Goal: Task Accomplishment & Management: Manage account settings

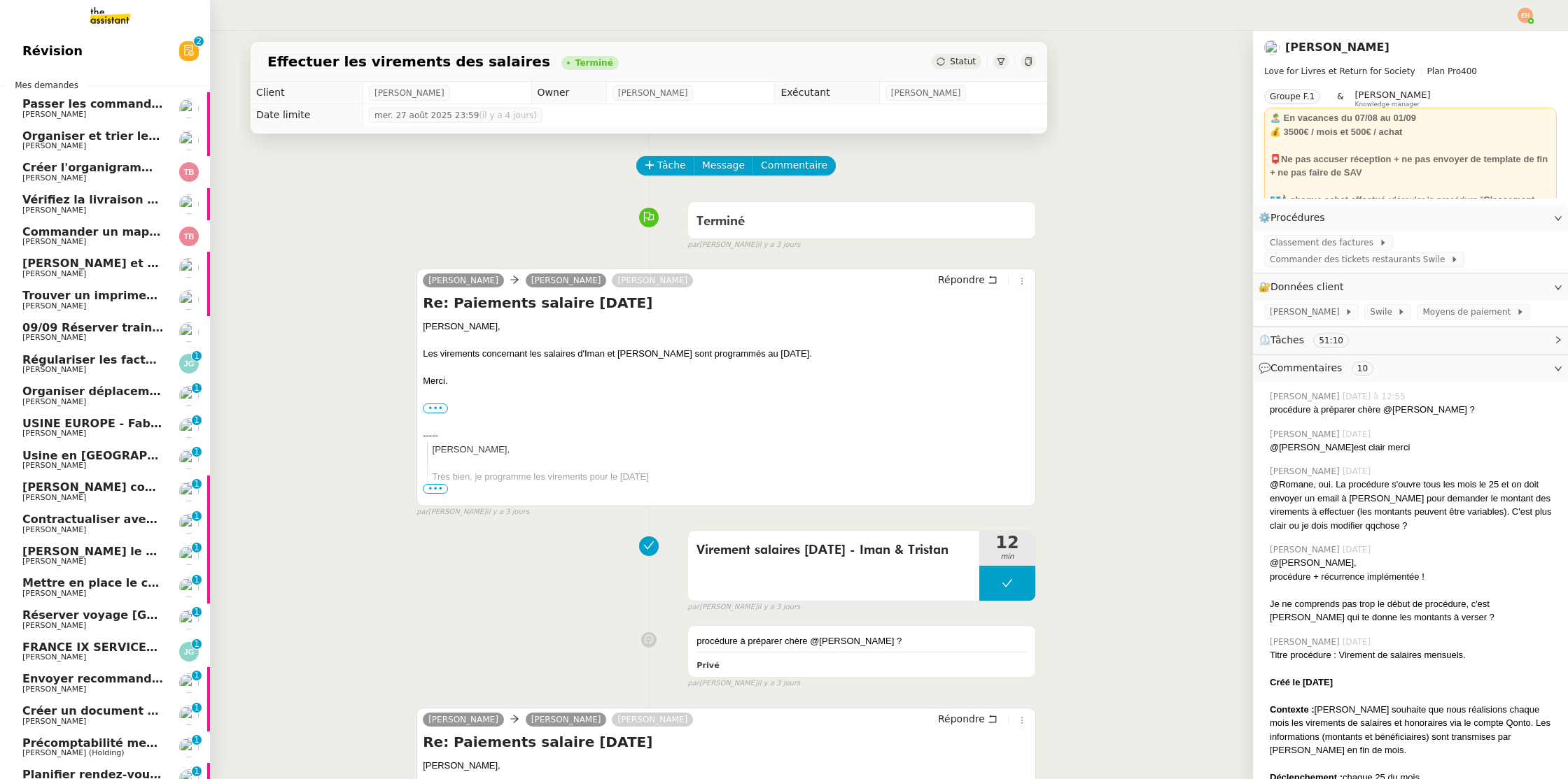
scroll to position [816, 0]
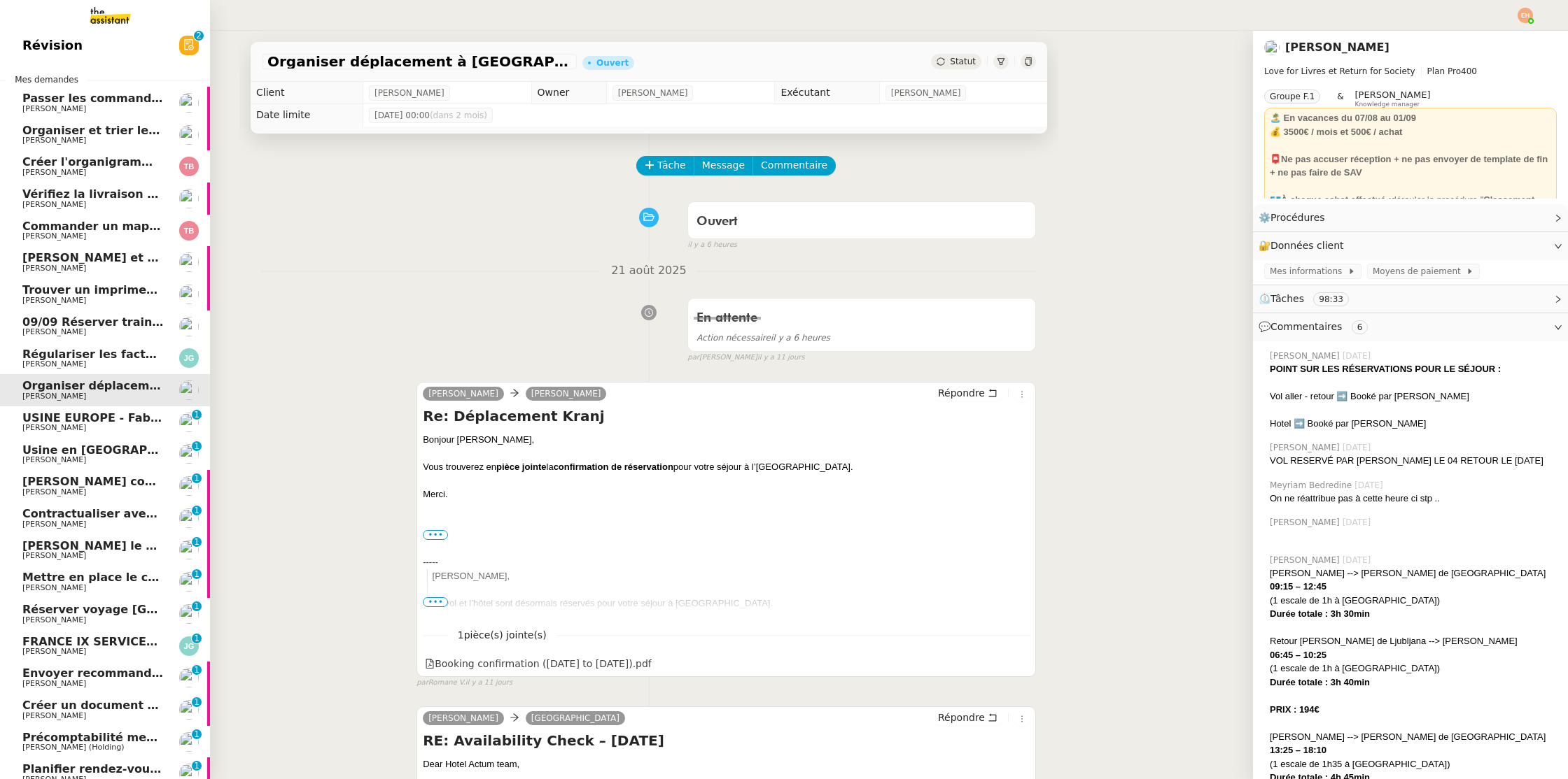
scroll to position [7, 0]
click at [117, 420] on span "USINE EUROPE - Fabrication pièce ALU 6060 T5" at bounding box center [171, 417] width 296 height 14
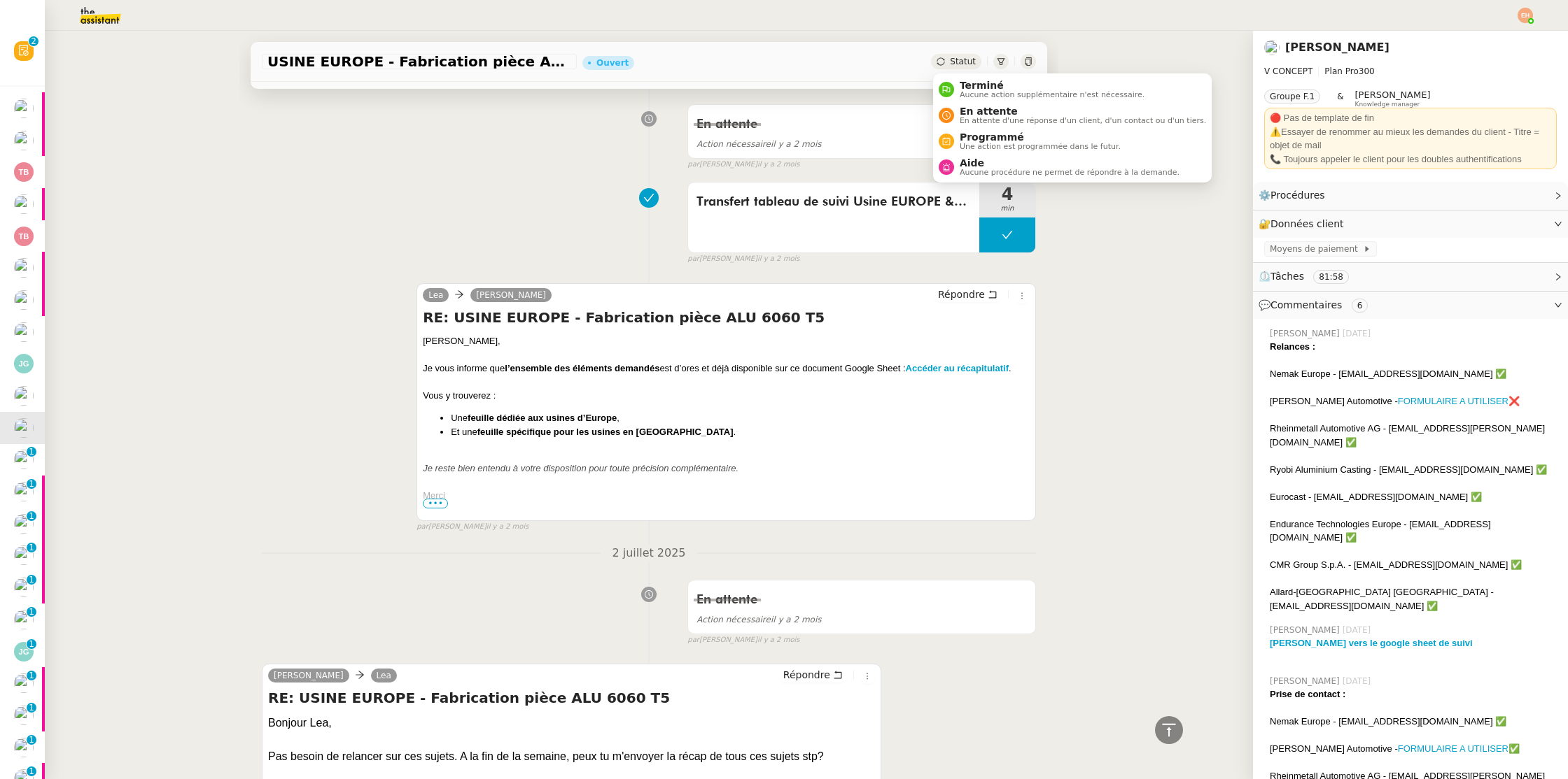
drag, startPoint x: 961, startPoint y: 59, endPoint x: 964, endPoint y: 89, distance: 30.1
click at [960, 58] on span "Statut" at bounding box center [963, 62] width 26 height 10
click at [985, 113] on span "En attente" at bounding box center [1082, 111] width 247 height 11
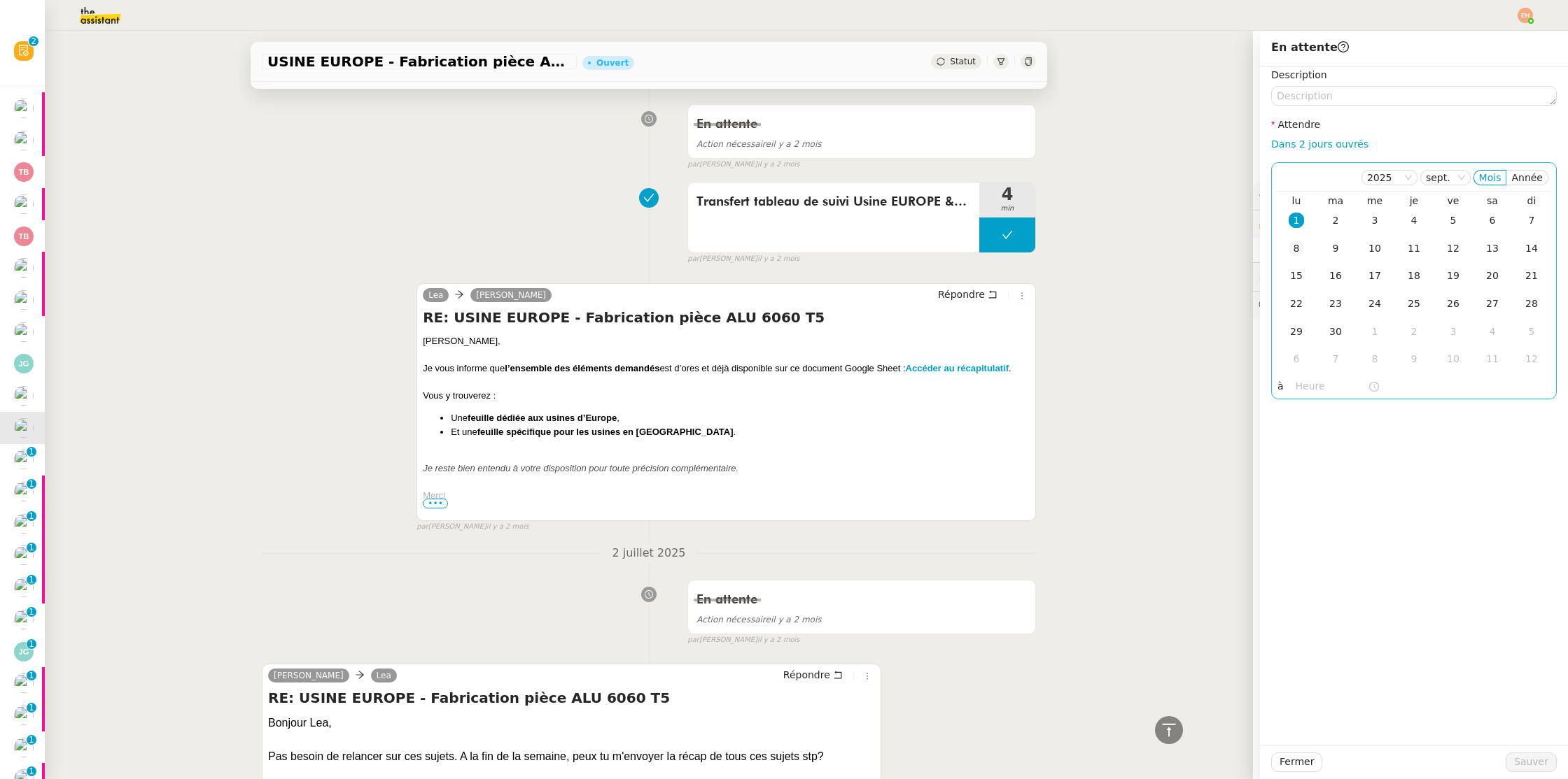
drag, startPoint x: 1289, startPoint y: 241, endPoint x: 1321, endPoint y: 289, distance: 57.7
click at [1289, 241] on div "8" at bounding box center [1296, 248] width 15 height 15
click at [1532, 755] on span "Sauver" at bounding box center [1531, 762] width 35 height 16
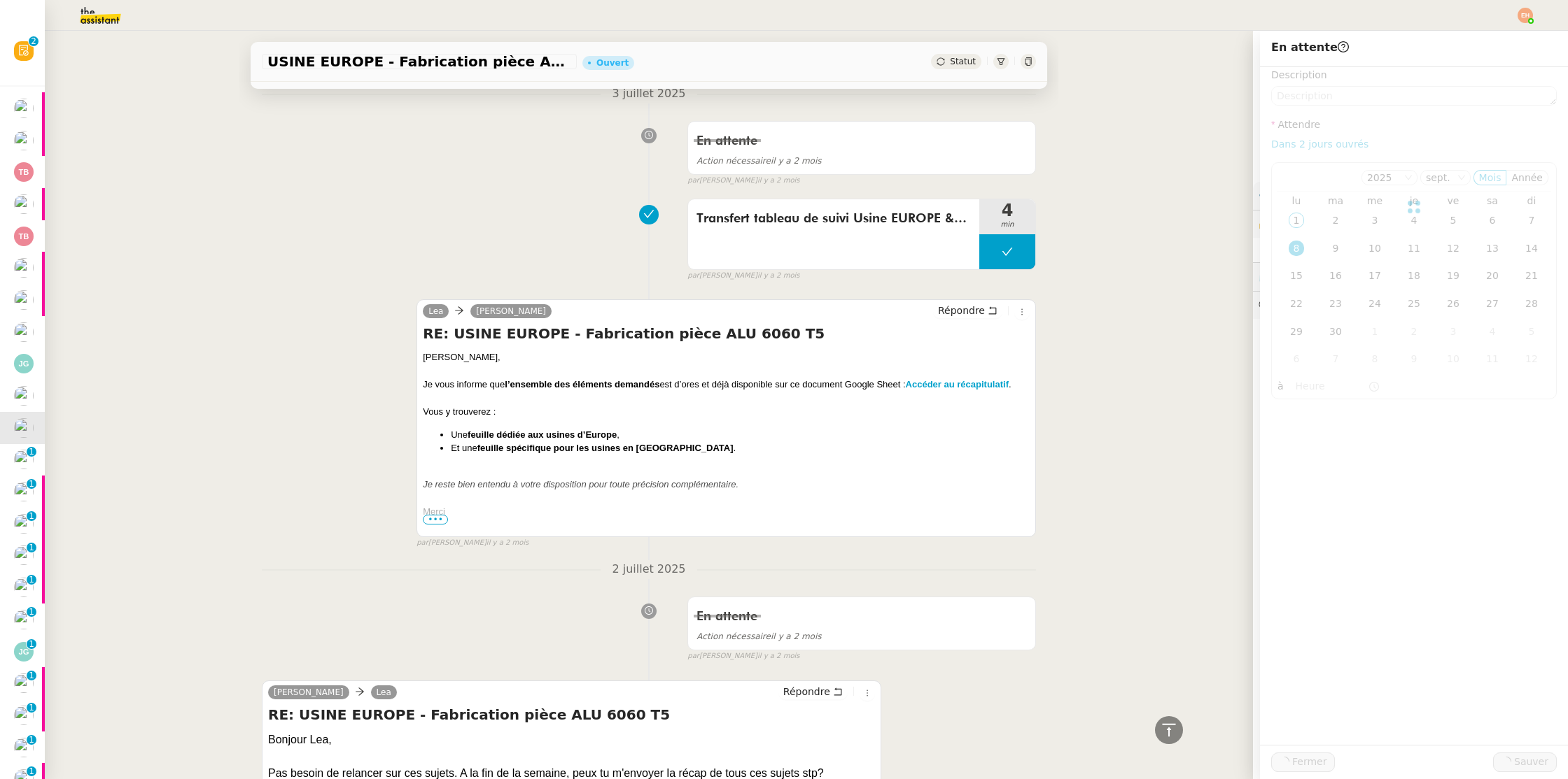
scroll to position [435, 0]
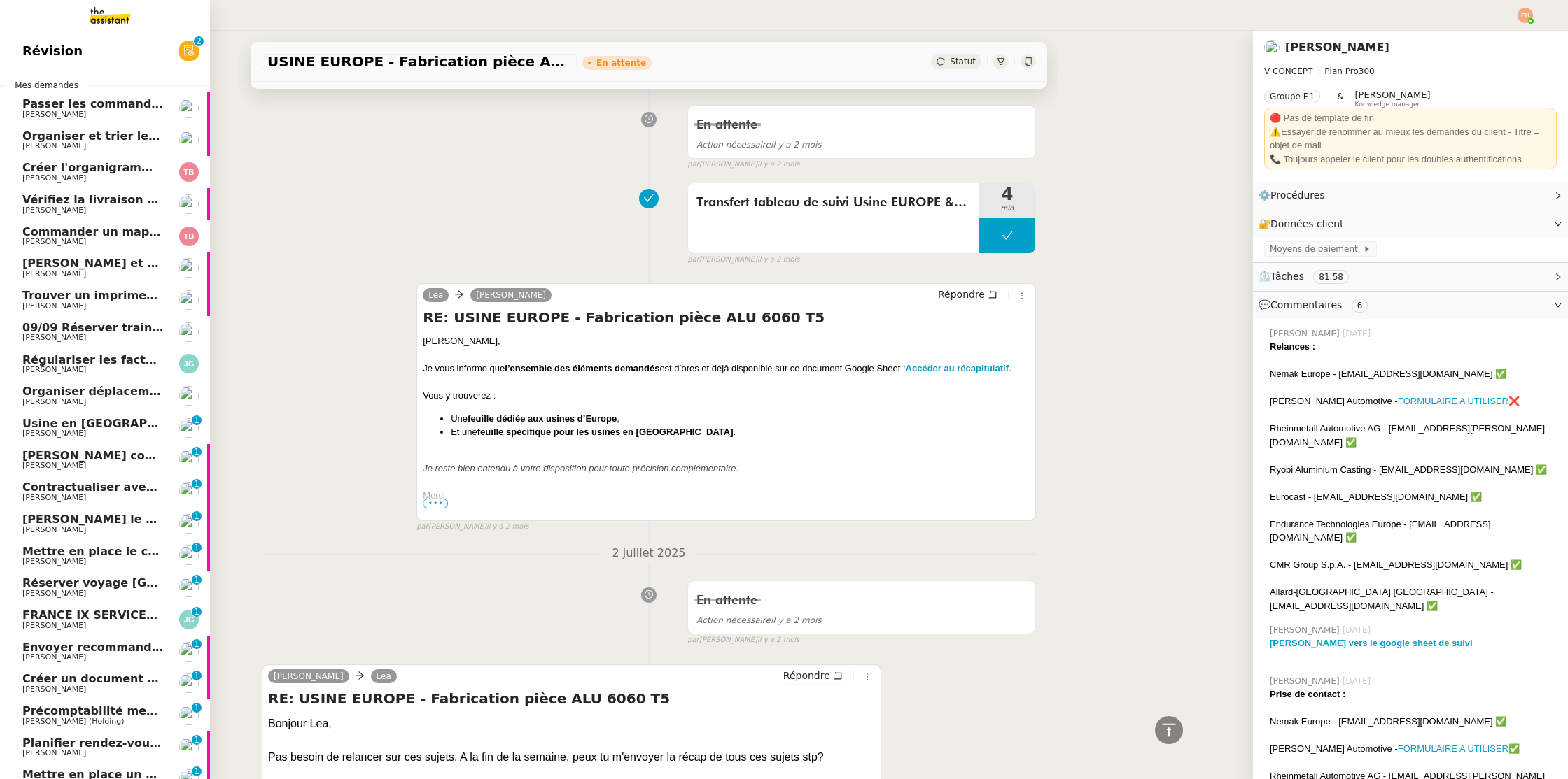
click at [70, 426] on span "Usine en CHINE de fabrication des pièces en ALU" at bounding box center [223, 424] width 400 height 14
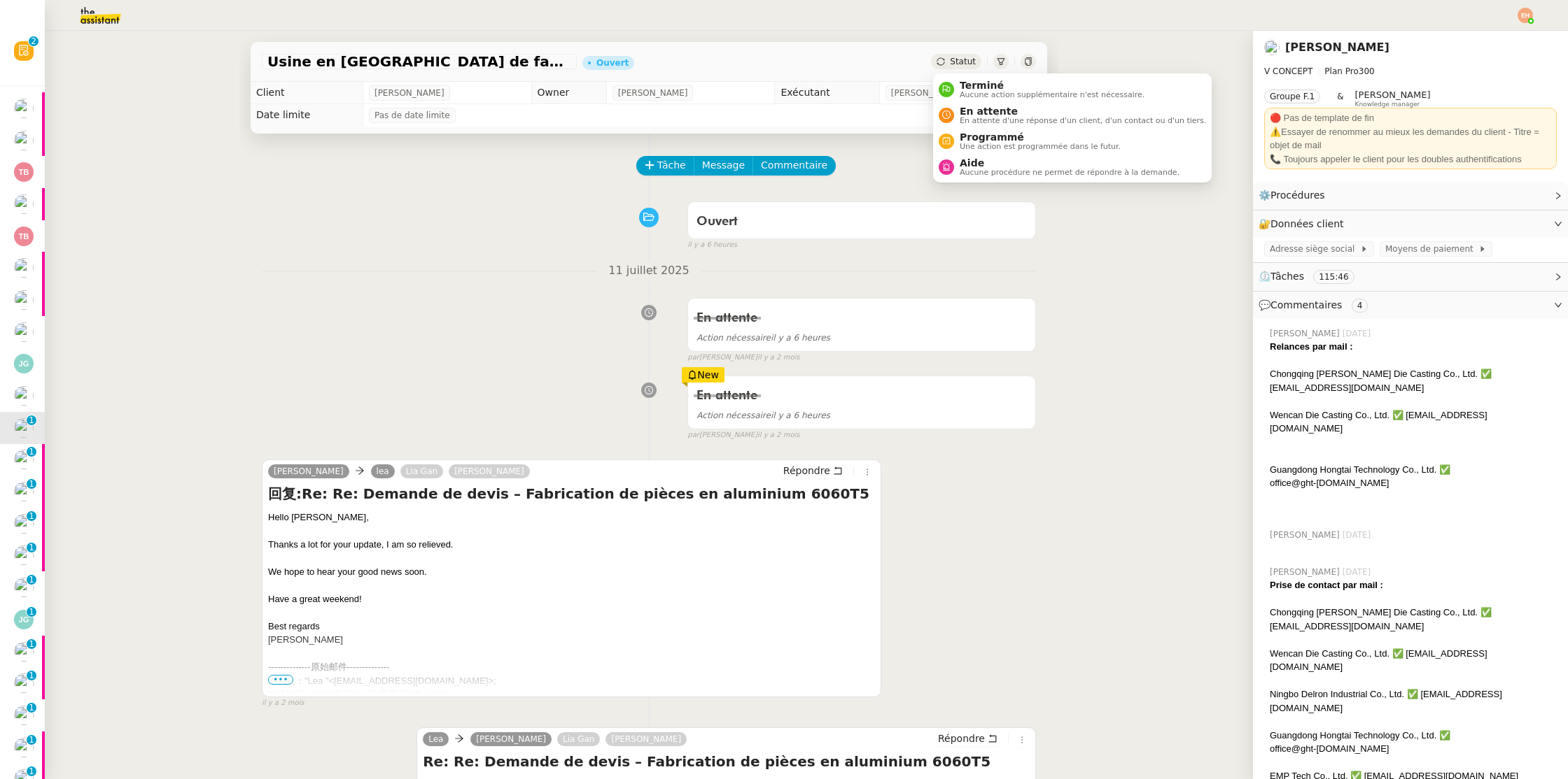
drag, startPoint x: 965, startPoint y: 59, endPoint x: 968, endPoint y: 74, distance: 15.3
click at [965, 59] on span "Statut" at bounding box center [963, 62] width 26 height 10
drag, startPoint x: 974, startPoint y: 105, endPoint x: 980, endPoint y: 112, distance: 9.2
click at [974, 105] on li "En attente En attente d'une réponse d'un client, d'un contact ou d'un tiers." at bounding box center [1072, 115] width 279 height 26
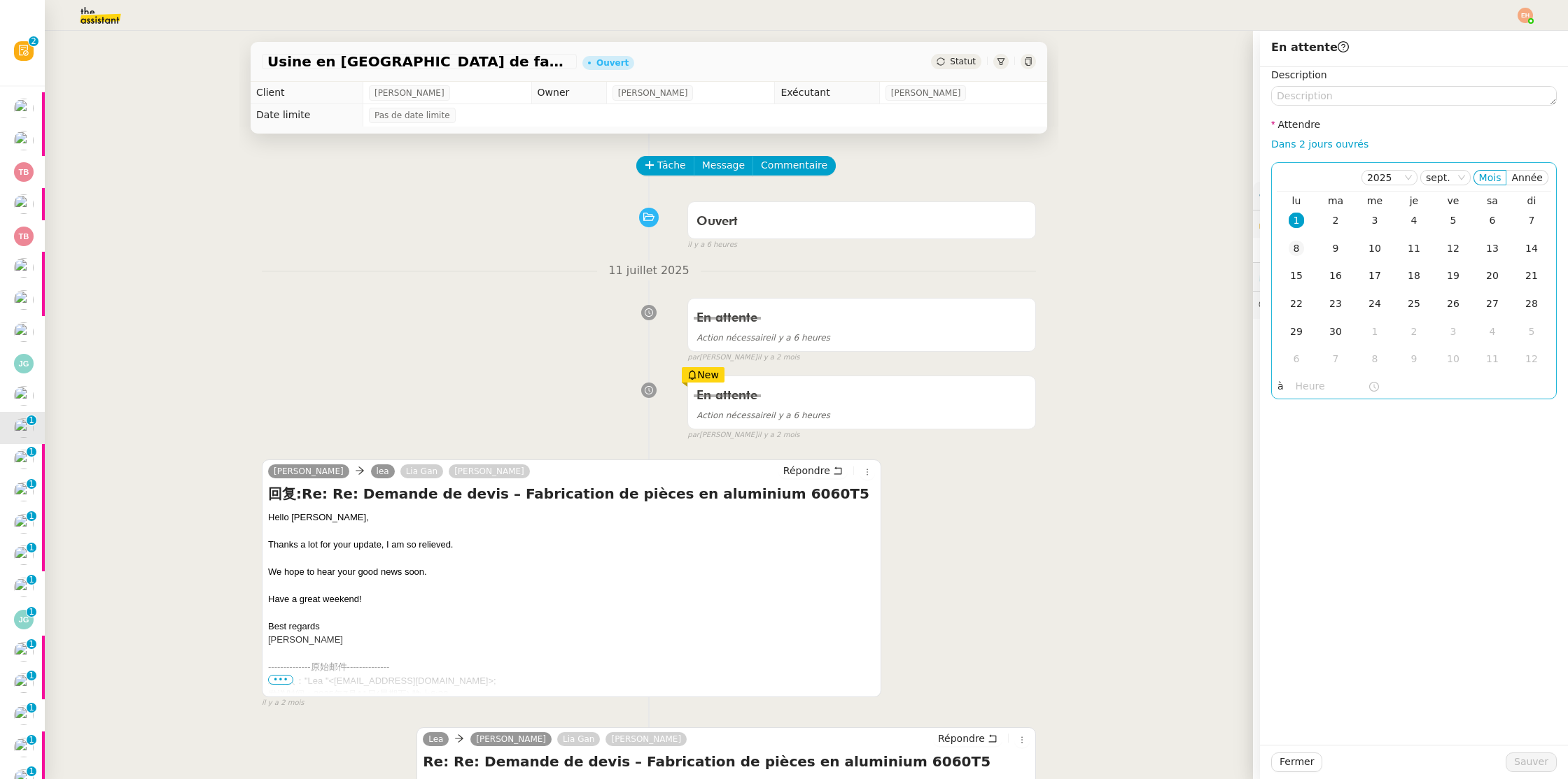
drag, startPoint x: 1291, startPoint y: 253, endPoint x: 1355, endPoint y: 489, distance: 244.5
click at [1291, 253] on div "8" at bounding box center [1296, 248] width 15 height 15
drag, startPoint x: 1544, startPoint y: 758, endPoint x: 886, endPoint y: 586, distance: 680.1
click at [1544, 758] on span "Sauver" at bounding box center [1531, 762] width 35 height 16
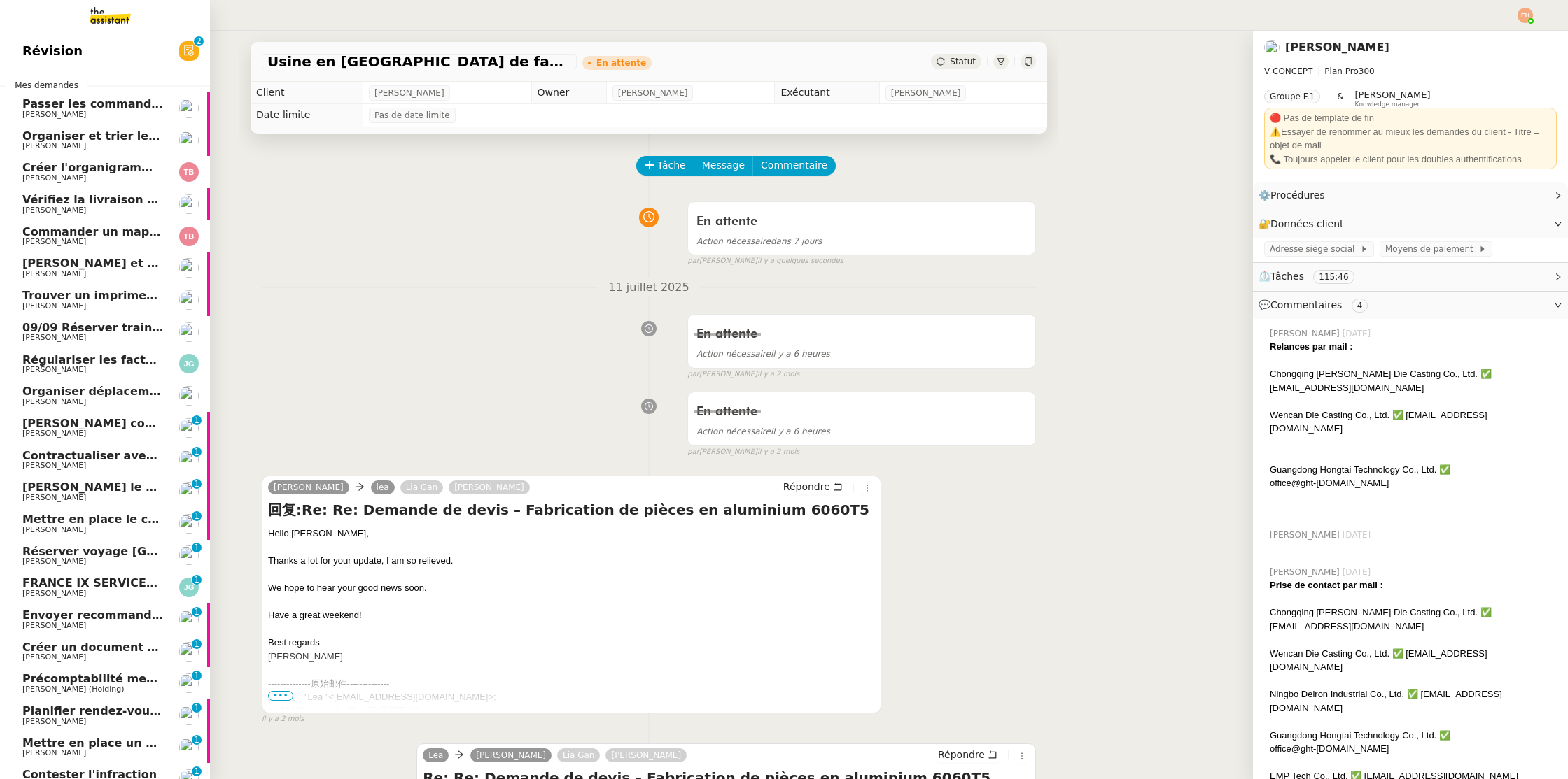
click at [0, 35] on app-ticket-navbar "Révision 0 1 2 3 4 5 6 7 8 9 Mes demandes Passer les commandes de livres Impact…" at bounding box center [0, 35] width 0 height 0
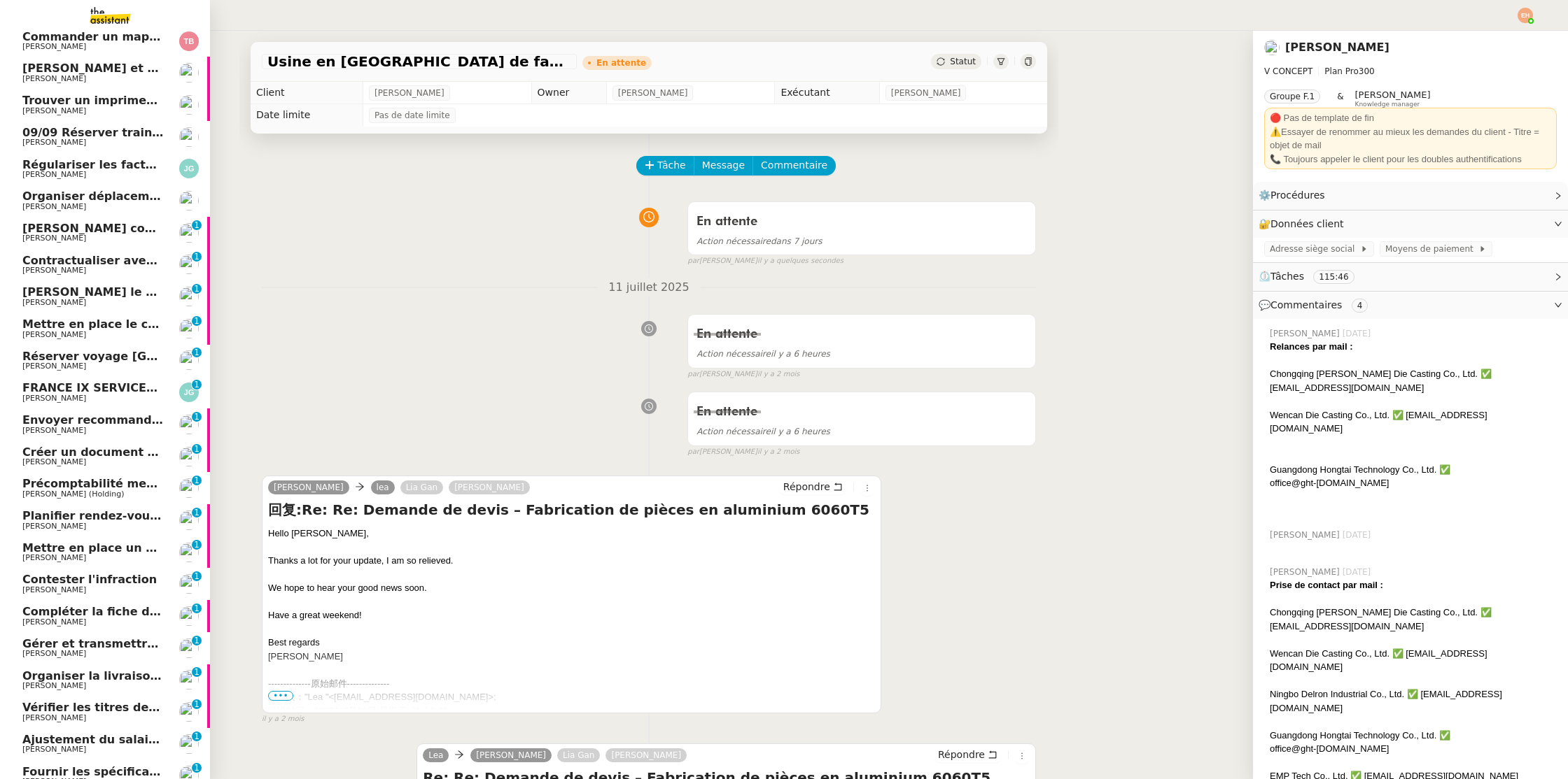
scroll to position [249, 0]
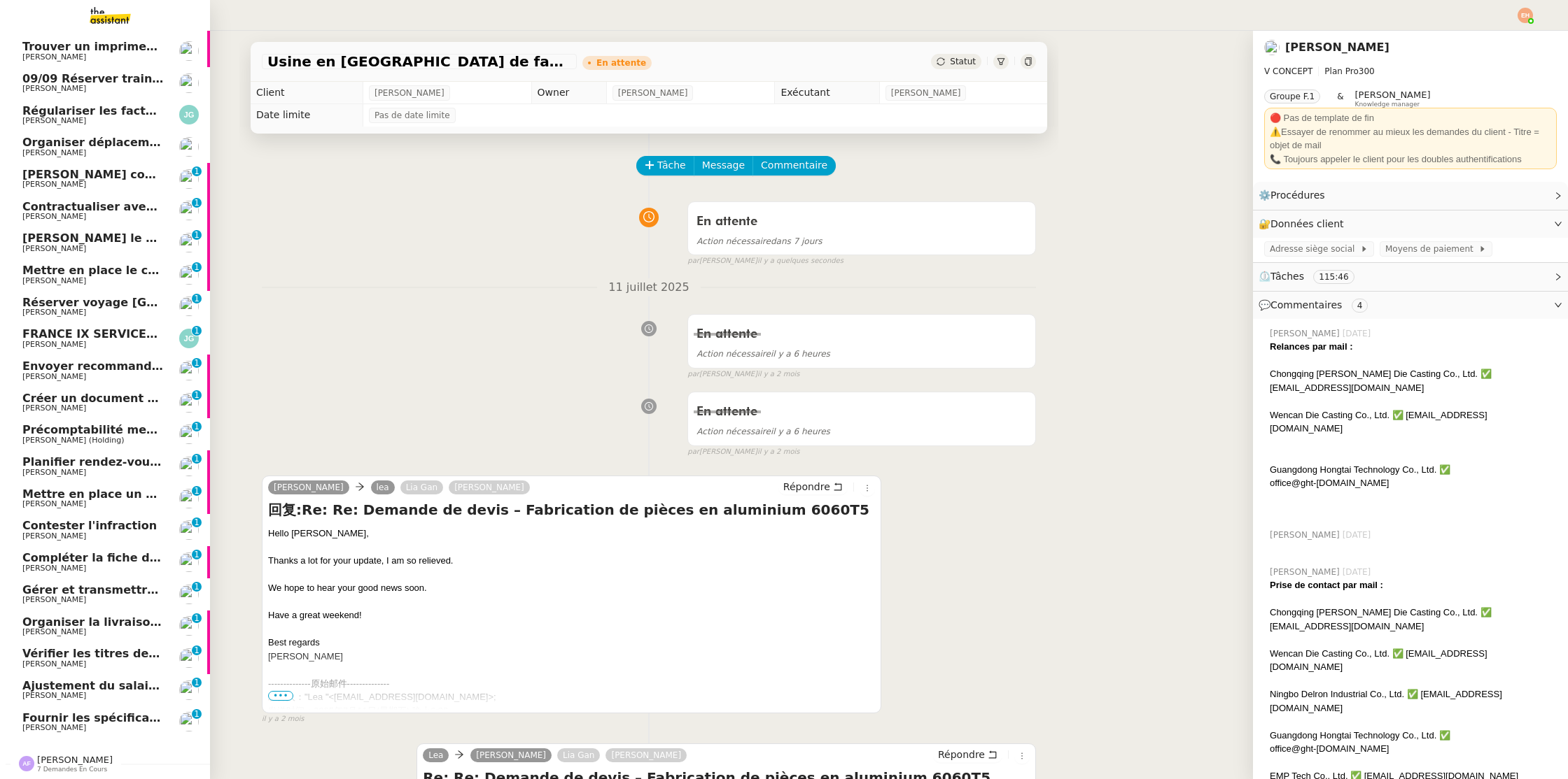
click at [120, 717] on span "Fournir les spécifications de l'étagère" at bounding box center [142, 718] width 238 height 14
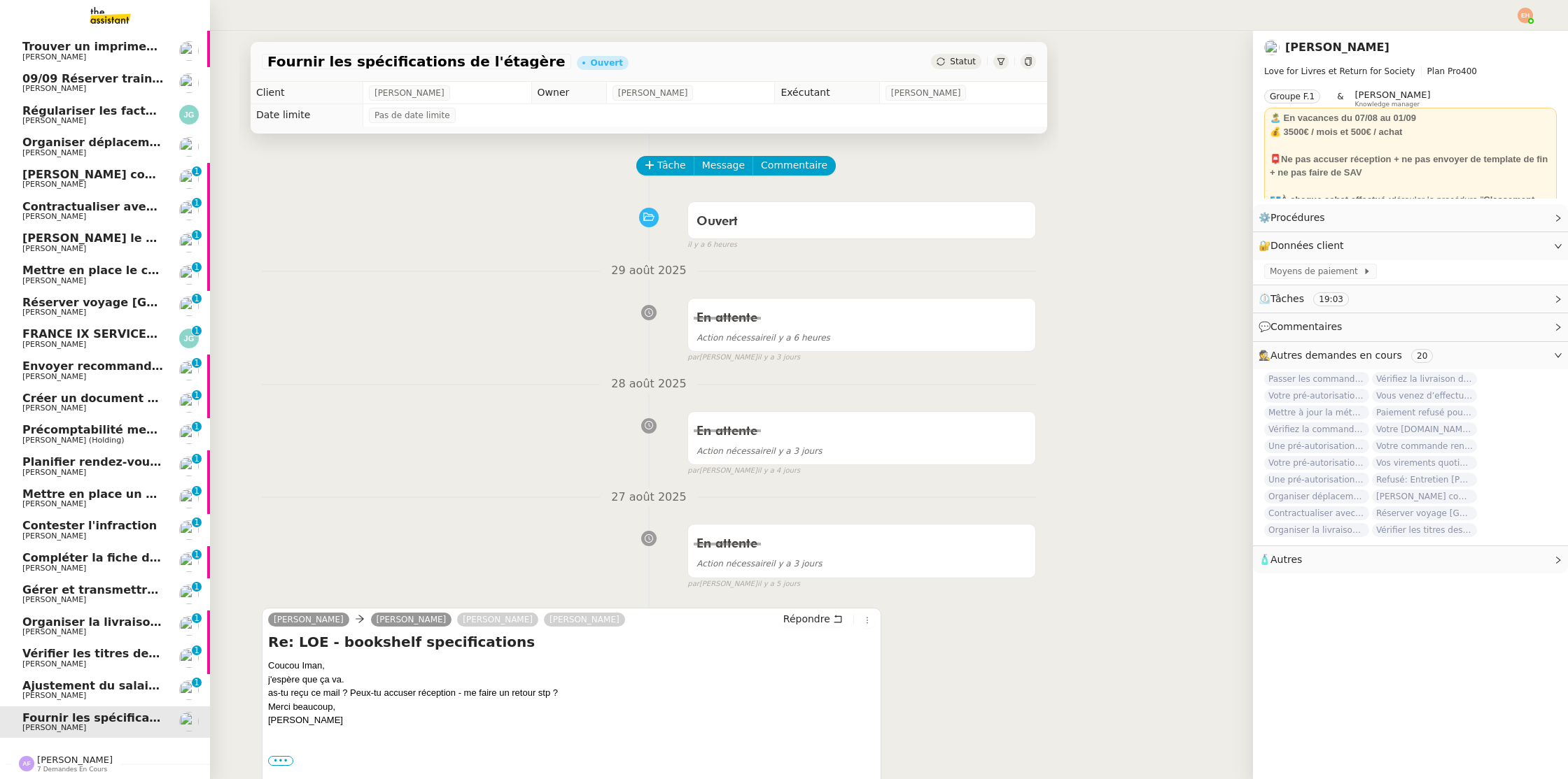
click at [114, 687] on span "Ajustement du salaire Payfit - [PERSON_NAME]" at bounding box center [171, 686] width 296 height 14
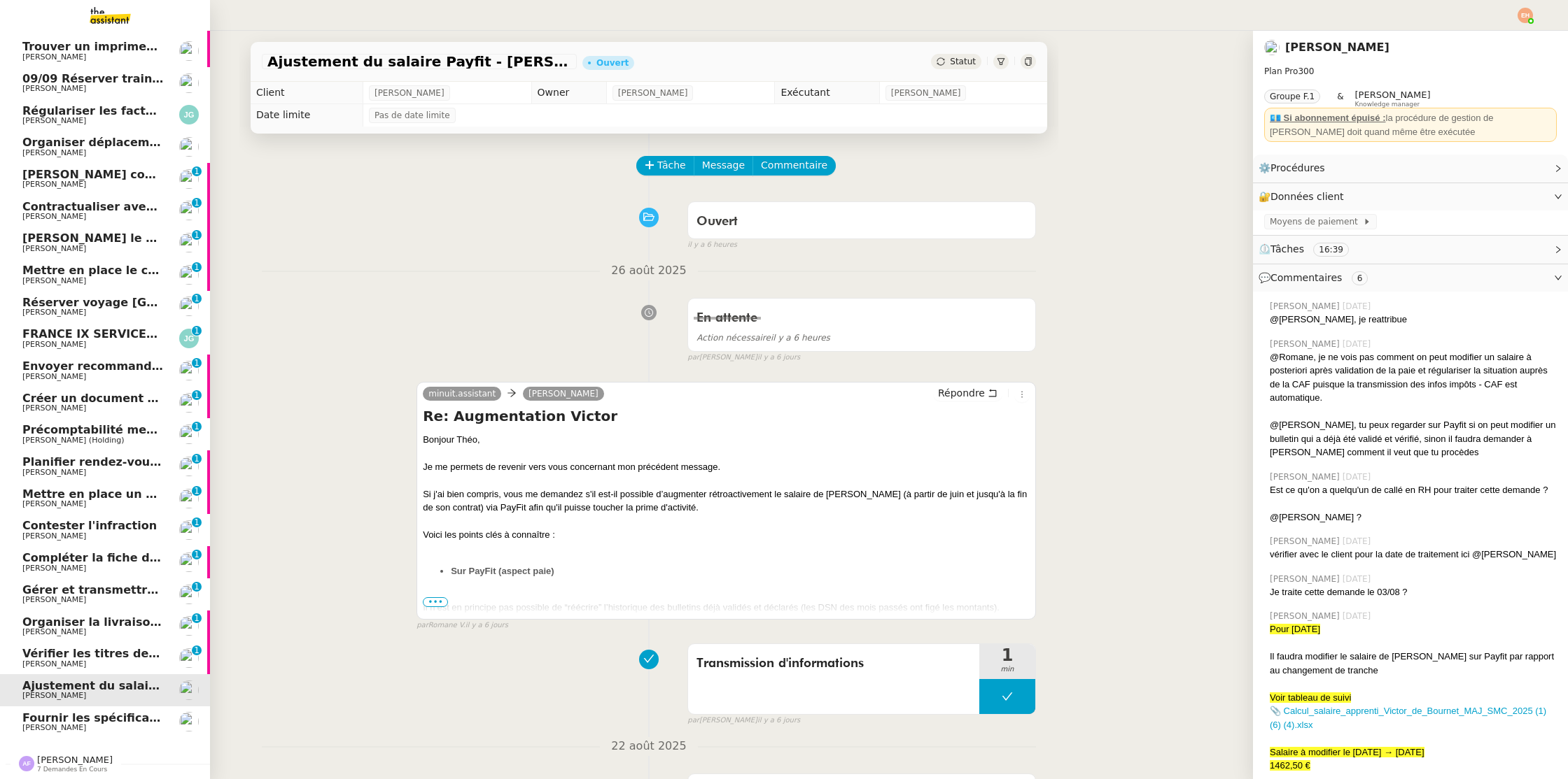
click at [92, 654] on span "Vérifier les titres des livres à recevoir" at bounding box center [142, 654] width 239 height 14
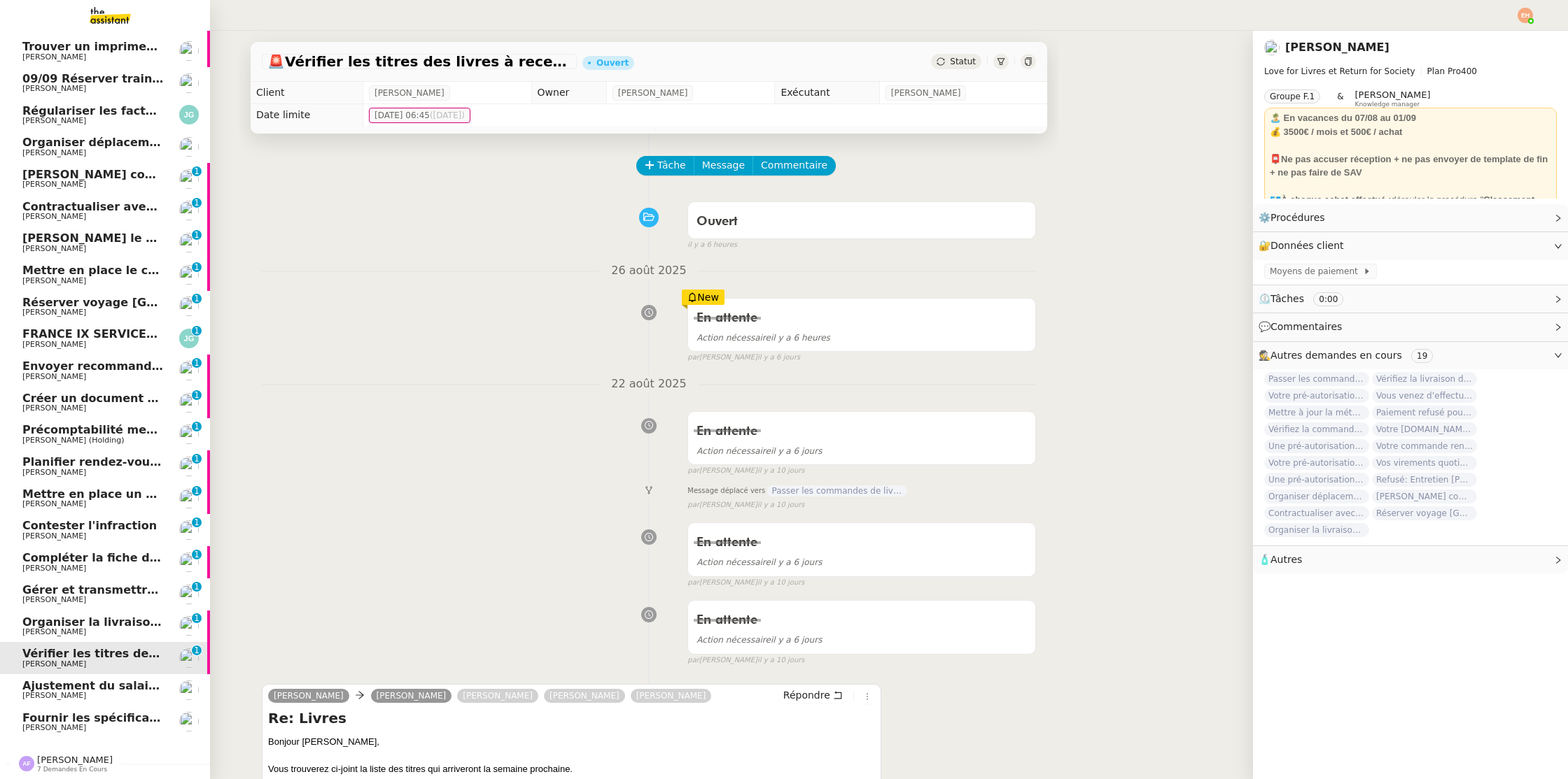
click at [104, 624] on span "Organiser la livraison à [GEOGRAPHIC_DATA]" at bounding box center [164, 622] width 282 height 14
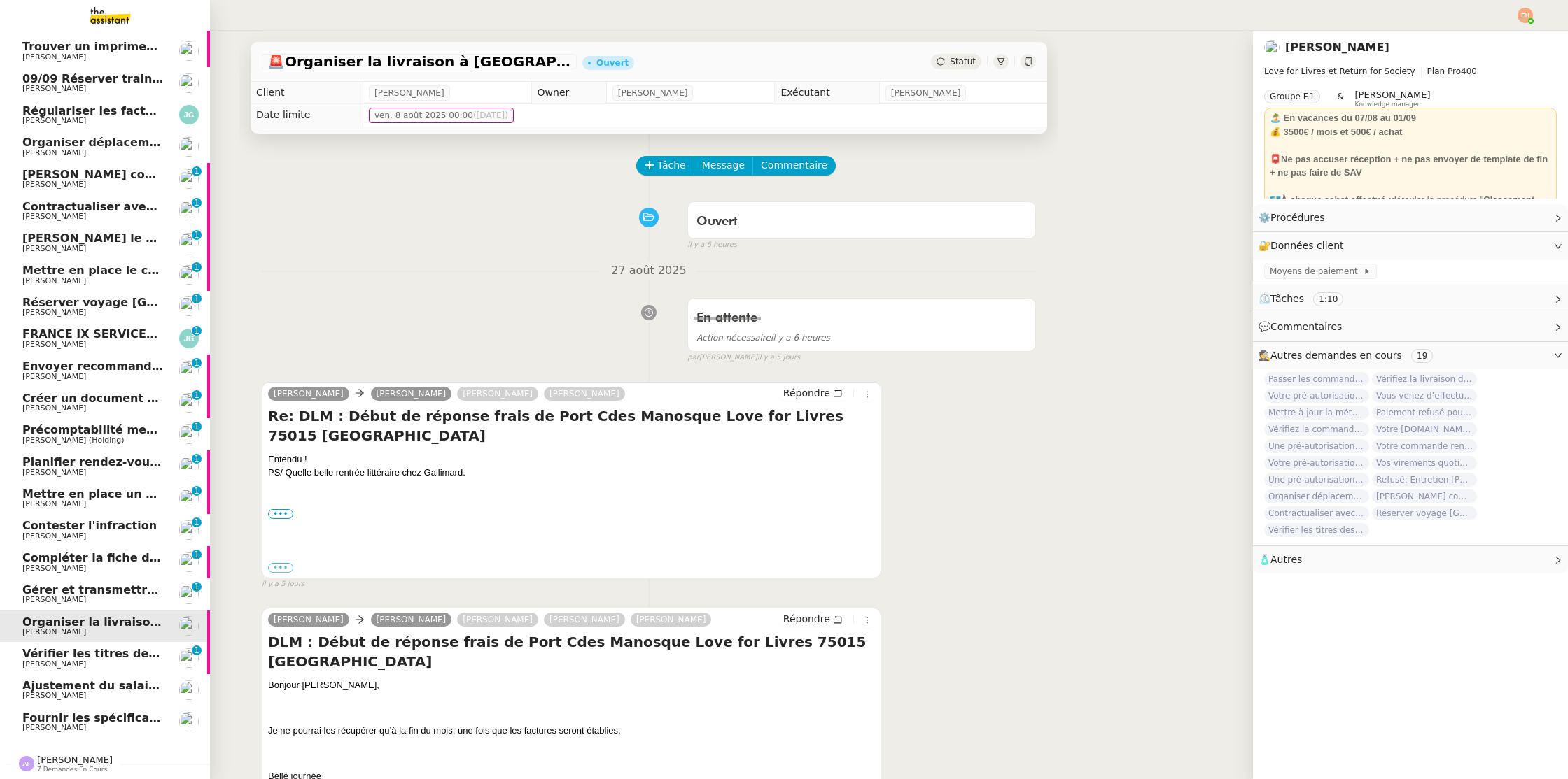
click at [55, 650] on span "Vérifier les titres des livres à recevoir" at bounding box center [142, 654] width 239 height 14
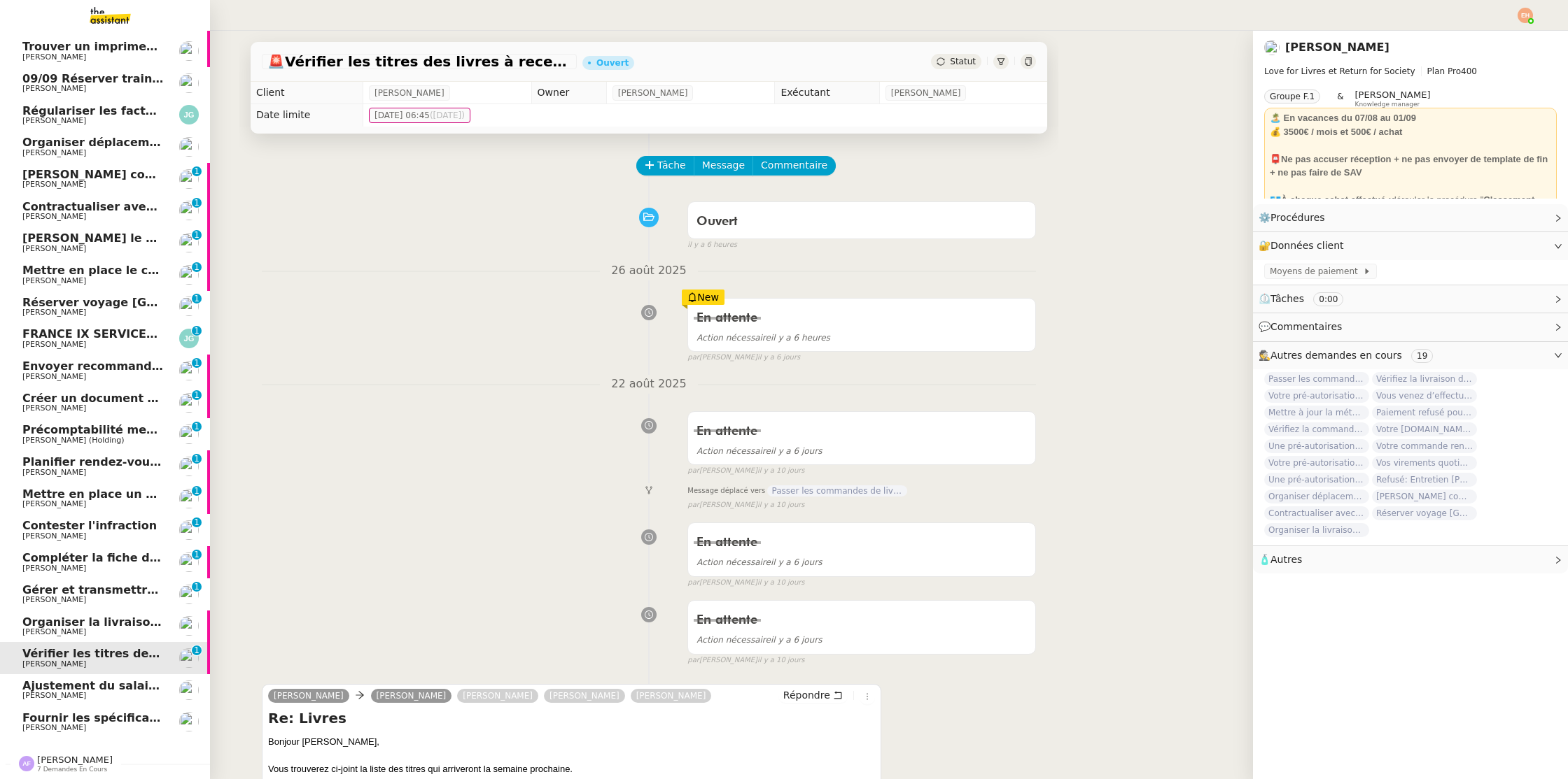
click at [114, 596] on span "[PERSON_NAME]" at bounding box center [93, 600] width 141 height 8
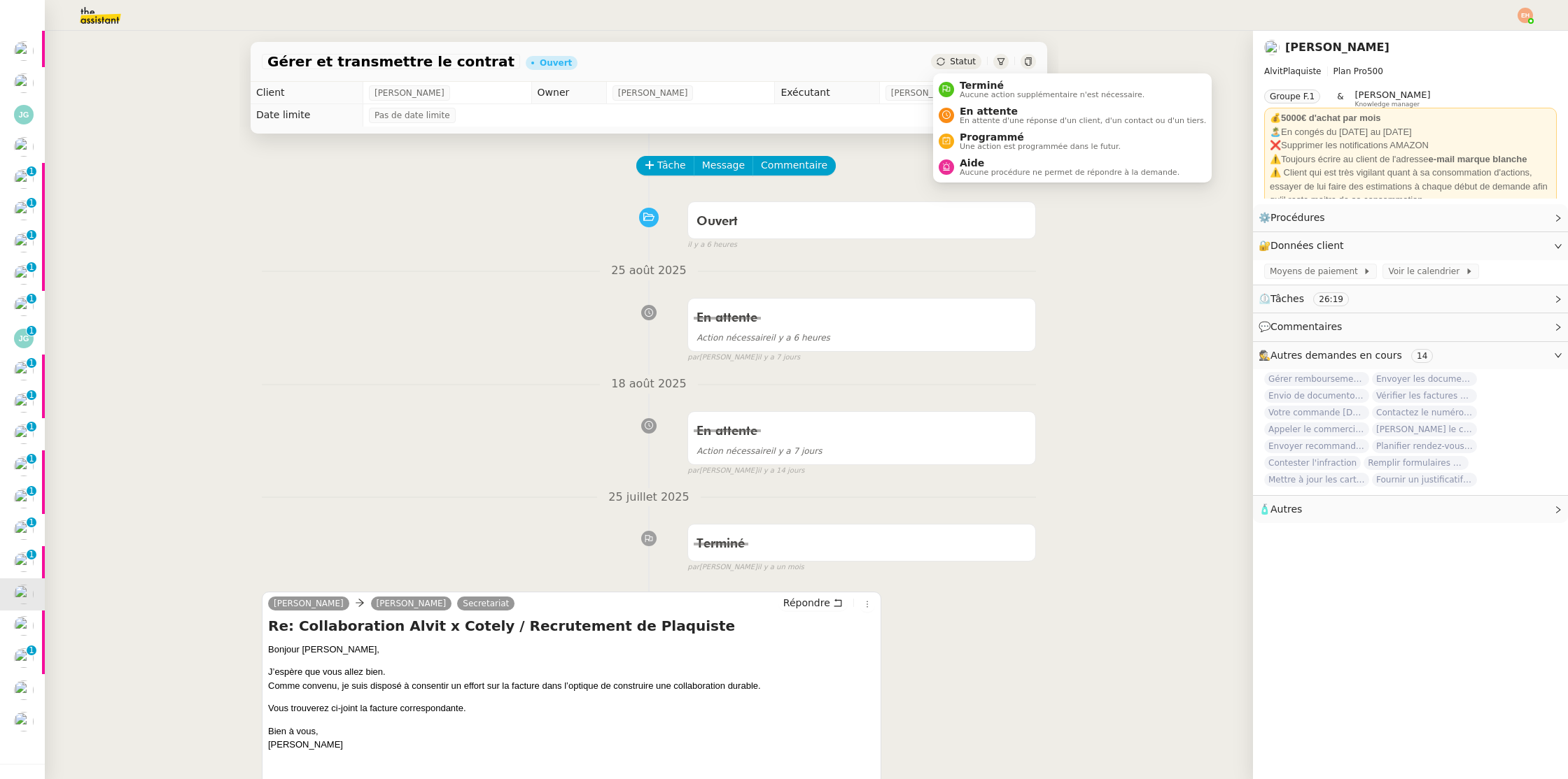
click at [949, 60] on div "Statut" at bounding box center [956, 62] width 51 height 15
click at [962, 84] on span "Terminé" at bounding box center [1051, 84] width 185 height 11
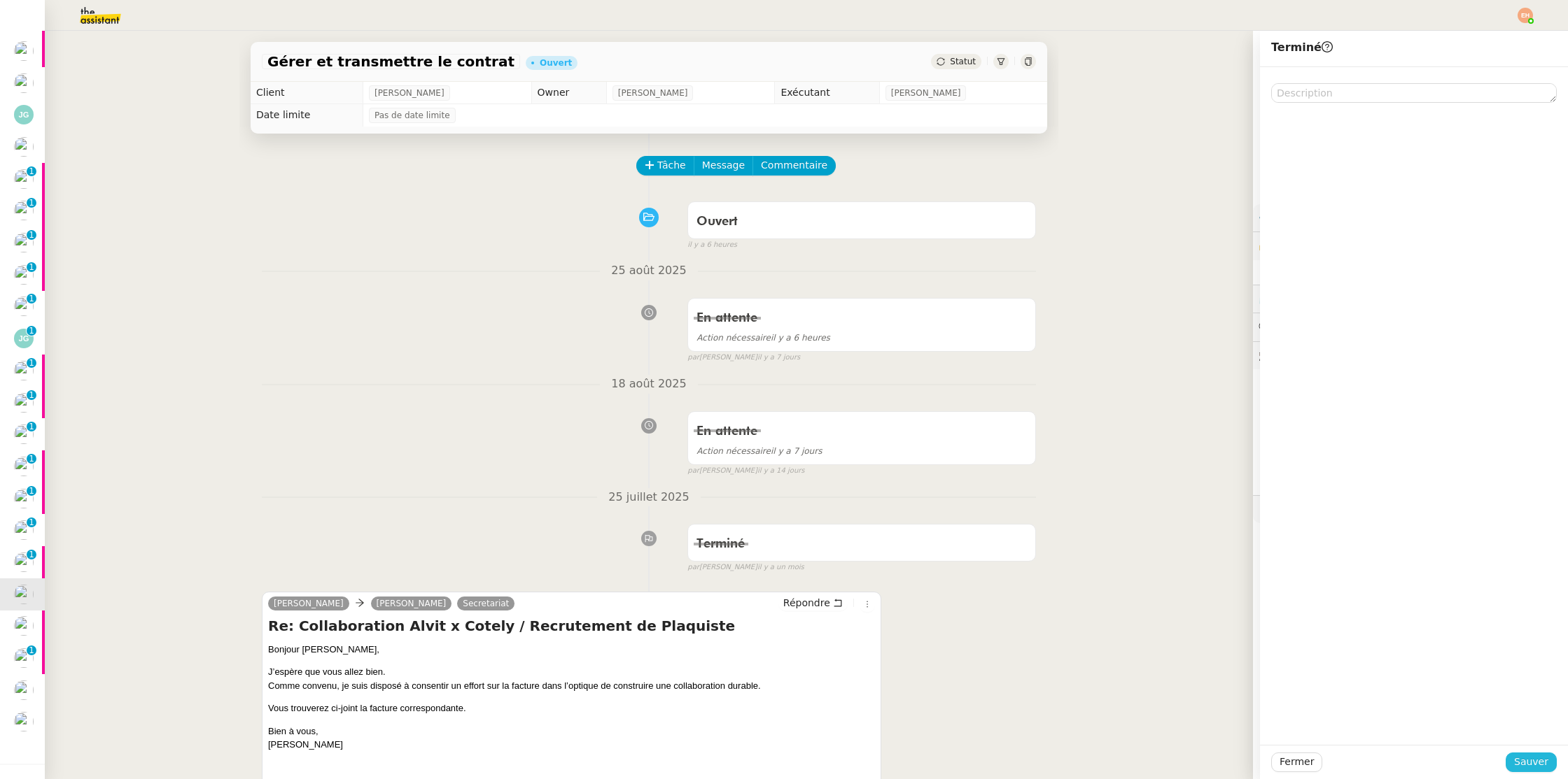
click at [1544, 759] on span "Sauver" at bounding box center [1531, 762] width 35 height 16
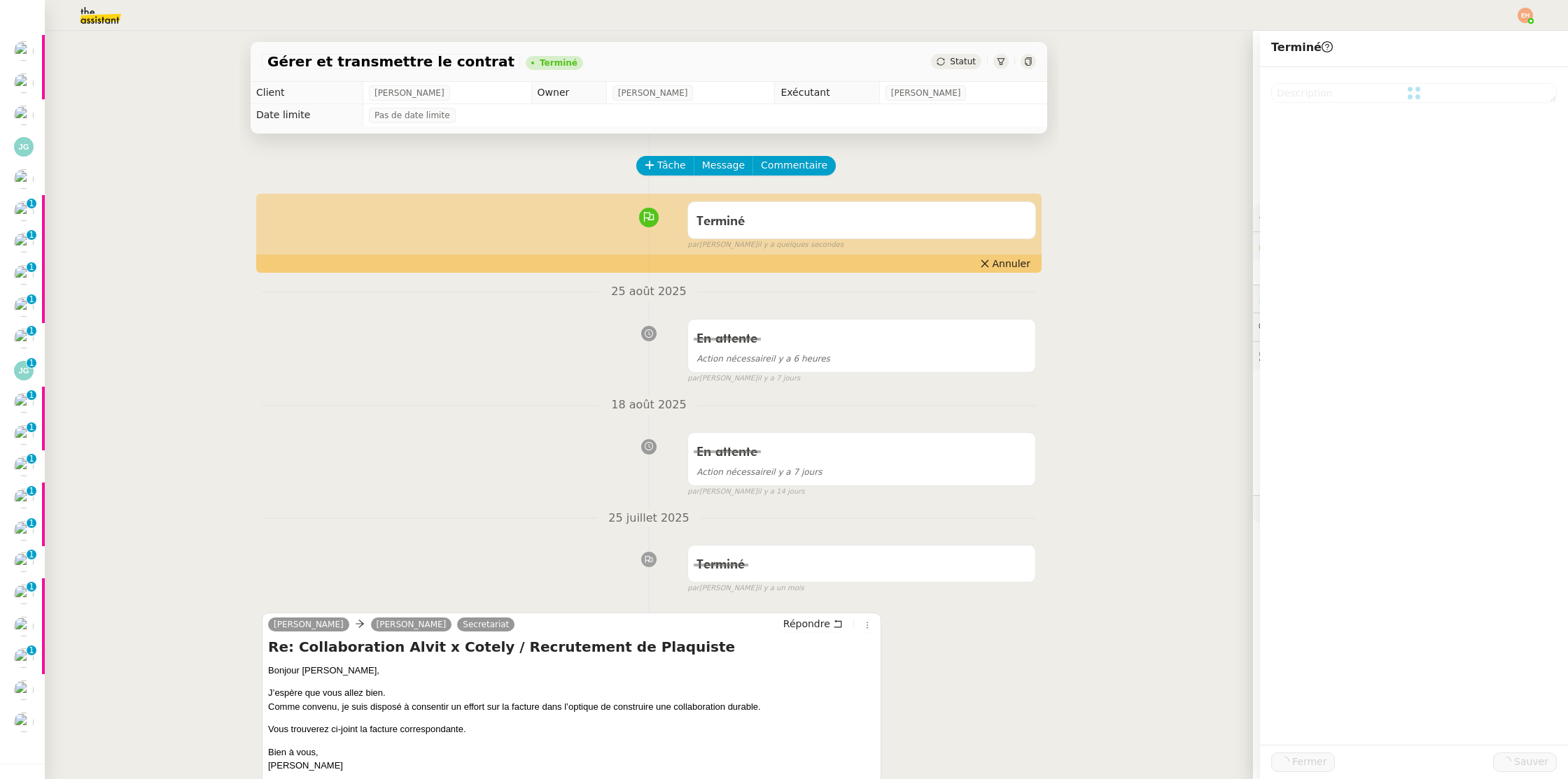
scroll to position [217, 0]
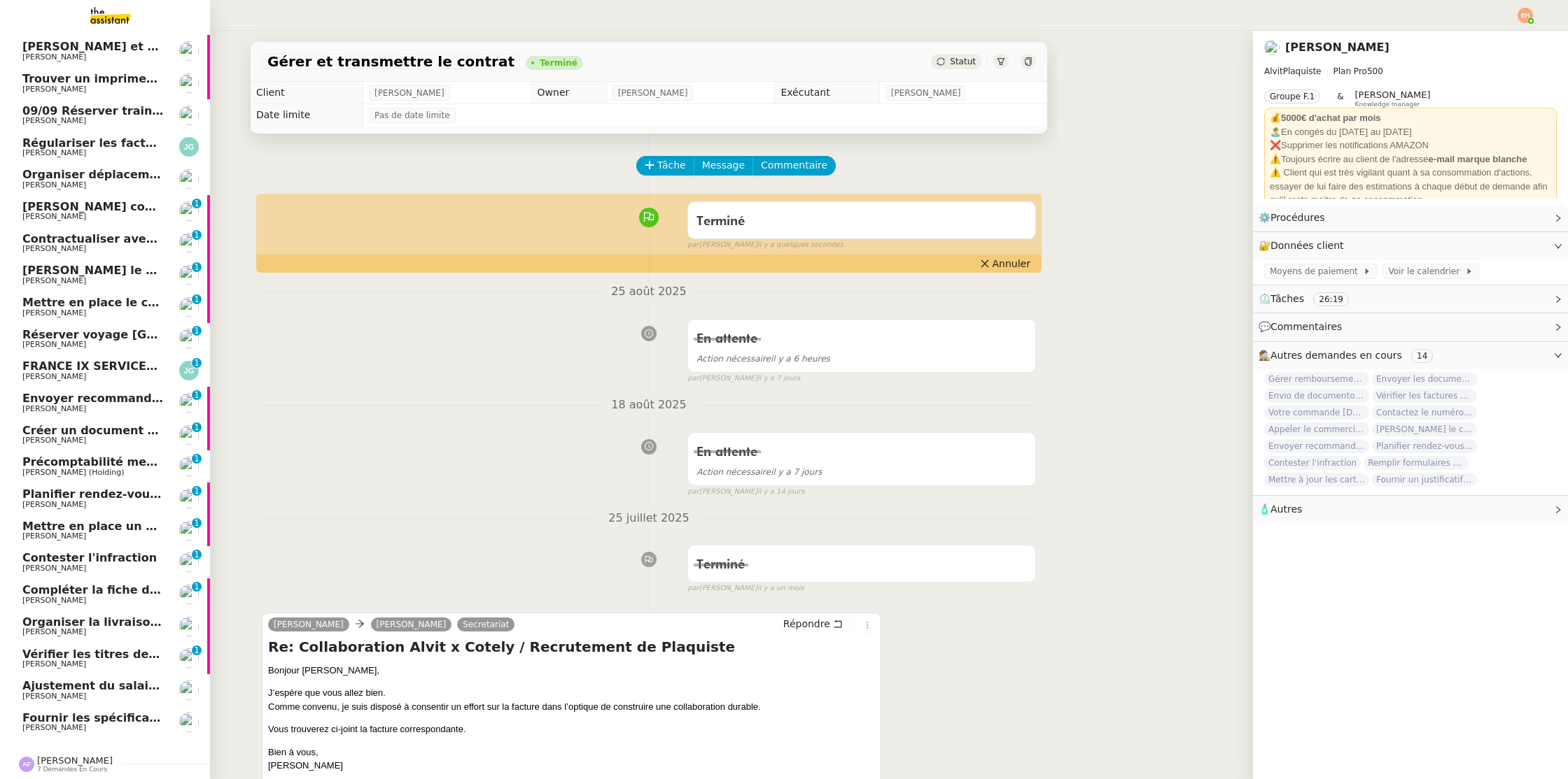
click at [102, 560] on span "Contester l'infraction" at bounding box center [90, 558] width 134 height 14
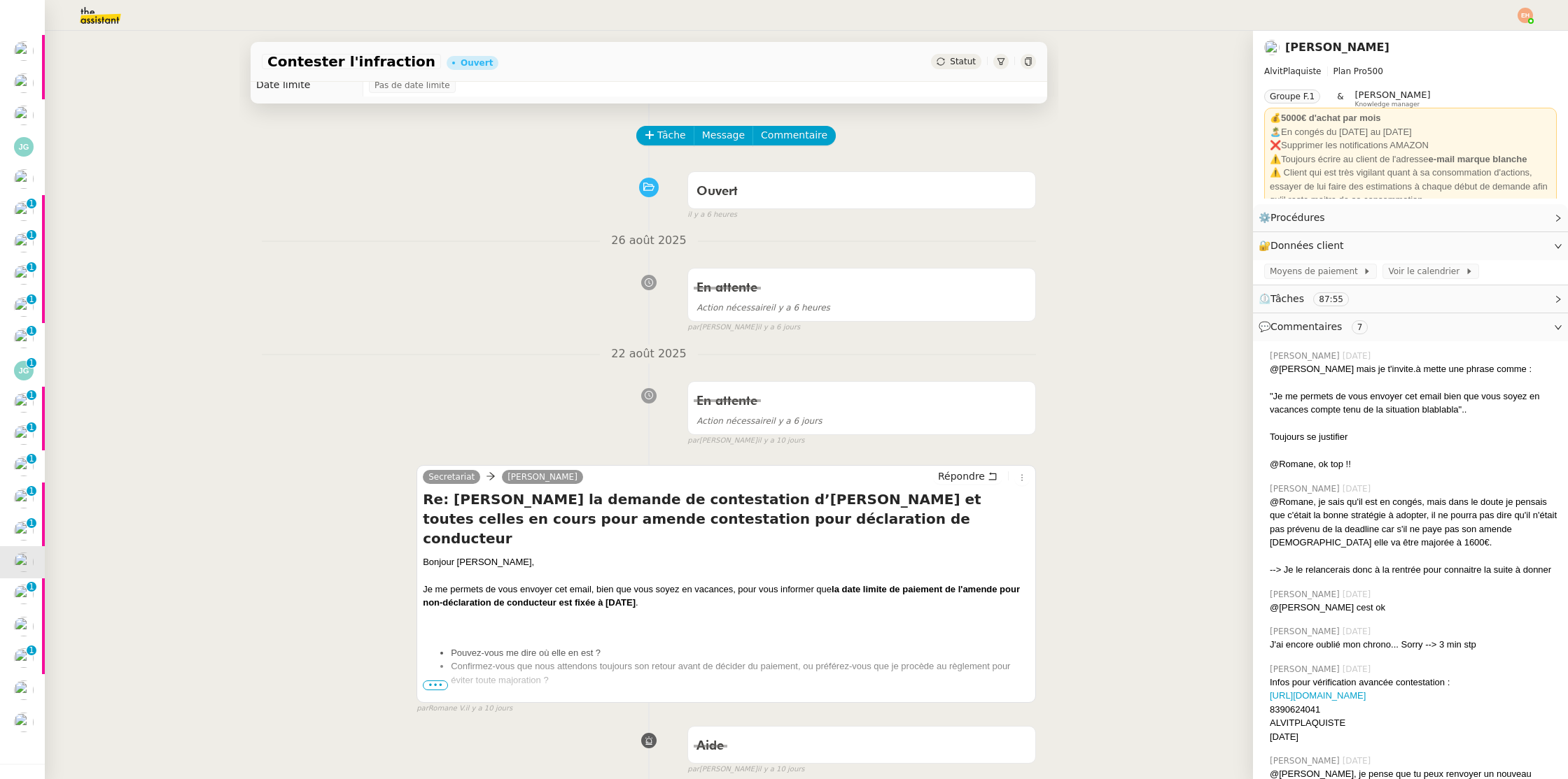
scroll to position [41, 0]
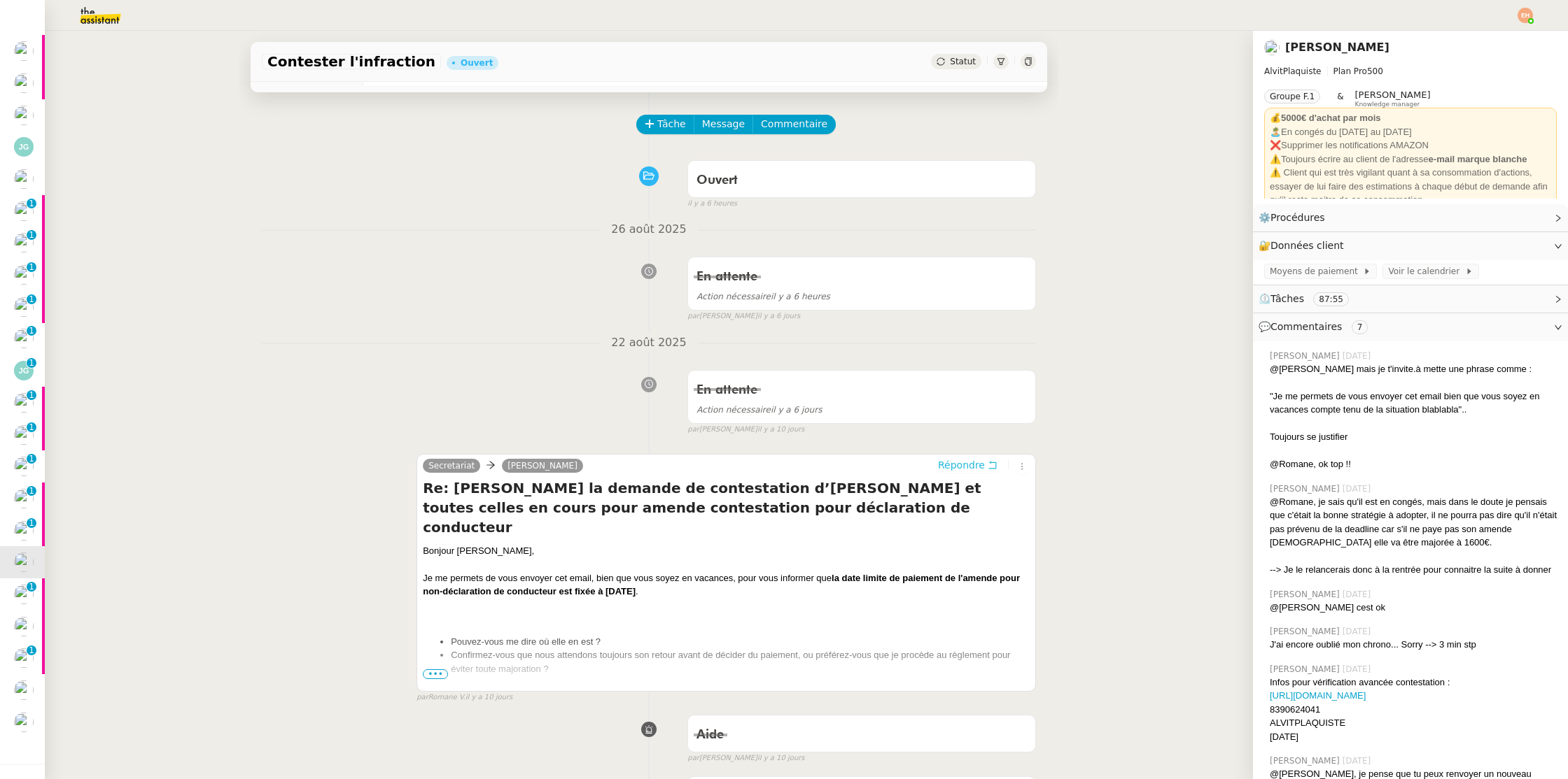
click at [972, 462] on span "Répondre" at bounding box center [962, 465] width 47 height 14
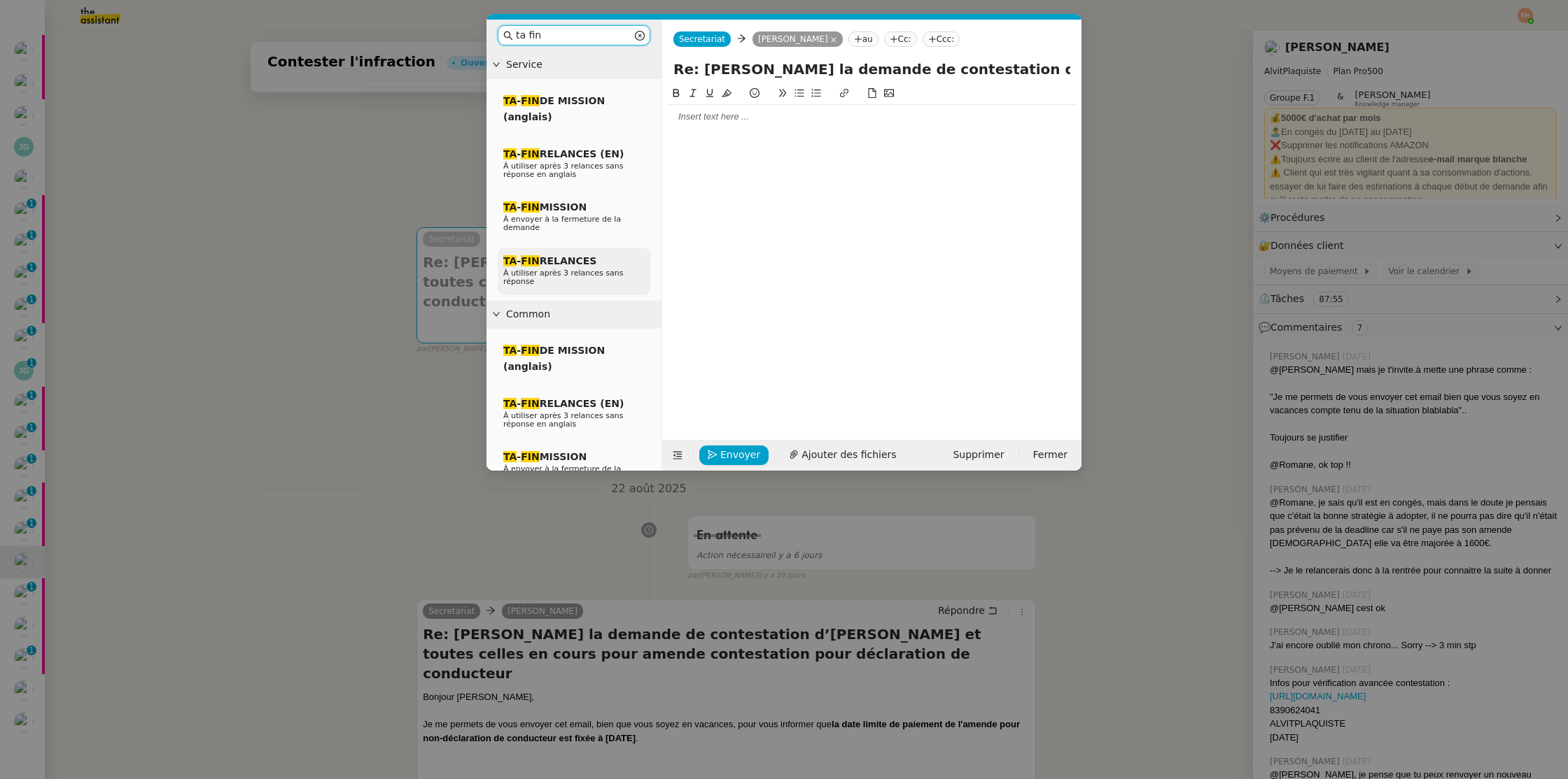
type input "ta fin"
click at [594, 273] on span "À utiliser après 3 relances sans réponse" at bounding box center [563, 277] width 121 height 18
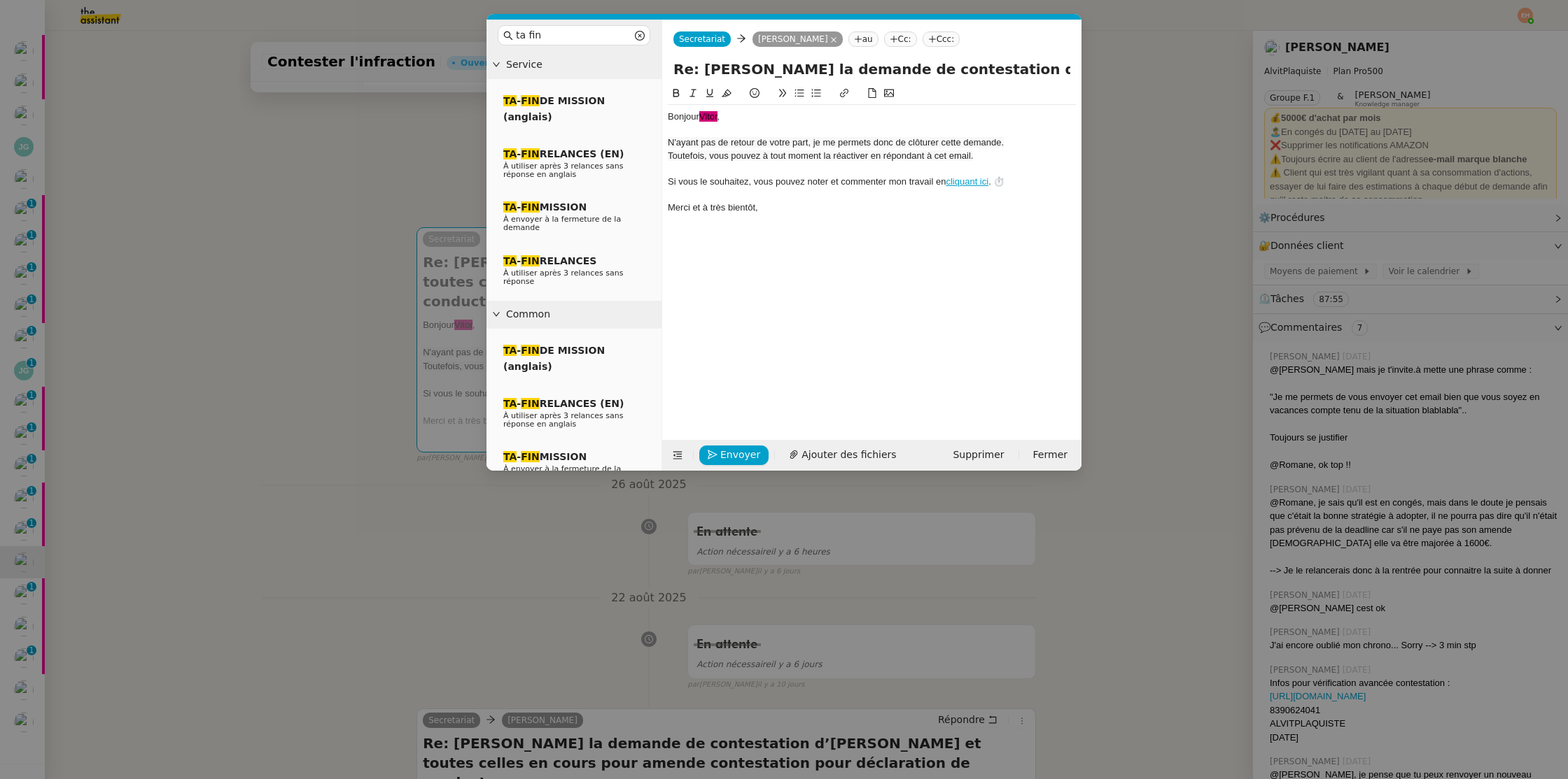
click at [706, 121] on span "﻿Vitor﻿" at bounding box center [708, 116] width 19 height 10
click at [730, 91] on icon at bounding box center [727, 93] width 10 height 10
click at [784, 146] on span "N'ayant pas de retour de votre part, je me permets donc de clôturer cette deman…" at bounding box center [836, 142] width 336 height 10
click at [708, 116] on span "Vitor﻿" at bounding box center [708, 116] width 19 height 10
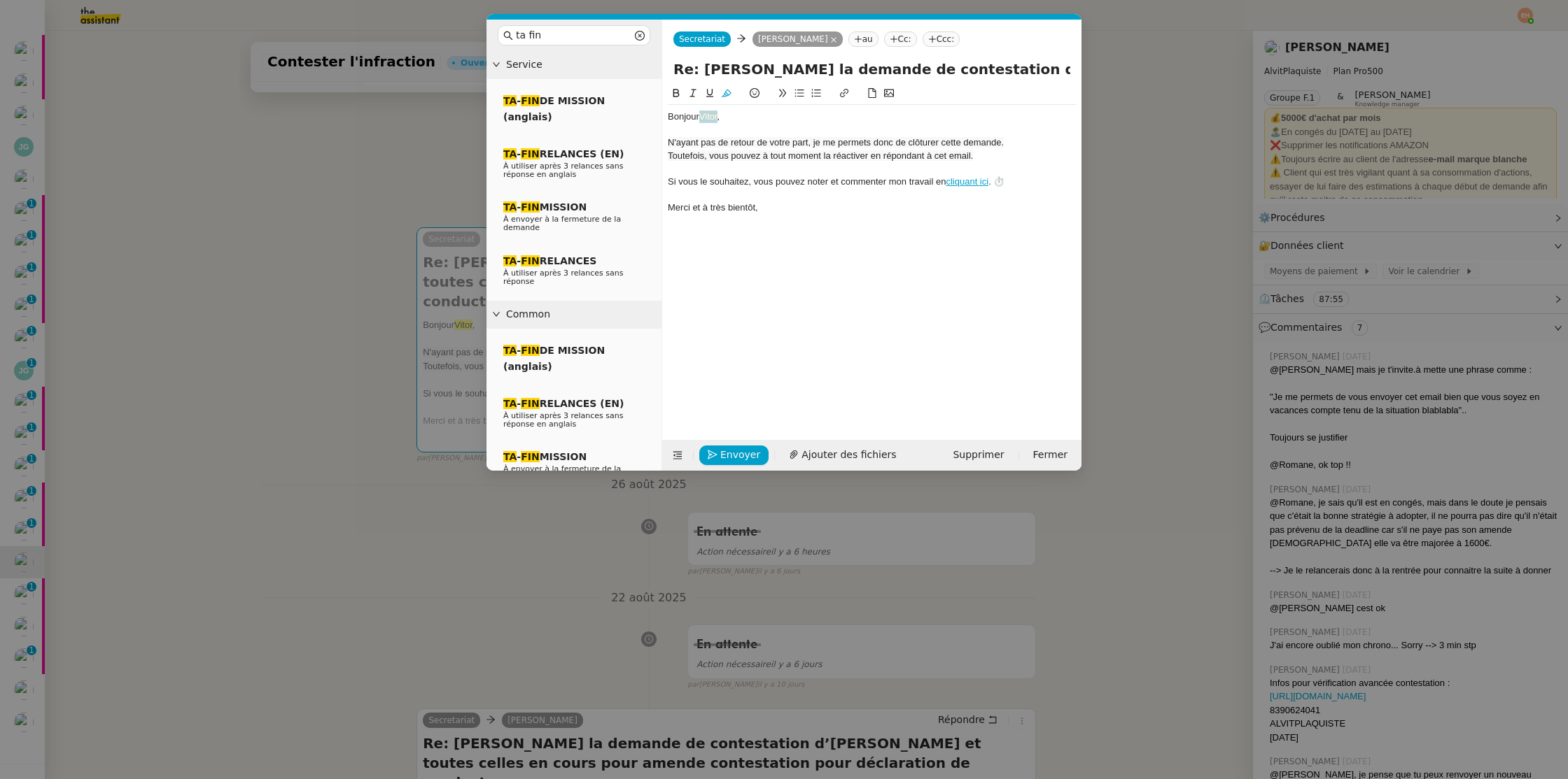
click at [708, 116] on span "Vitor﻿" at bounding box center [708, 116] width 19 height 10
click at [733, 92] on button at bounding box center [726, 93] width 17 height 16
drag, startPoint x: 757, startPoint y: 135, endPoint x: 771, endPoint y: 159, distance: 27.8
click at [757, 135] on div at bounding box center [871, 130] width 408 height 13
click at [726, 452] on span "Envoyer" at bounding box center [740, 455] width 40 height 16
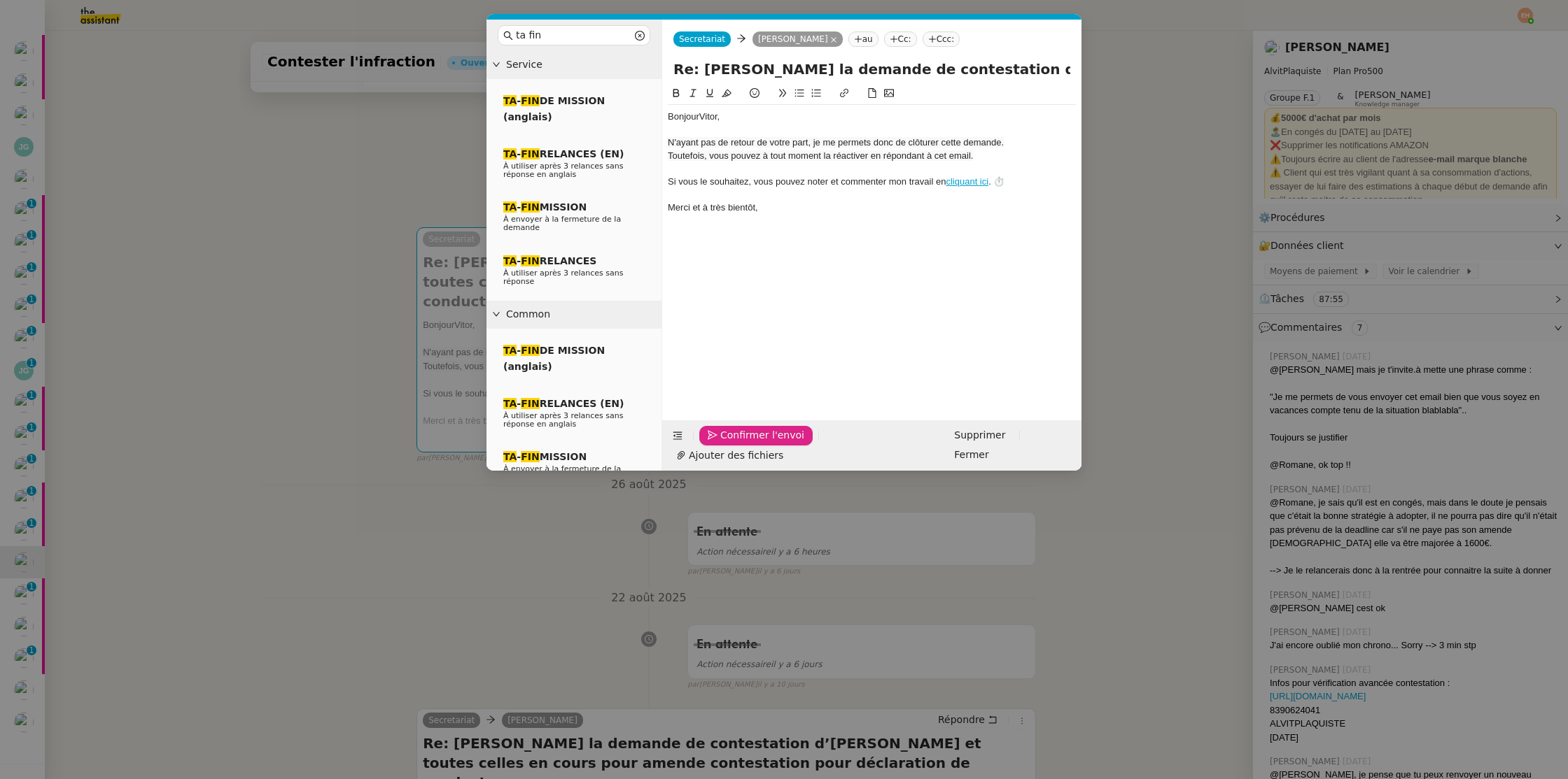
click at [724, 444] on span "Confirmer l'envoi" at bounding box center [762, 435] width 84 height 16
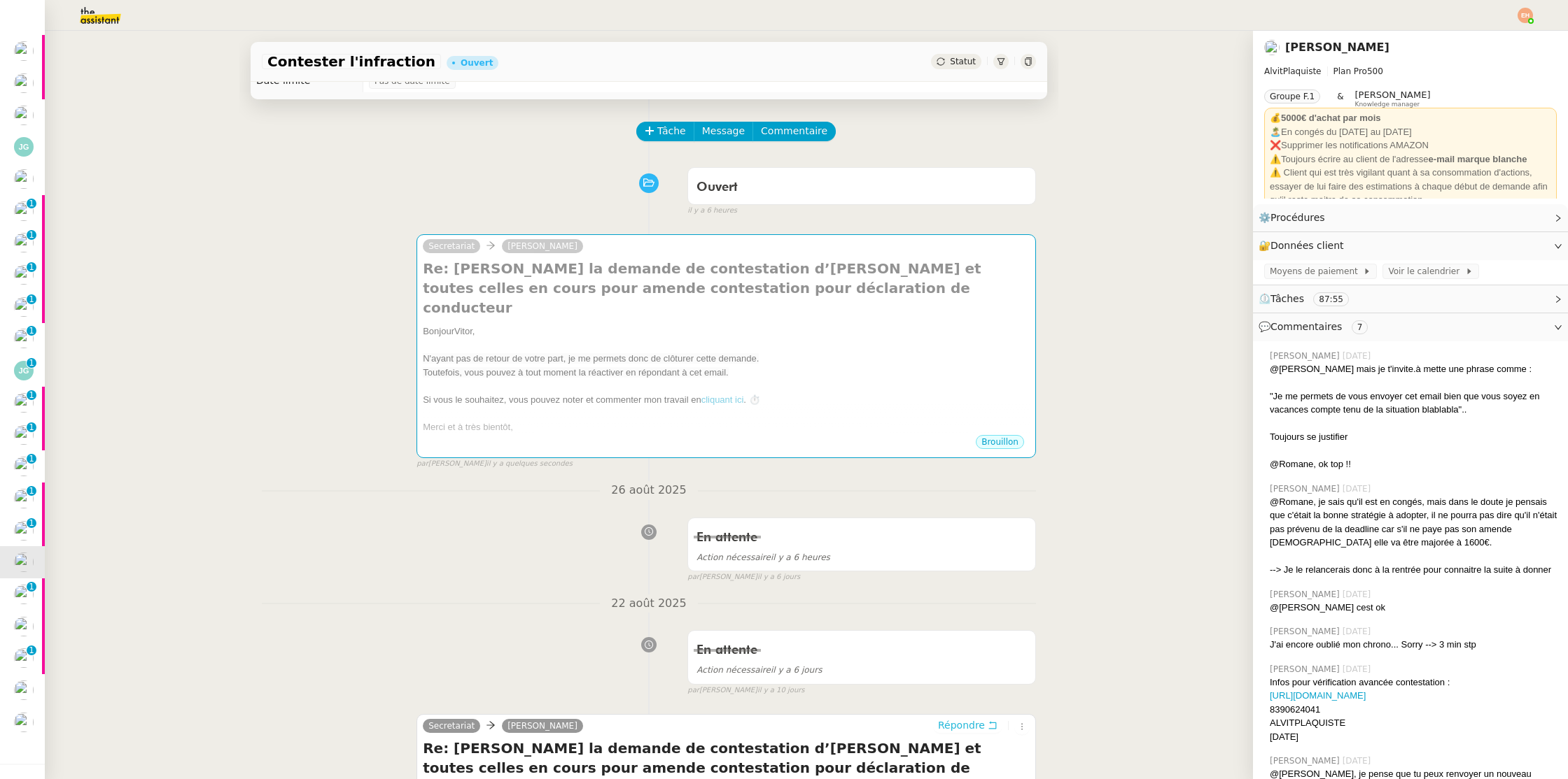
scroll to position [0, 0]
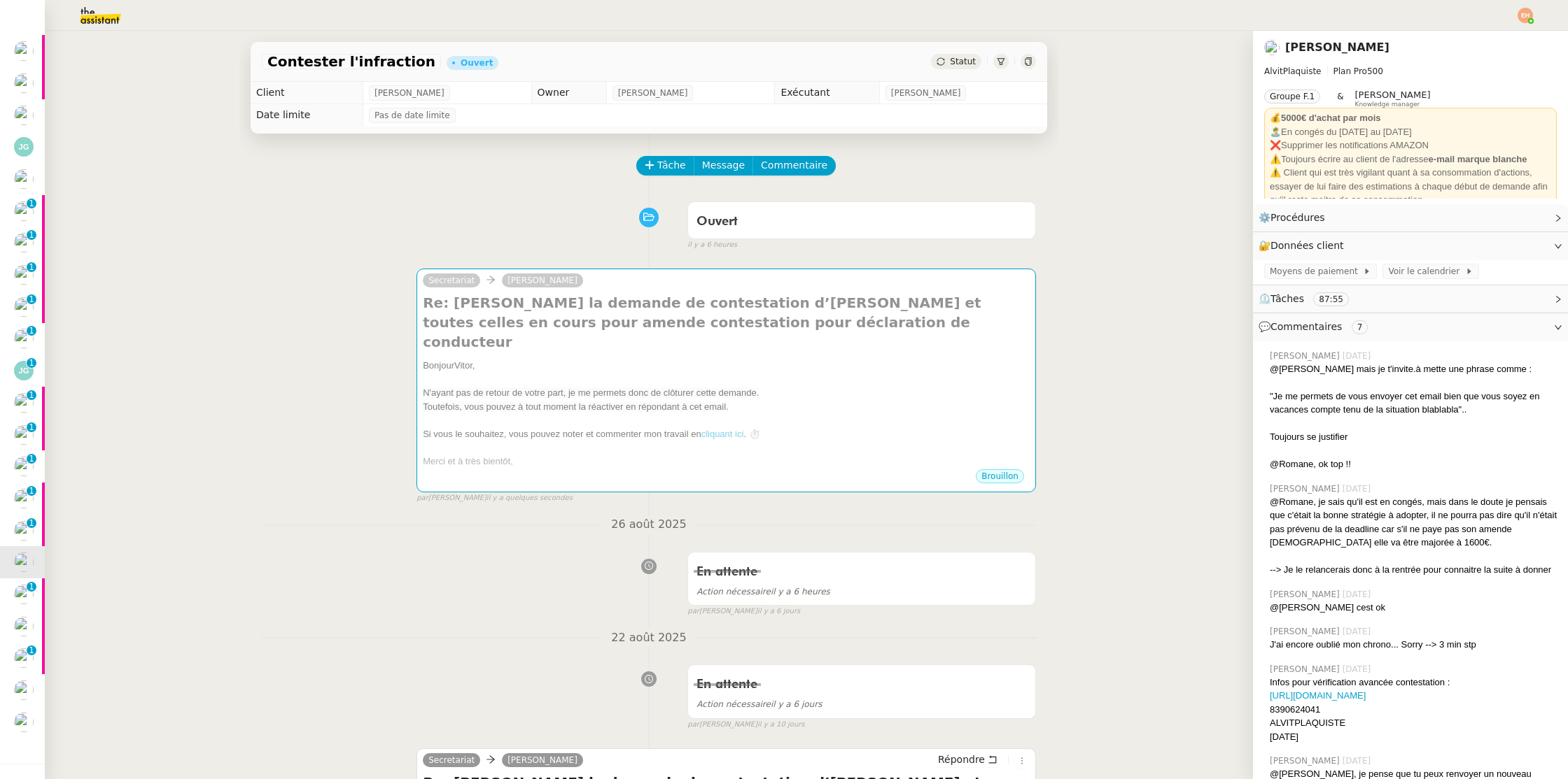
click at [573, 241] on div "Ouvert false il y a 6 heures" at bounding box center [648, 223] width 774 height 56
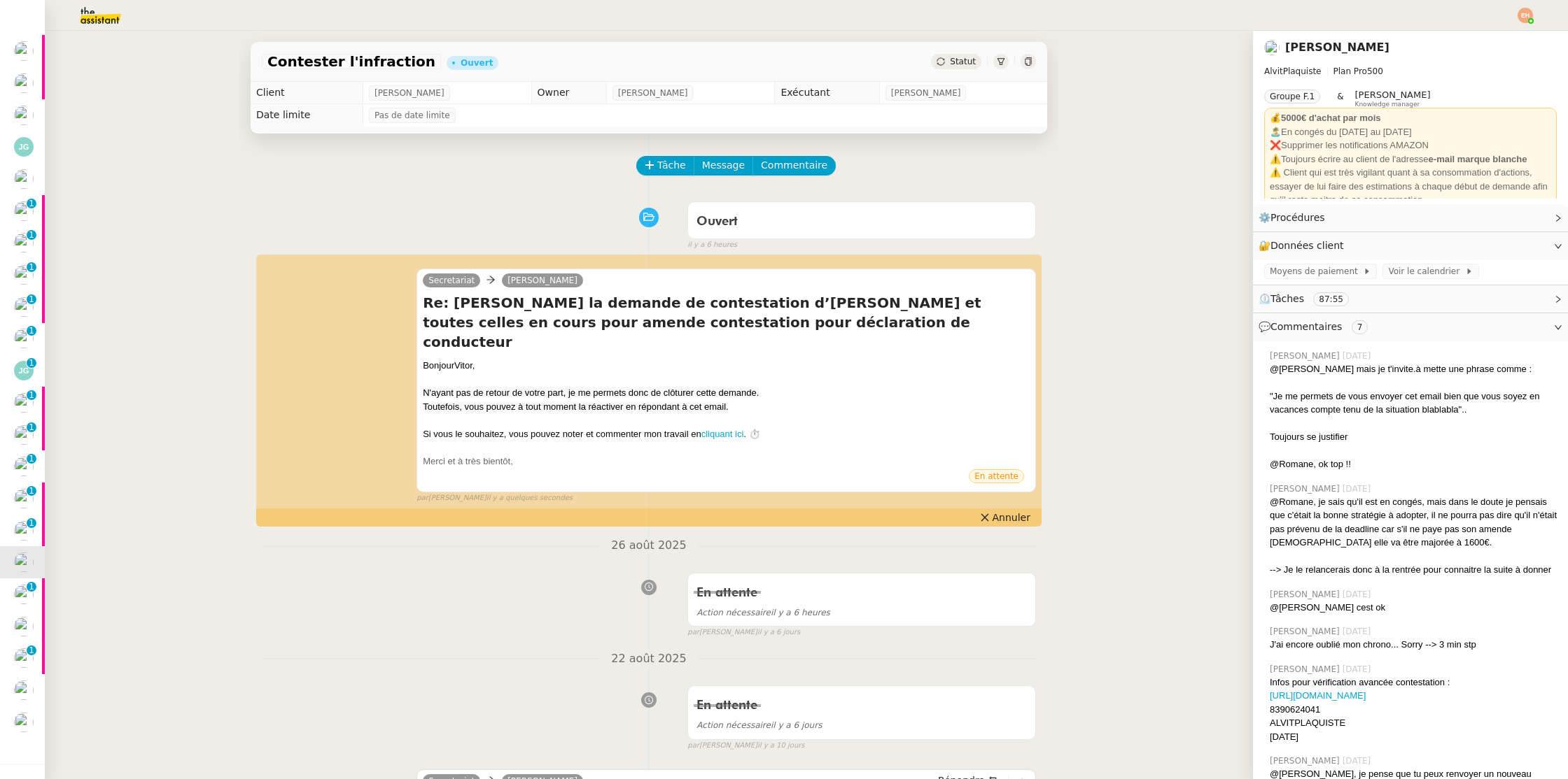
click at [953, 62] on span "Statut" at bounding box center [963, 62] width 26 height 10
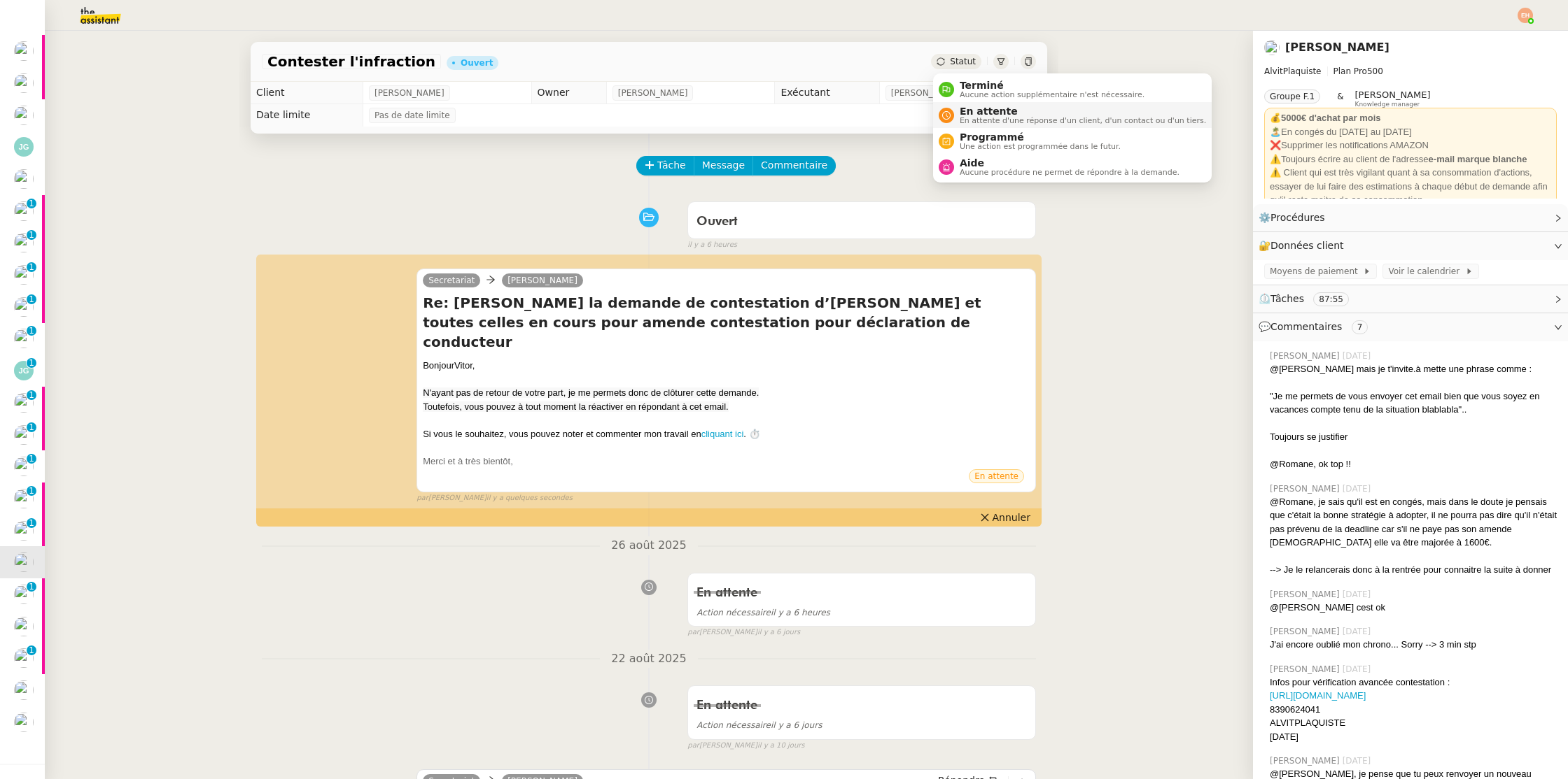
click at [996, 121] on span "En attente d'une réponse d'un client, d'un contact ou d'un tiers." at bounding box center [1082, 120] width 247 height 8
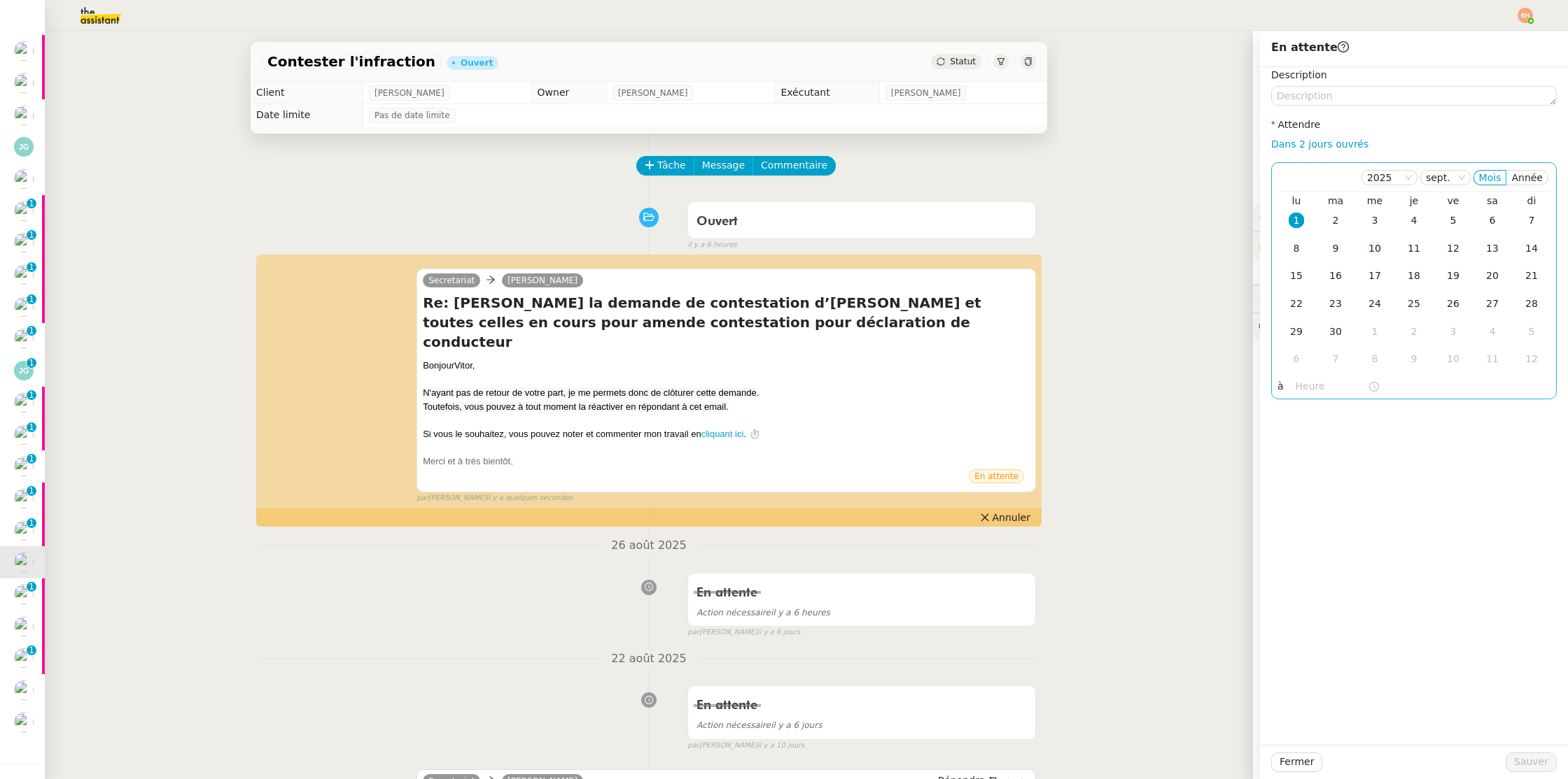
drag, startPoint x: 1320, startPoint y: 143, endPoint x: 1360, endPoint y: 240, distance: 104.9
click at [1320, 143] on link "Dans 2 jours ouvrés" at bounding box center [1319, 143] width 97 height 11
type input "07:00"
drag, startPoint x: 1284, startPoint y: 762, endPoint x: 1111, endPoint y: 598, distance: 238.4
click at [1283, 763] on span "Fermer" at bounding box center [1296, 762] width 35 height 16
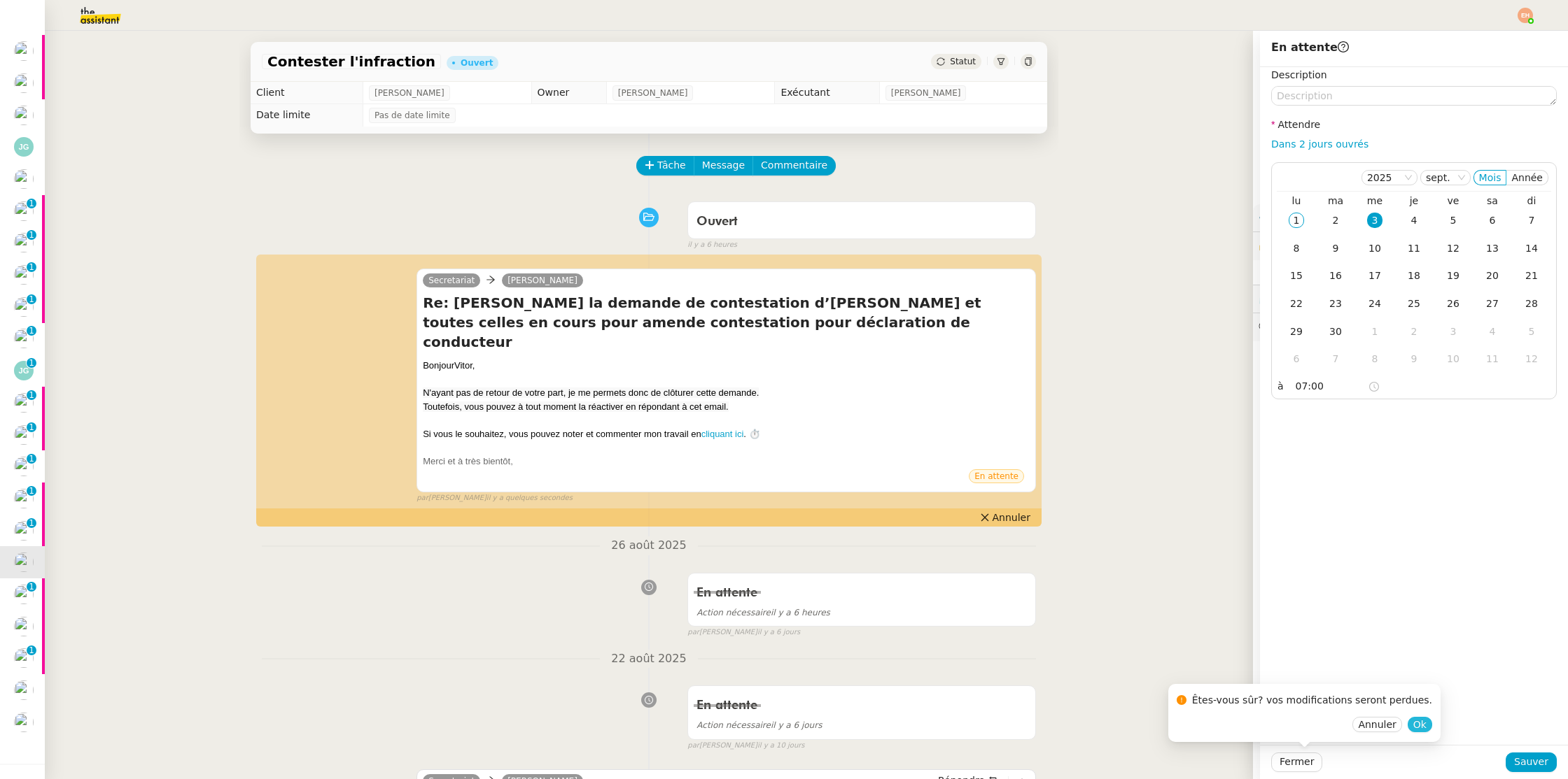
drag, startPoint x: 1409, startPoint y: 729, endPoint x: 1403, endPoint y: 724, distance: 7.8
click at [1409, 730] on button "Ok" at bounding box center [1419, 725] width 24 height 15
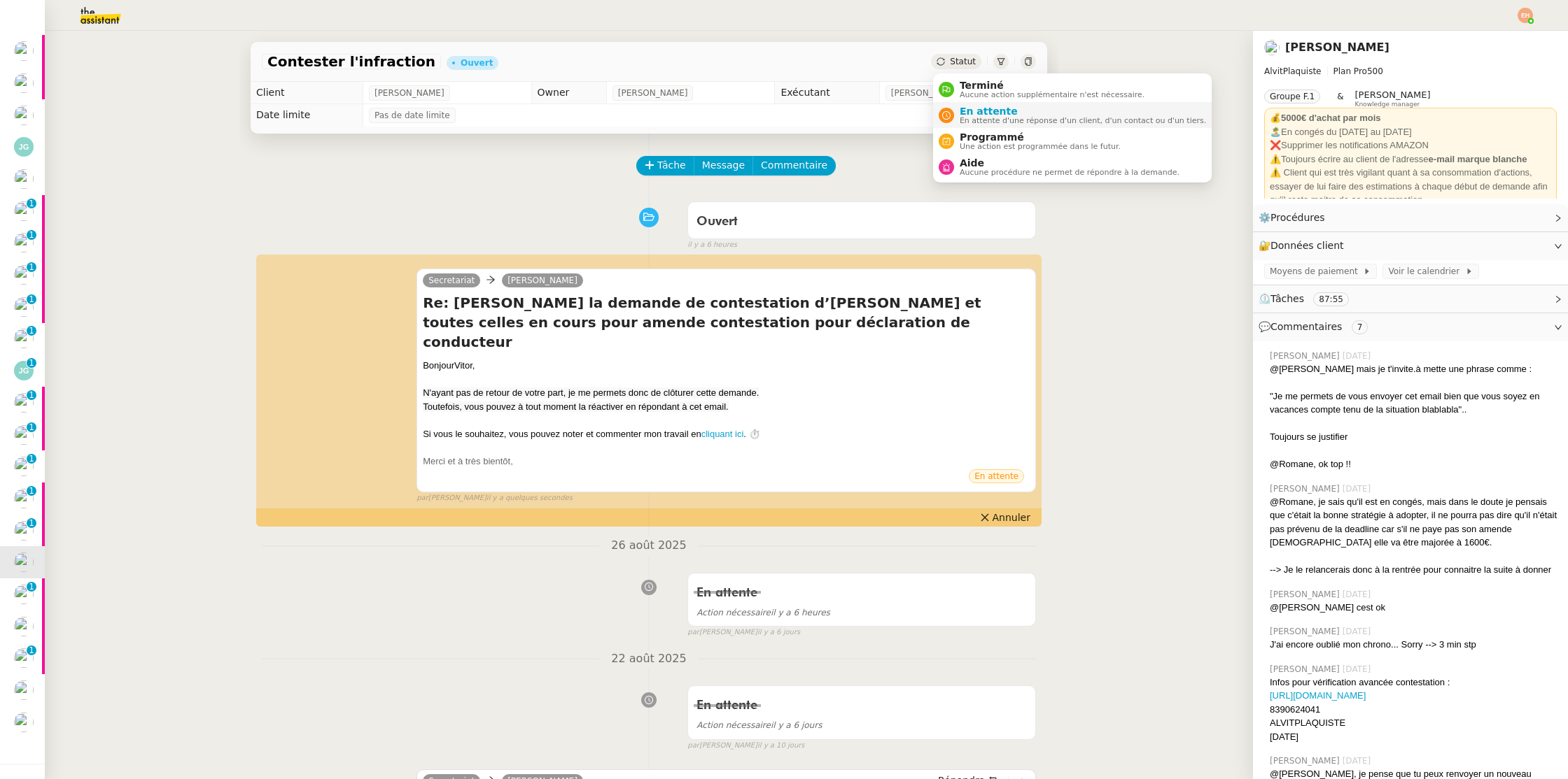
drag, startPoint x: 974, startPoint y: 90, endPoint x: 990, endPoint y: 107, distance: 23.3
click at [974, 91] on span "Aucune action supplémentaire n'est nécessaire." at bounding box center [1051, 95] width 185 height 8
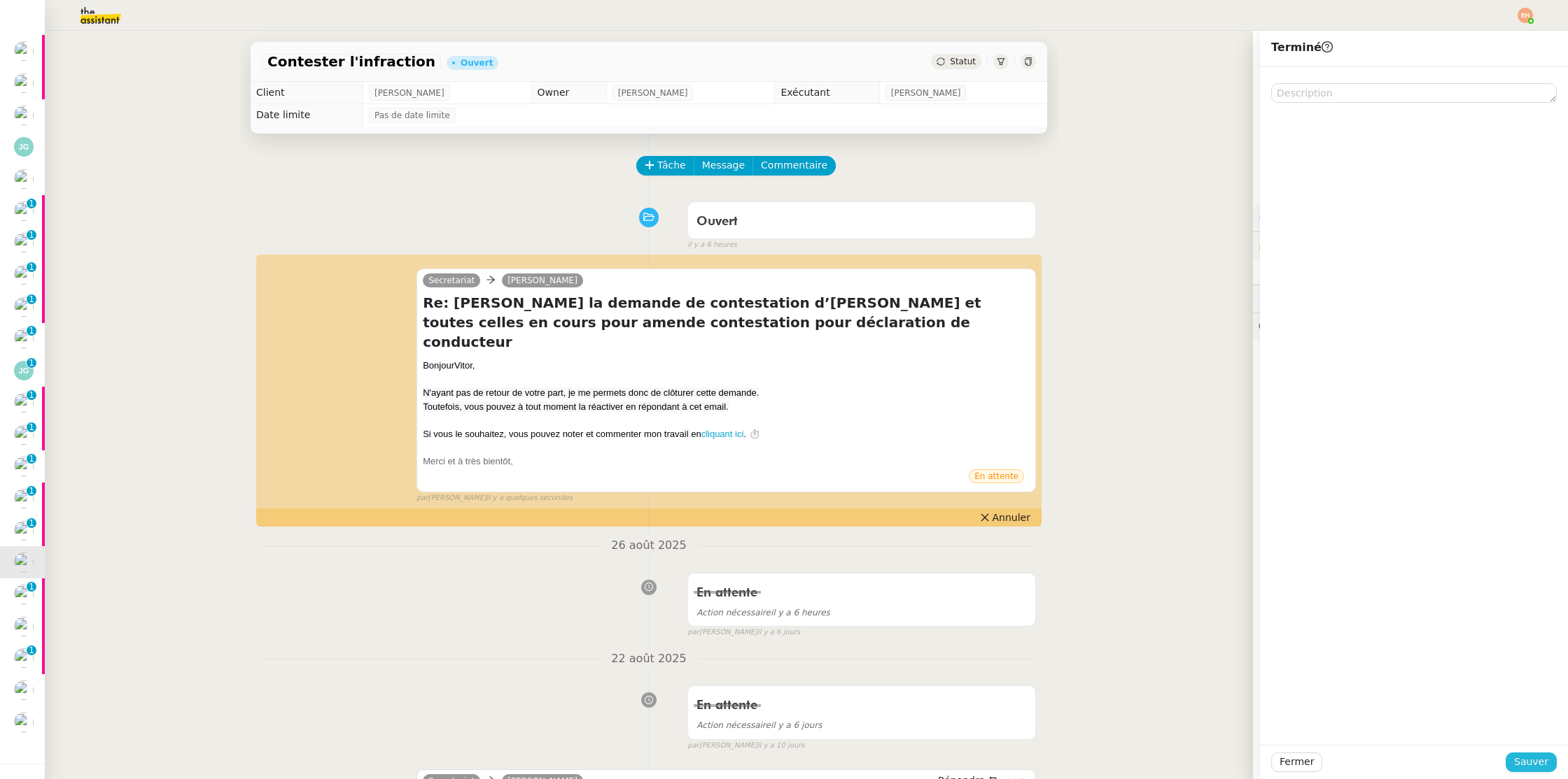
click at [1524, 757] on span "Sauver" at bounding box center [1531, 762] width 35 height 16
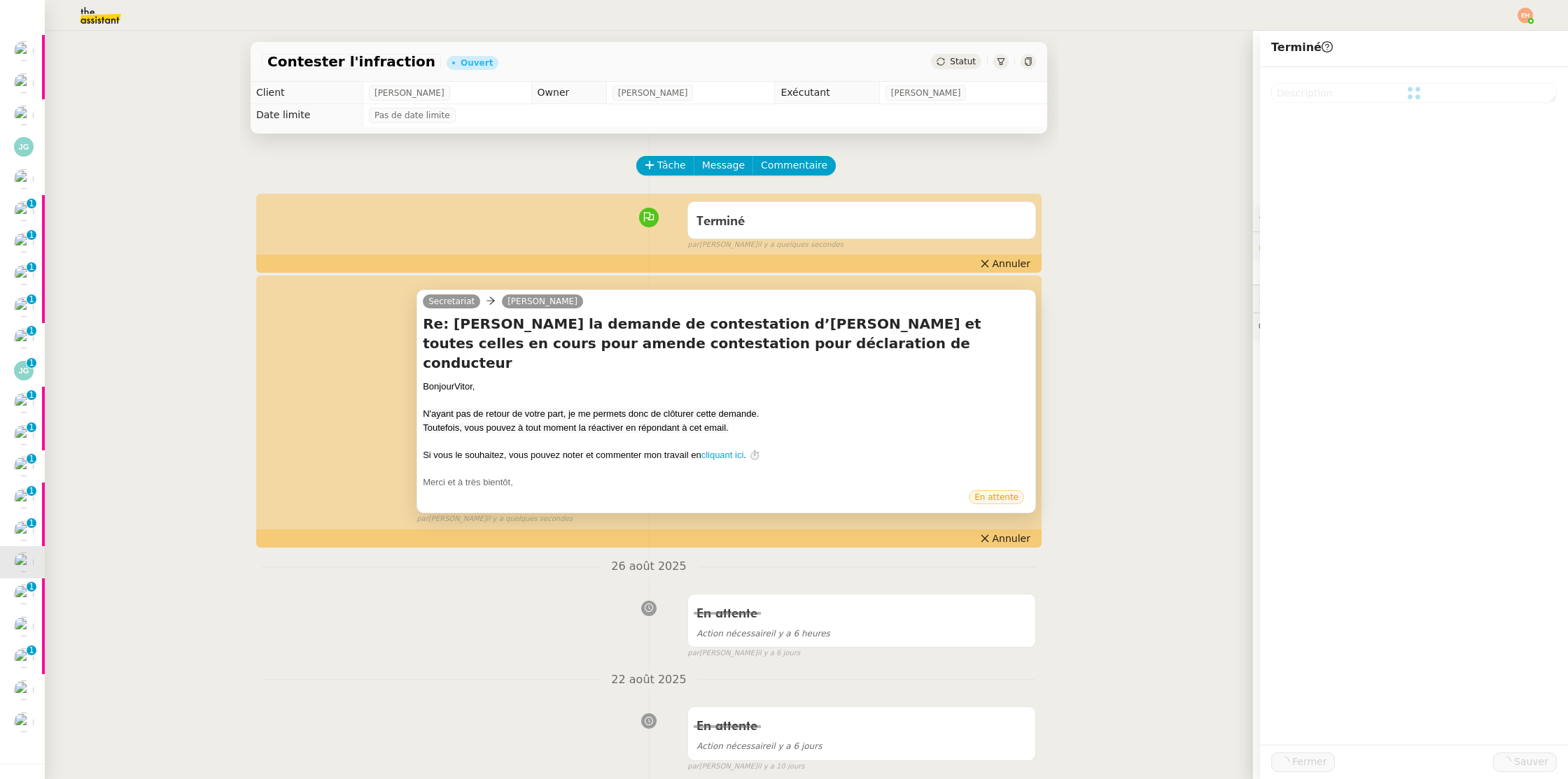
scroll to position [185, 0]
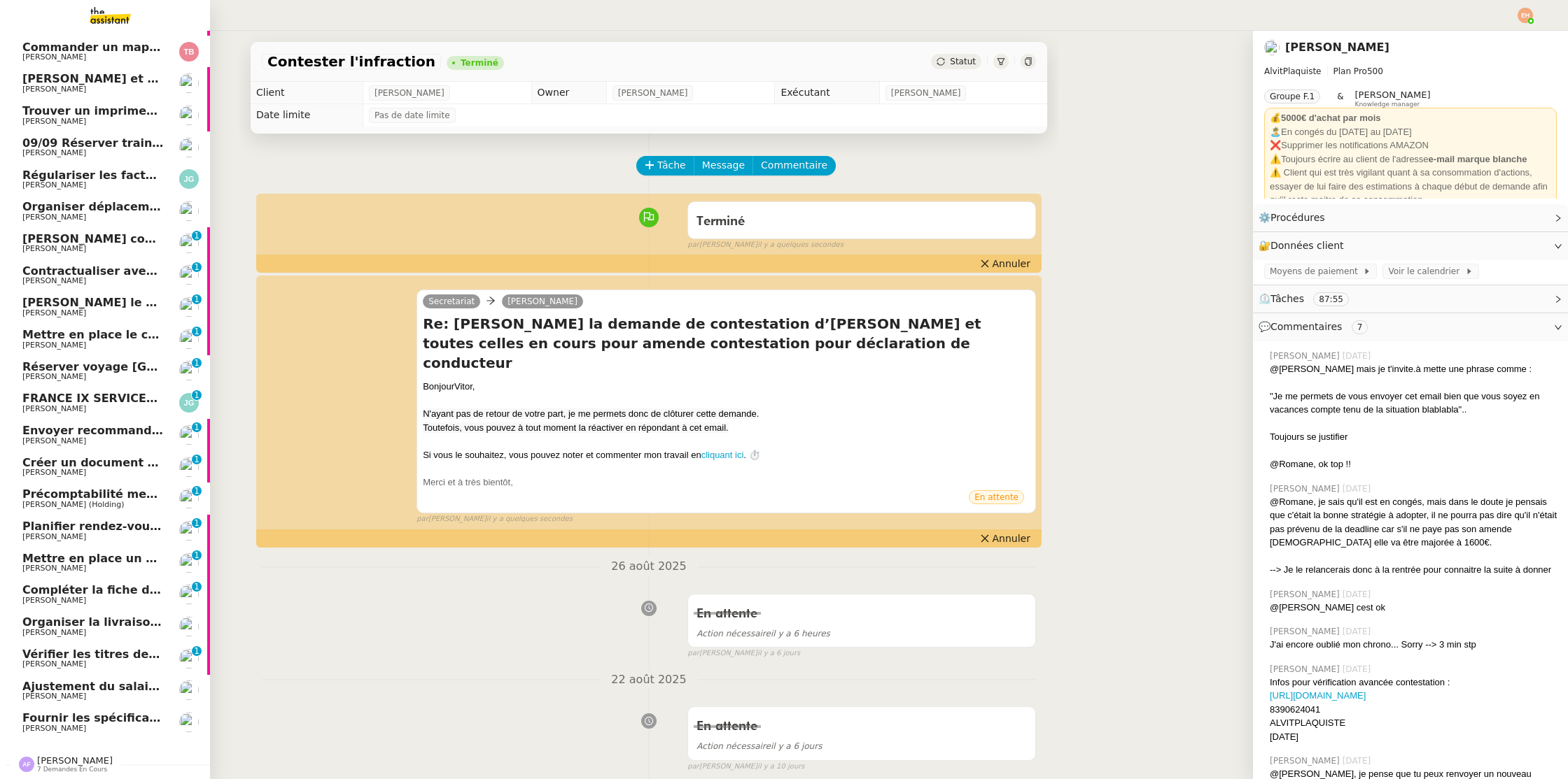
click at [74, 493] on span "Précomptabilité mensuelle - [DATE]" at bounding box center [145, 495] width 246 height 14
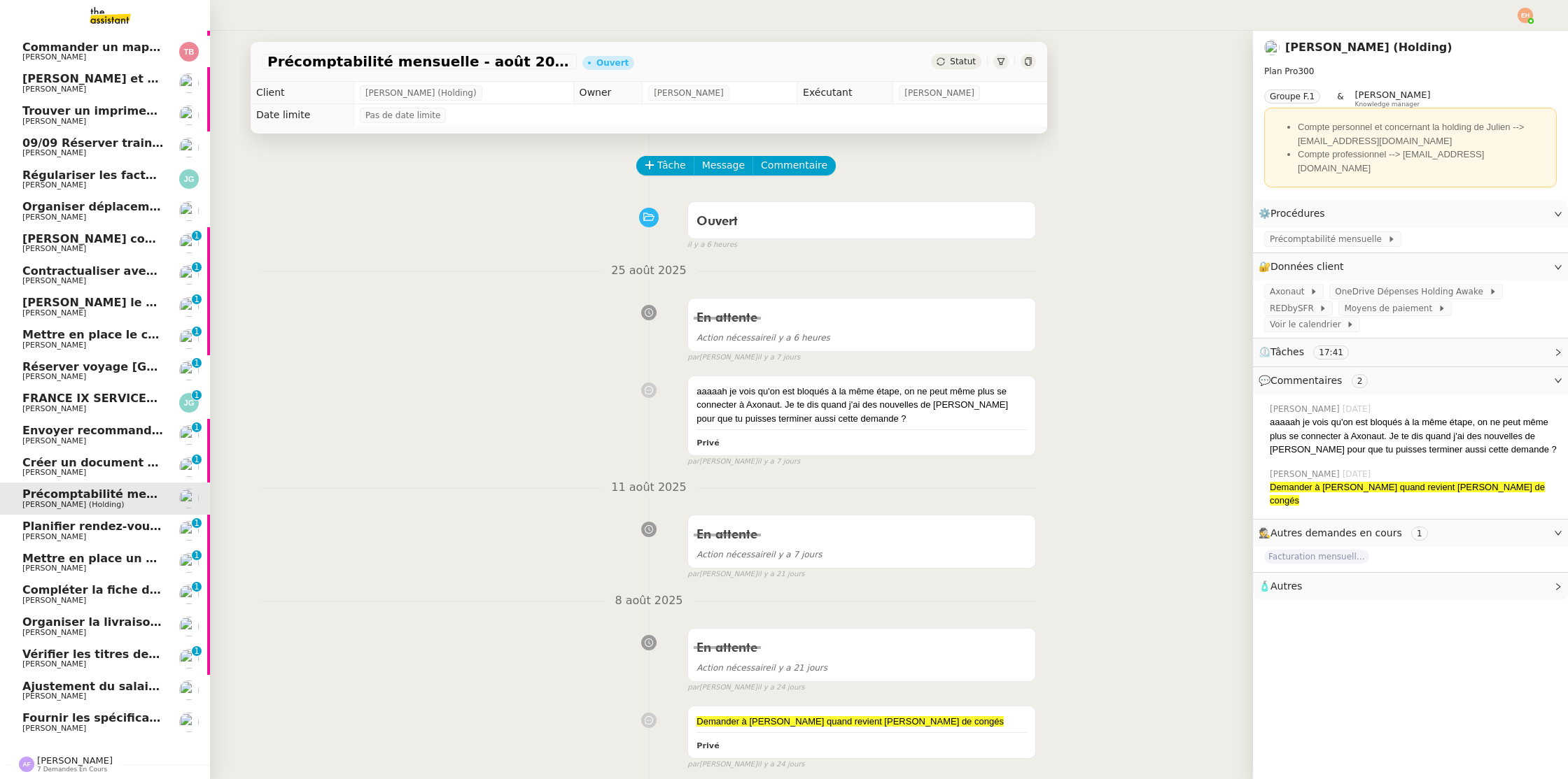
click at [88, 526] on span "Planifier rendez-vous avec candidats" at bounding box center [139, 527] width 233 height 14
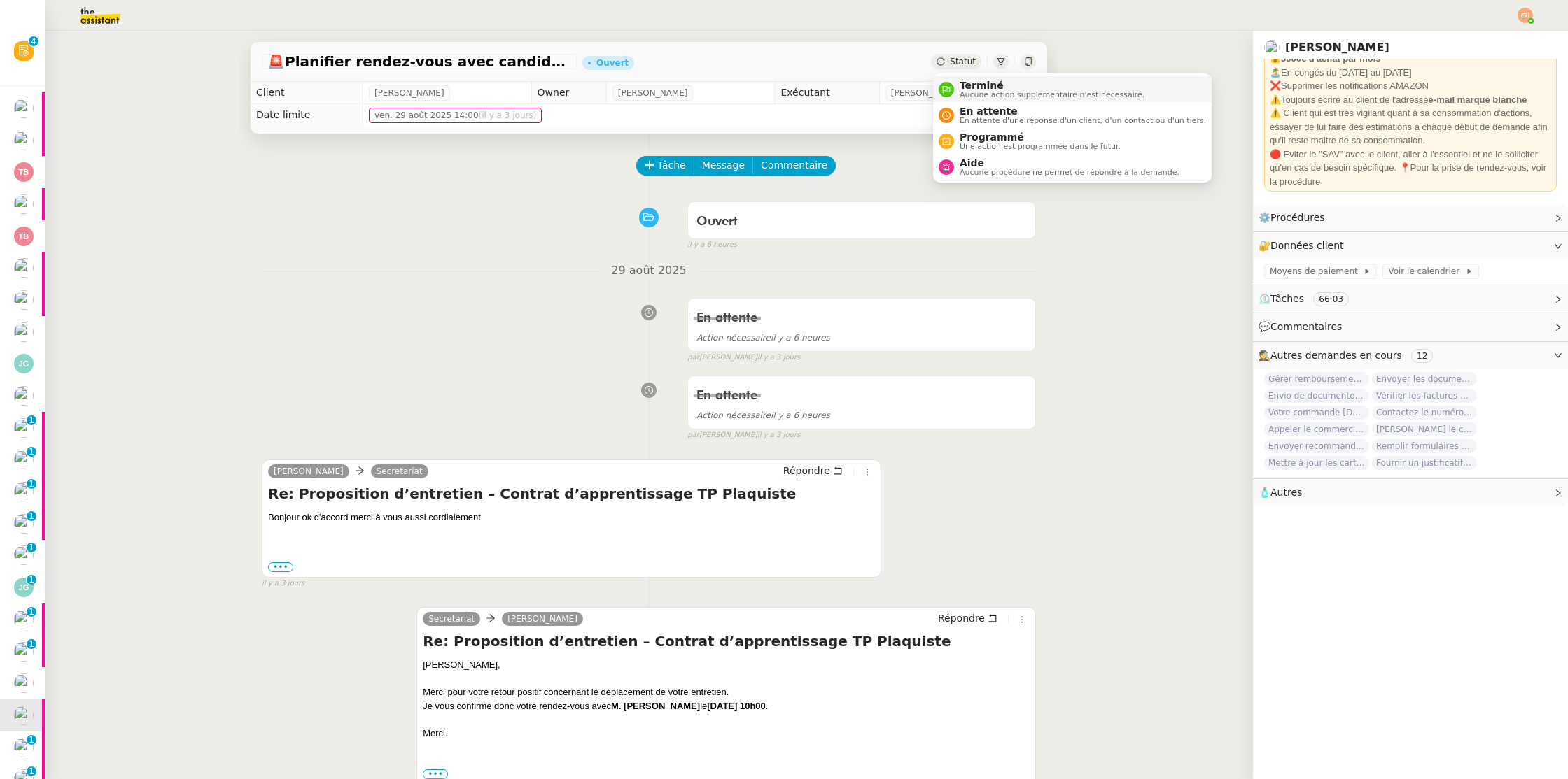
click at [950, 87] on icon at bounding box center [947, 89] width 8 height 8
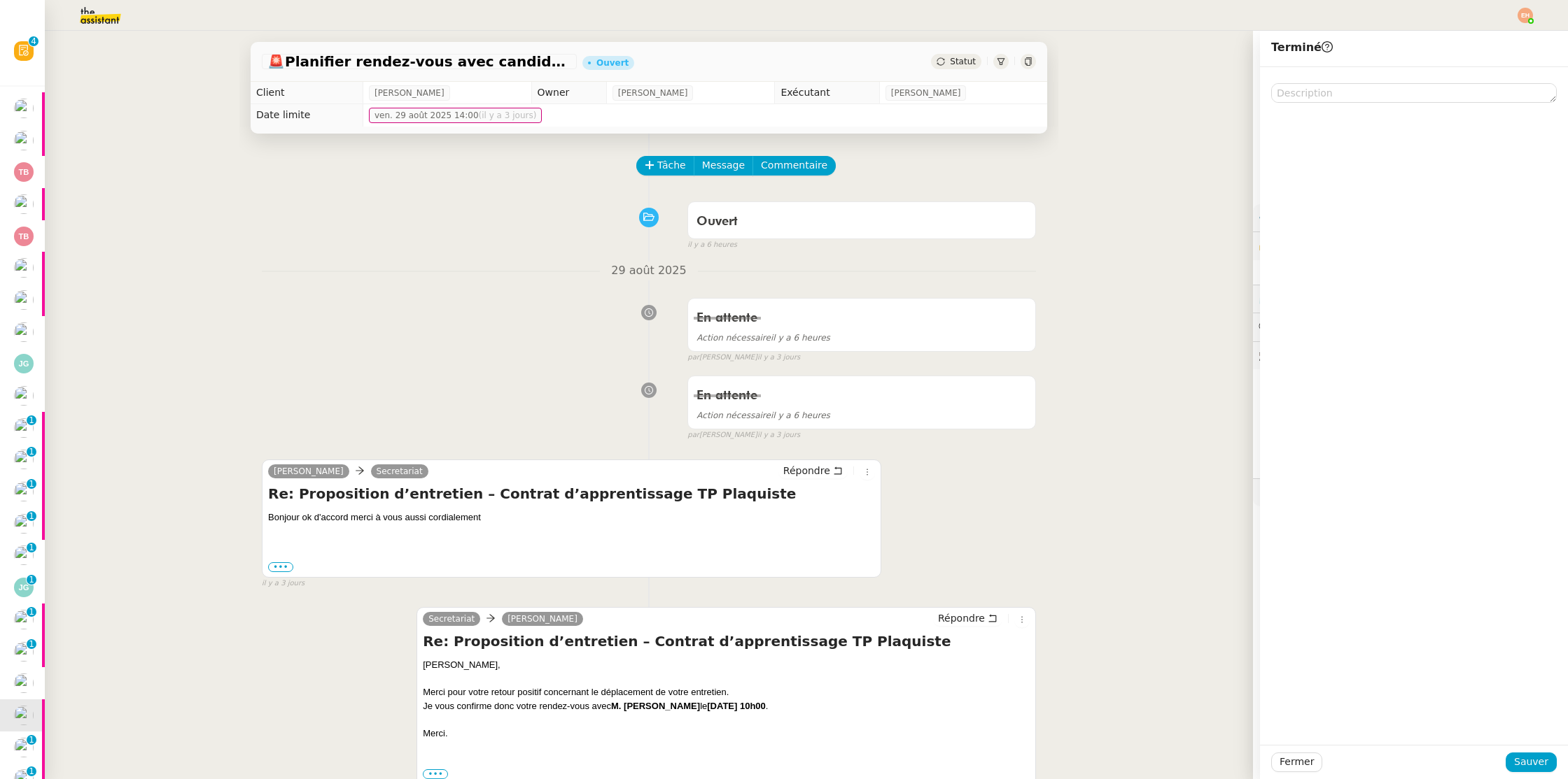
click at [1128, 493] on div "🚨 Planifier rendez-vous avec candidats Ouvert Statut Client Vitor Alvites Owner…" at bounding box center [648, 404] width 1208 height 749
click at [1310, 761] on span "Fermer" at bounding box center [1296, 762] width 35 height 16
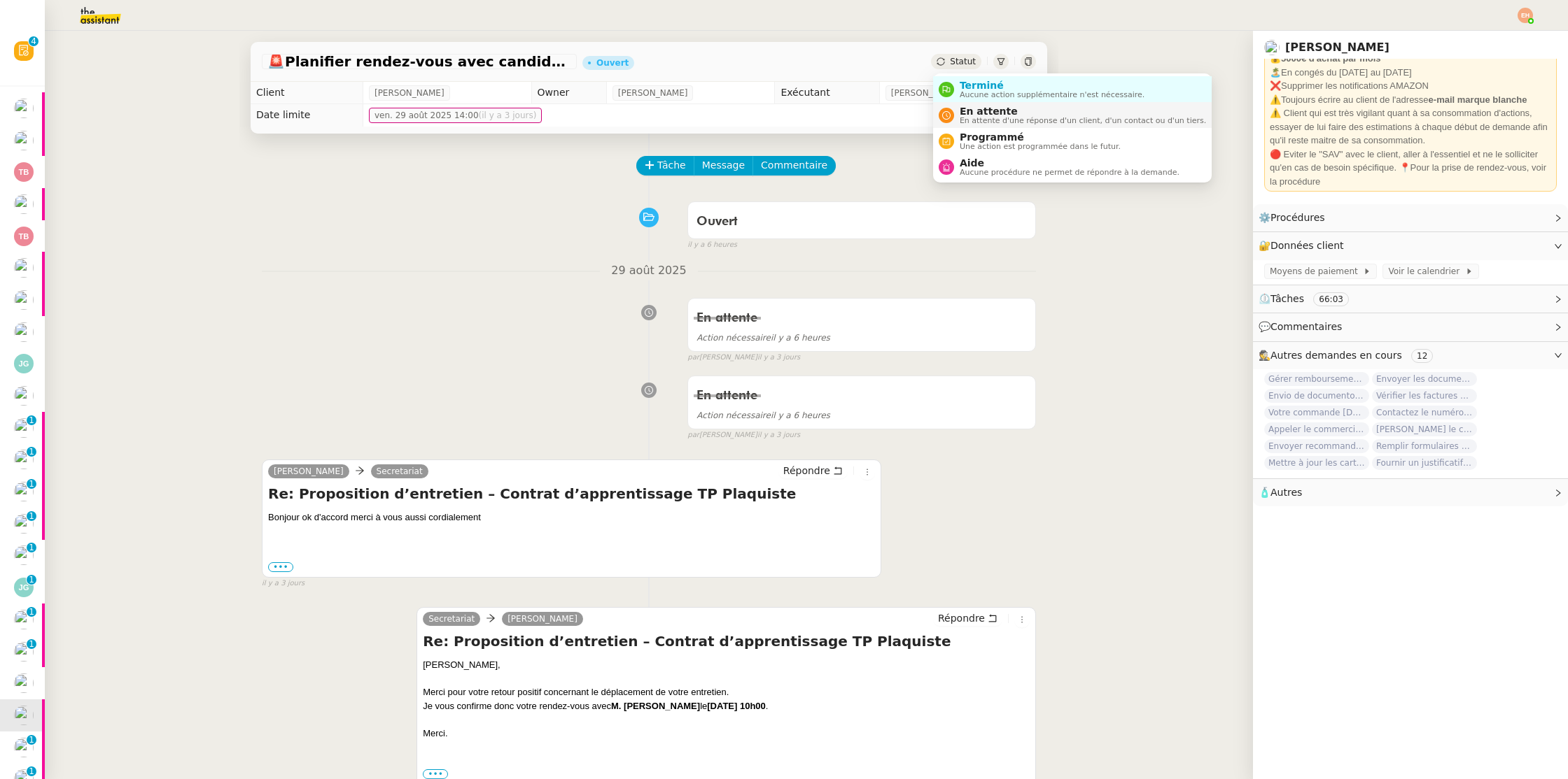
click at [968, 108] on span "En attente" at bounding box center [1082, 111] width 247 height 11
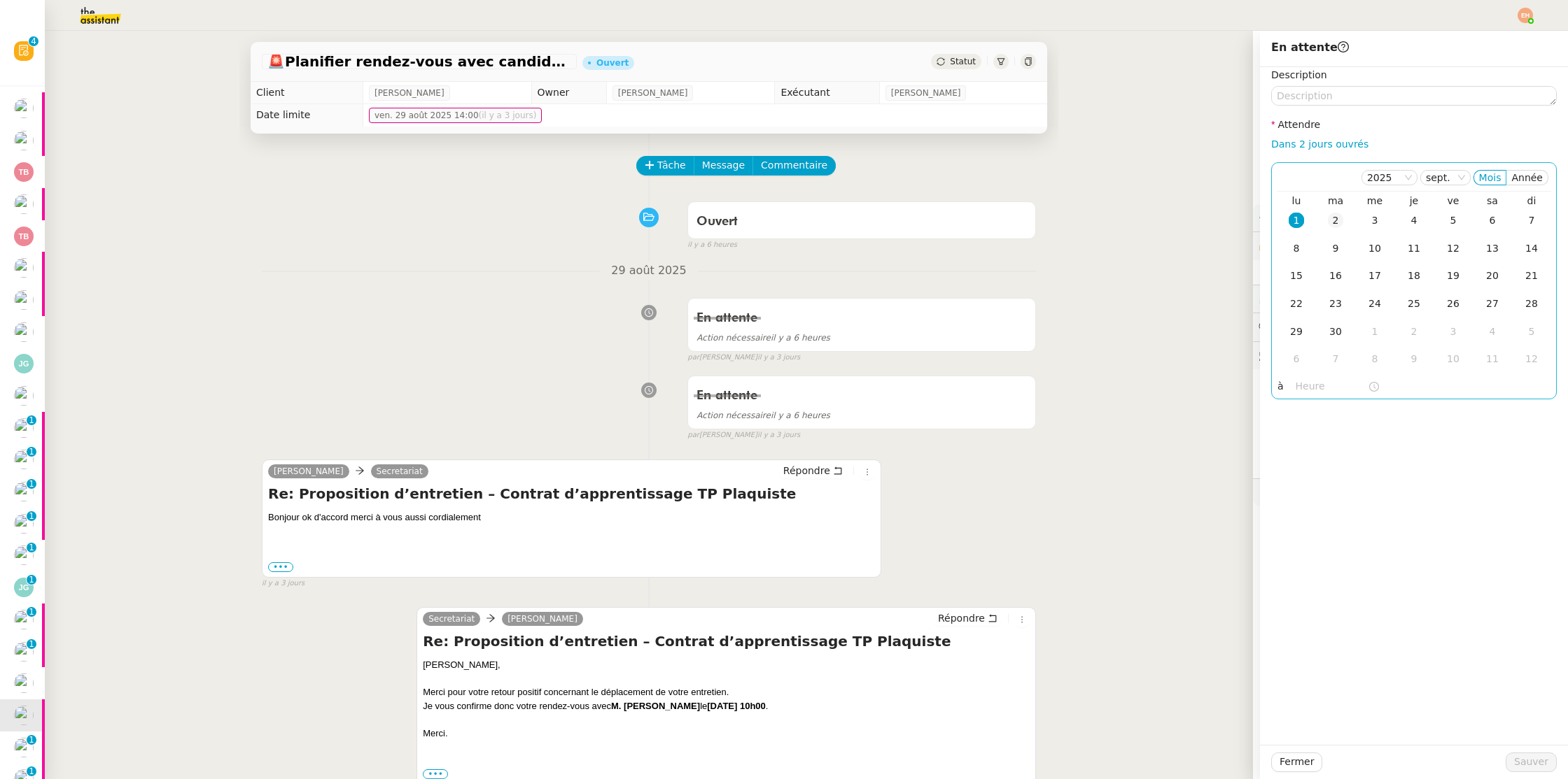
click at [1331, 219] on div "2" at bounding box center [1335, 220] width 15 height 15
drag, startPoint x: 1518, startPoint y: 765, endPoint x: 1223, endPoint y: 715, distance: 299.2
click at [1517, 765] on span "Sauver" at bounding box center [1531, 762] width 35 height 16
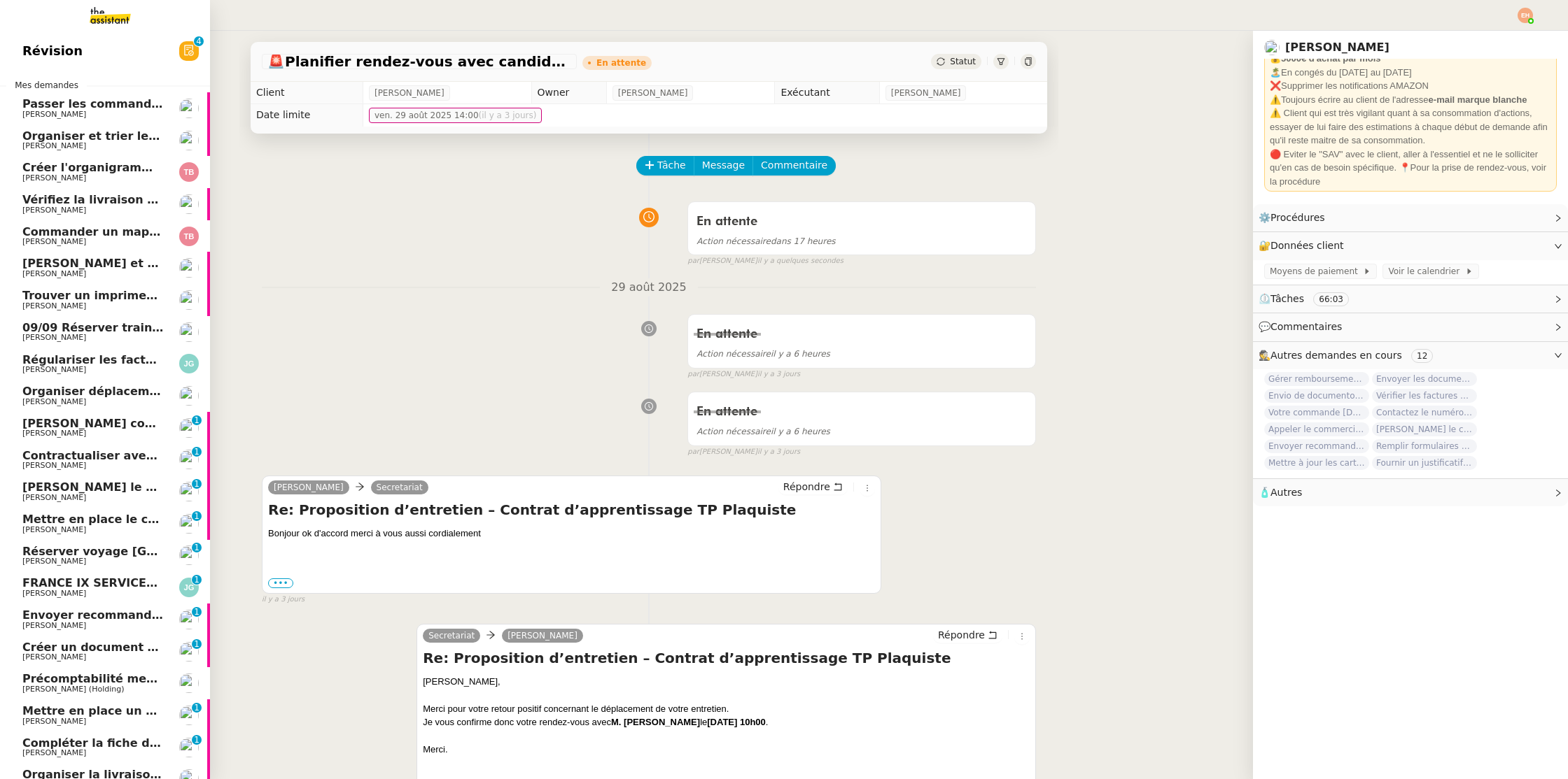
click at [117, 514] on span "Mettre en place le contrat d'alternance" at bounding box center [146, 520] width 247 height 14
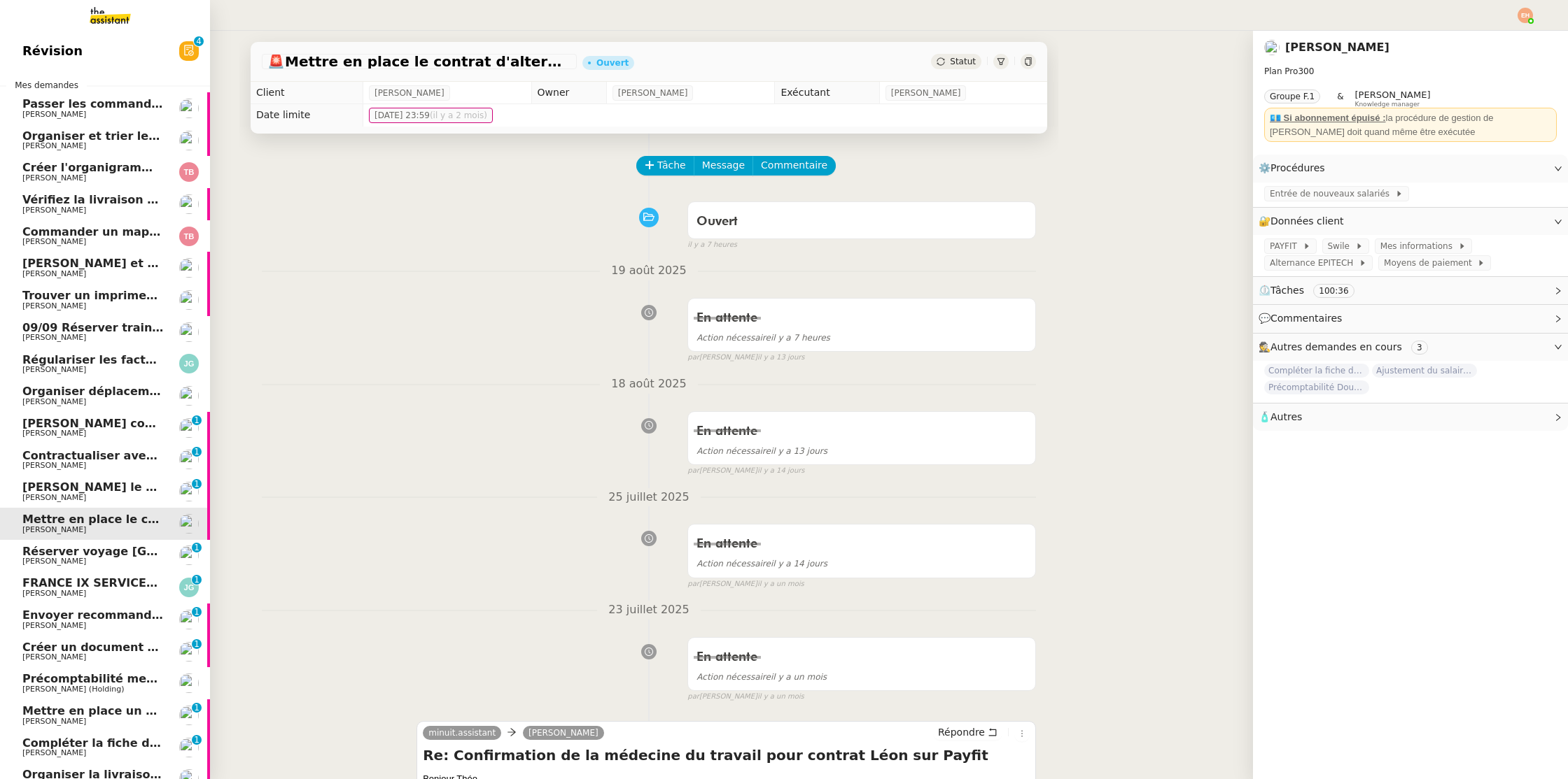
click at [81, 546] on span "Réserver voyage Bruxelles" at bounding box center [143, 552] width 241 height 14
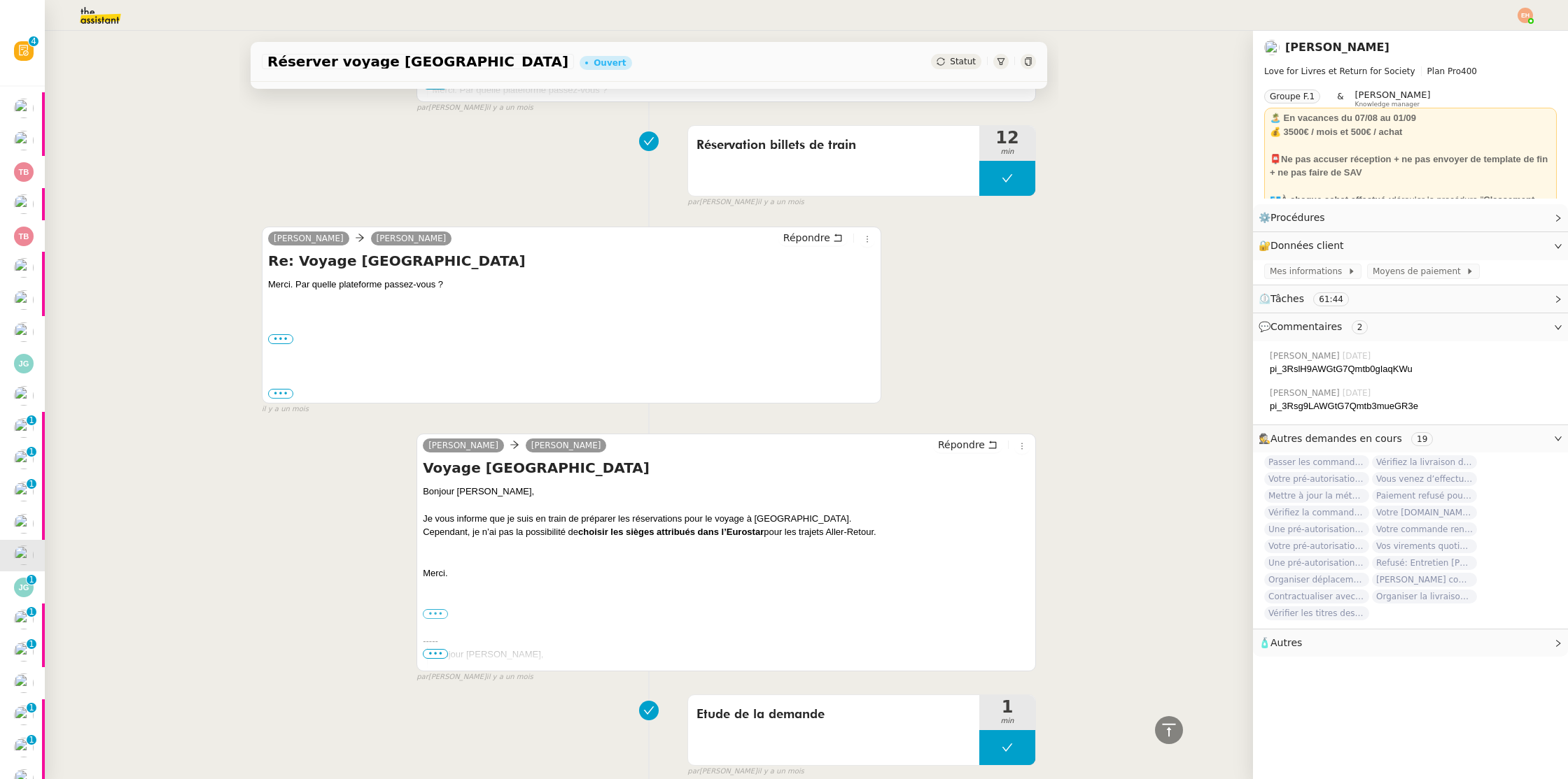
scroll to position [3773, 0]
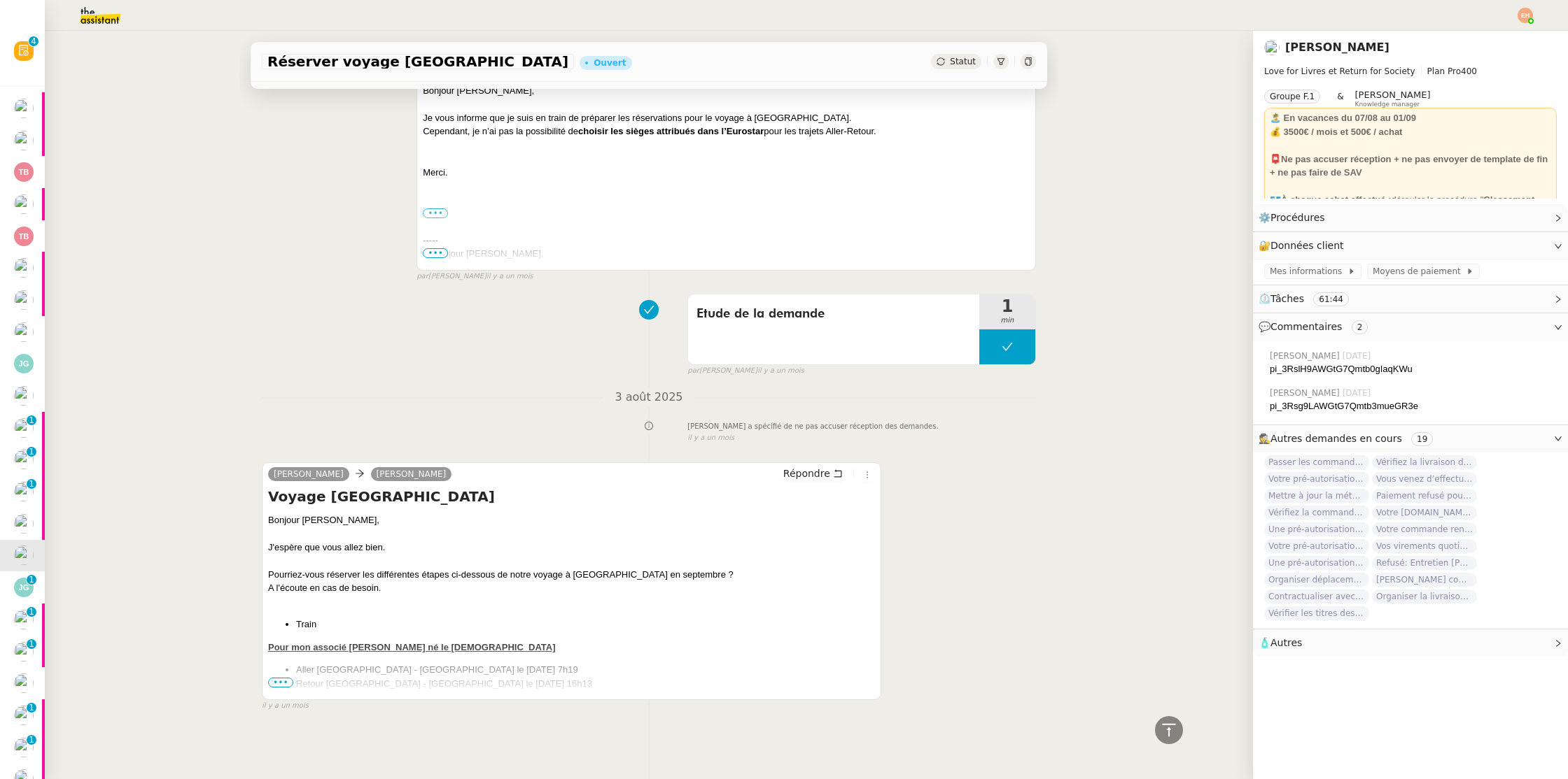
click at [273, 682] on span "•••" at bounding box center [280, 683] width 25 height 10
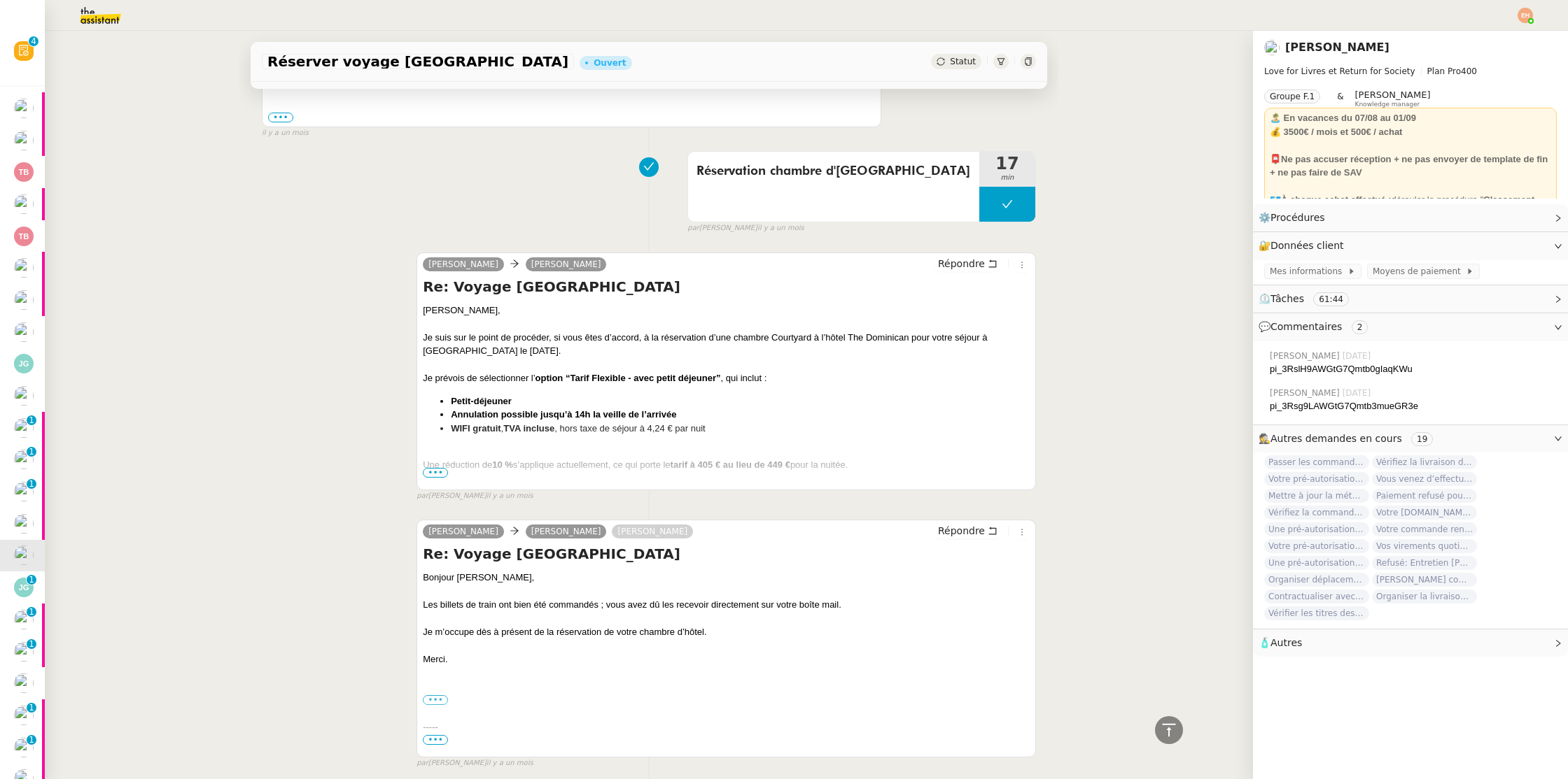
scroll to position [0, 0]
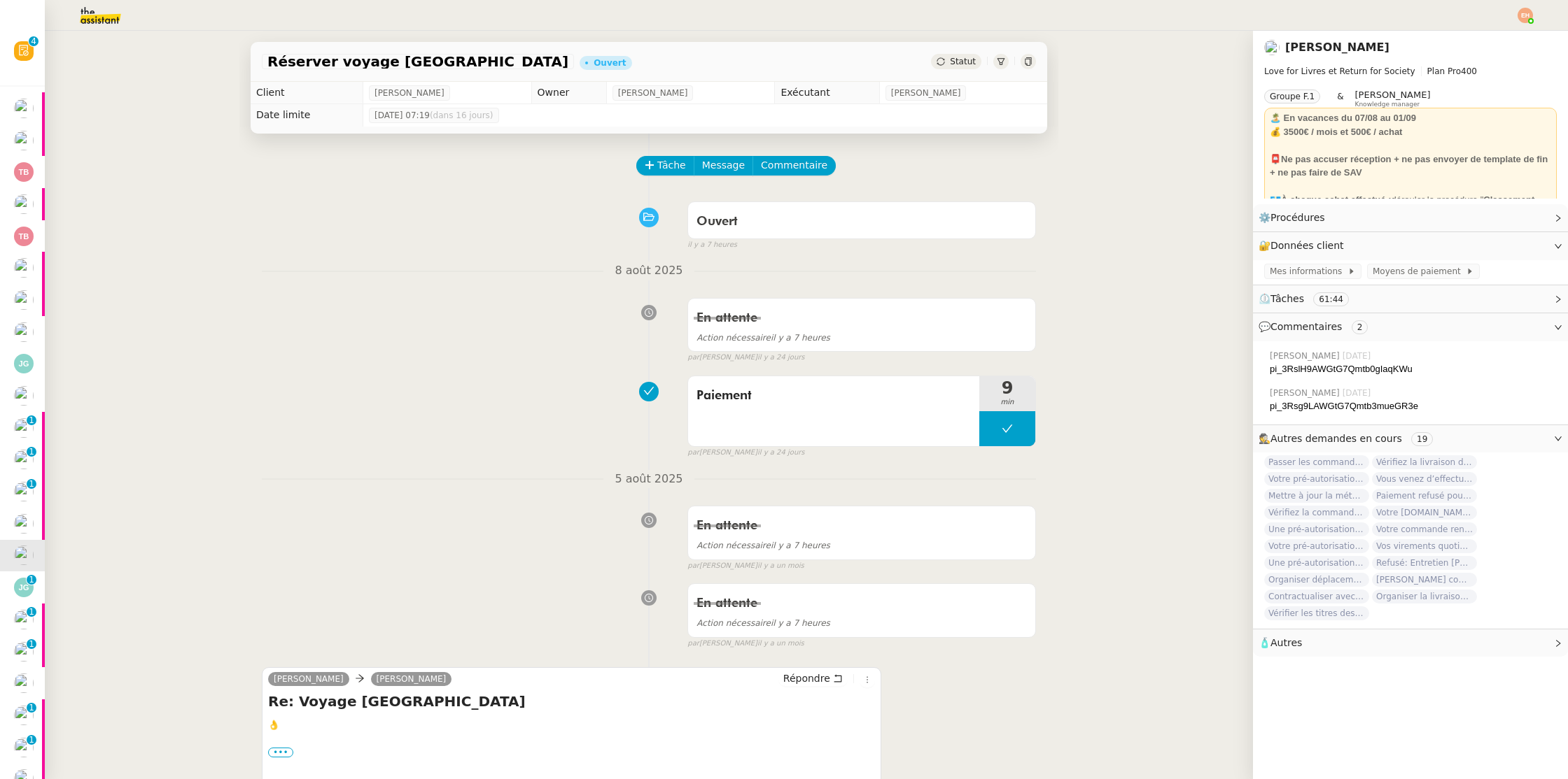
click at [977, 56] on div "Statut" at bounding box center [956, 62] width 51 height 15
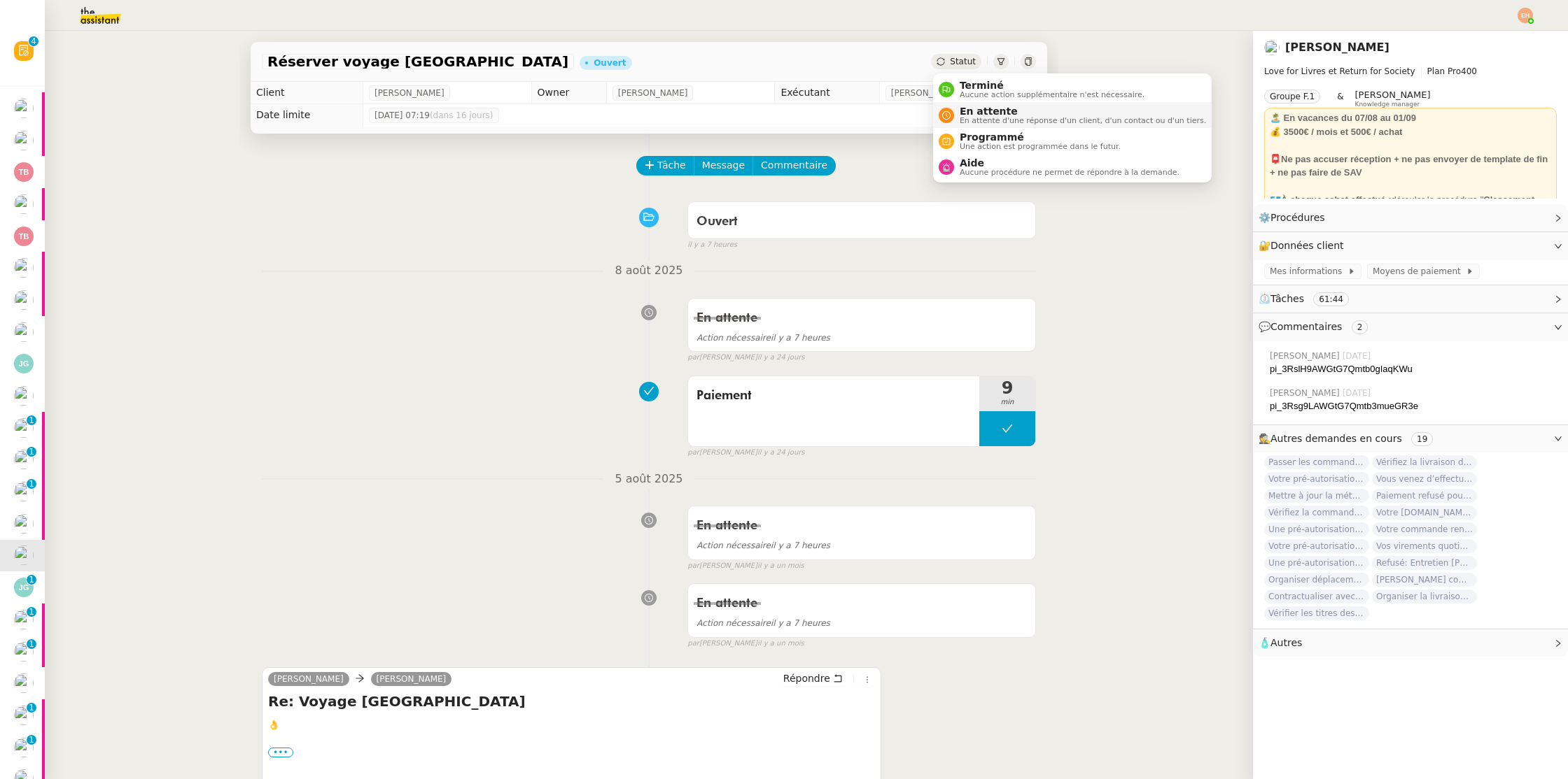
click at [979, 108] on span "En attente" at bounding box center [1082, 111] width 247 height 11
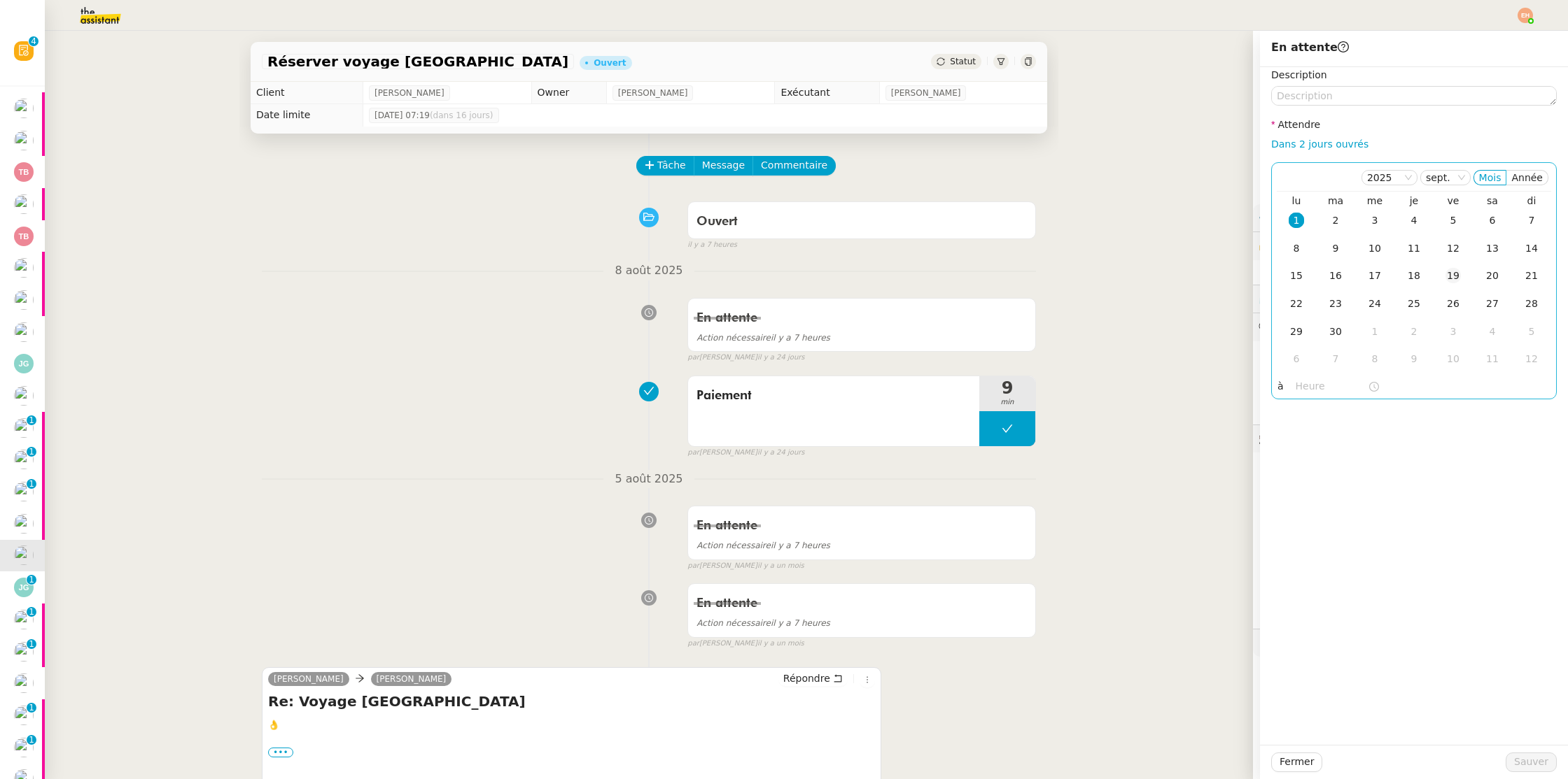
click at [1454, 275] on div "19" at bounding box center [1453, 275] width 15 height 15
click at [1536, 760] on span "Sauver" at bounding box center [1531, 762] width 35 height 16
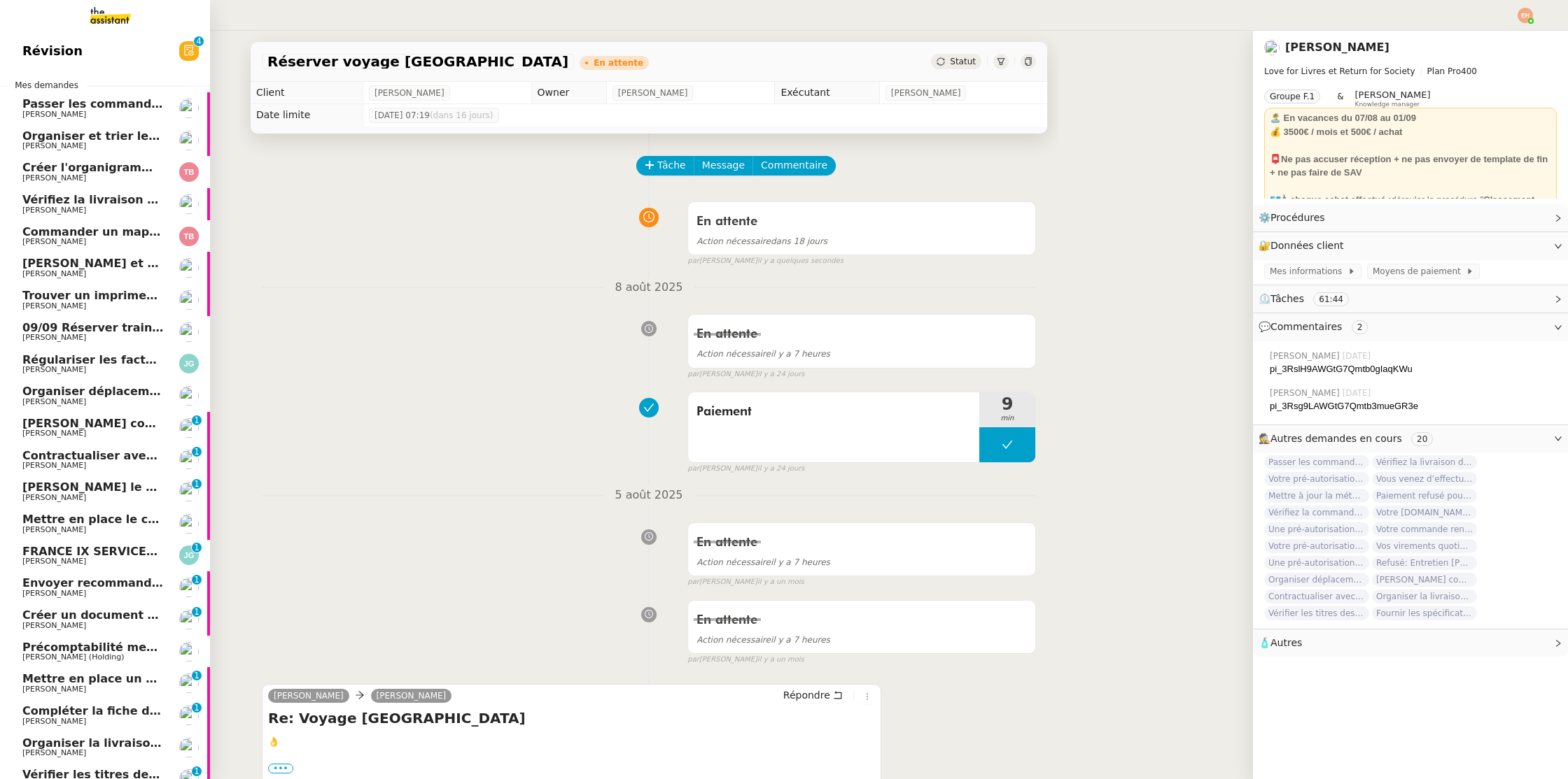
click at [90, 548] on span "FRANCE IX SERVICES - RAPPEL 2 FACTURE INVFIX9213" at bounding box center [193, 552] width 342 height 14
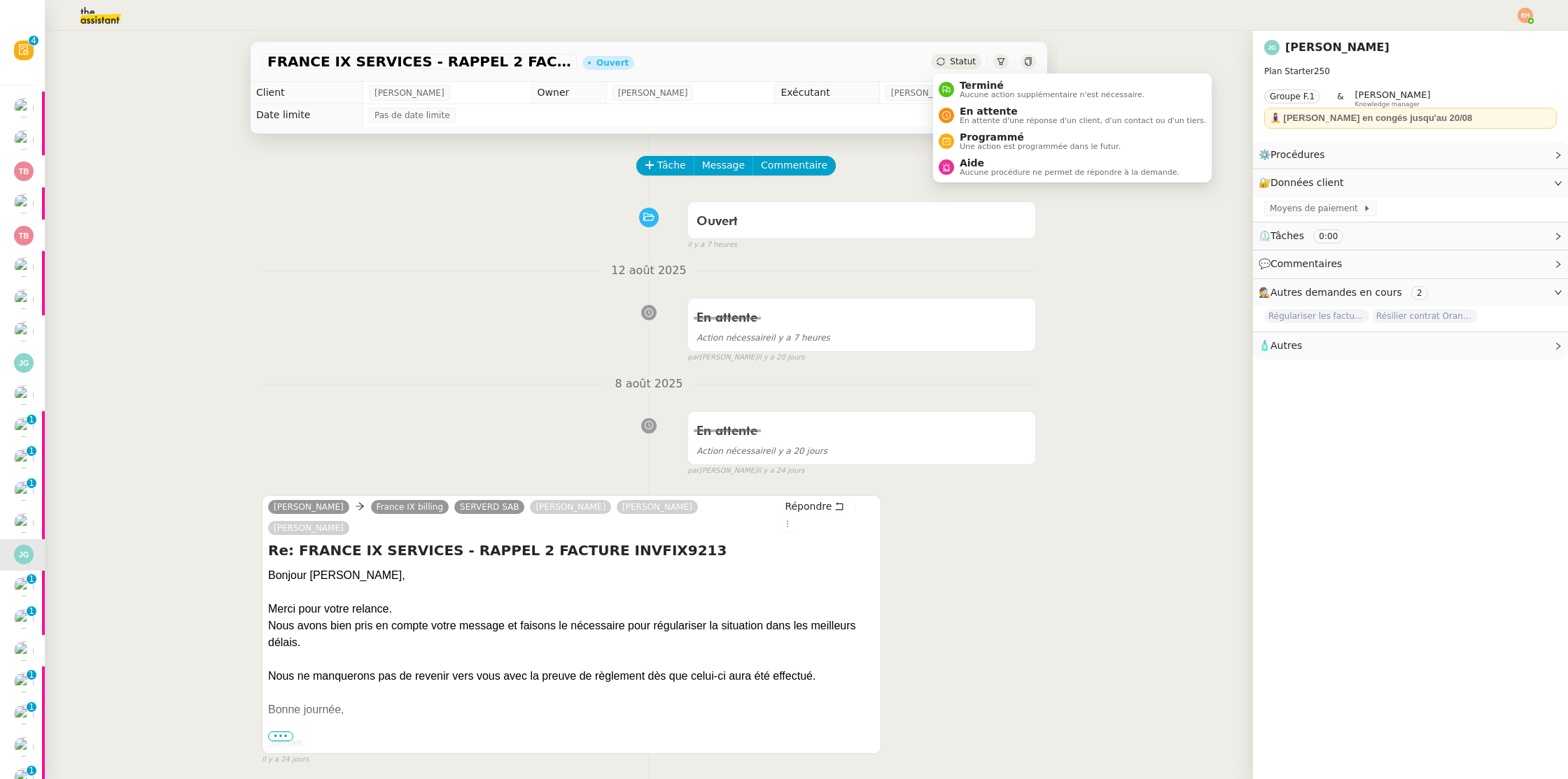
drag, startPoint x: 988, startPoint y: 91, endPoint x: 1072, endPoint y: 245, distance: 175.4
click at [988, 91] on span "Aucune action supplémentaire n'est nécessaire." at bounding box center [1051, 95] width 185 height 8
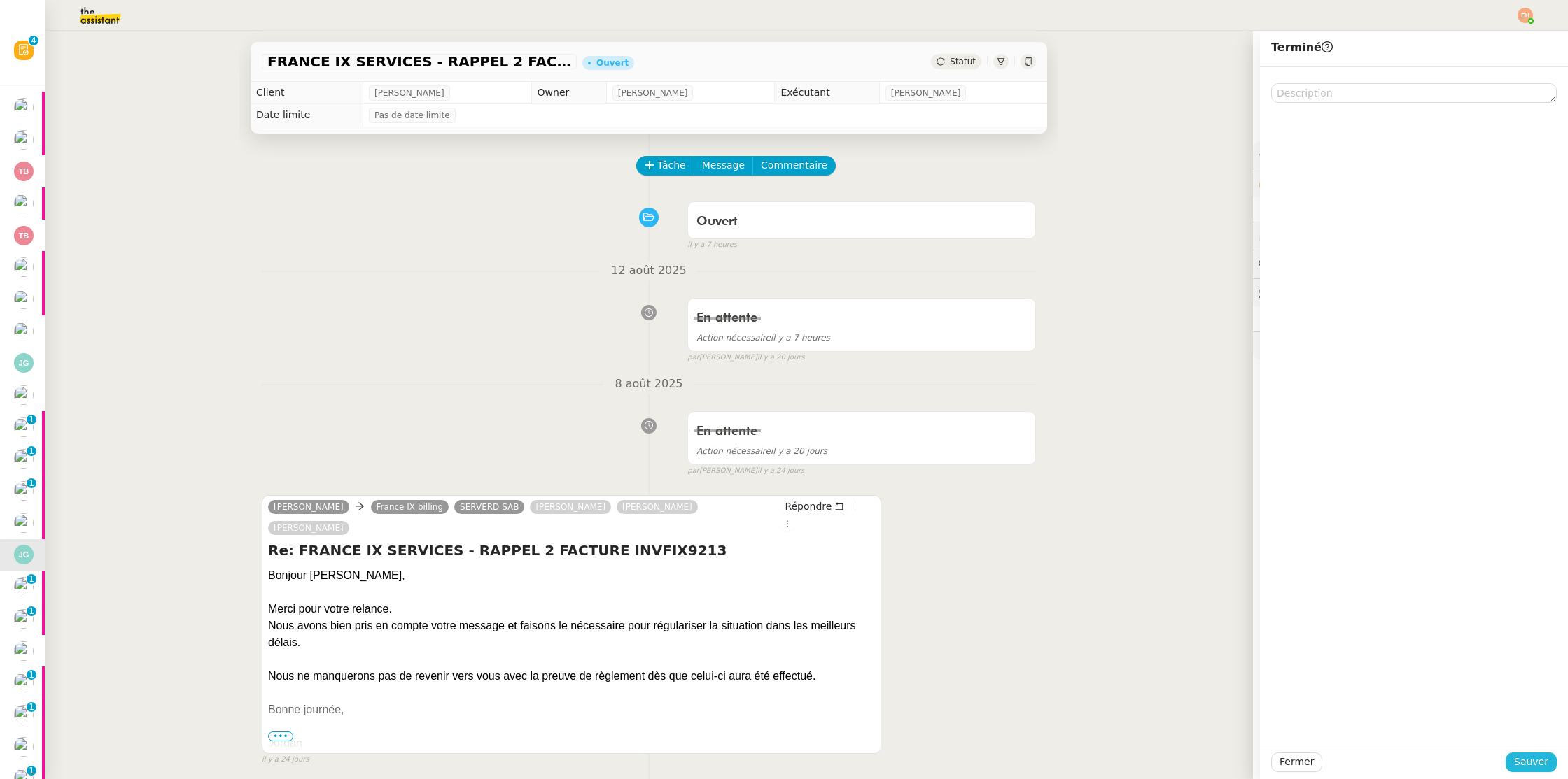
click at [1535, 768] on span "Sauver" at bounding box center [1531, 762] width 35 height 16
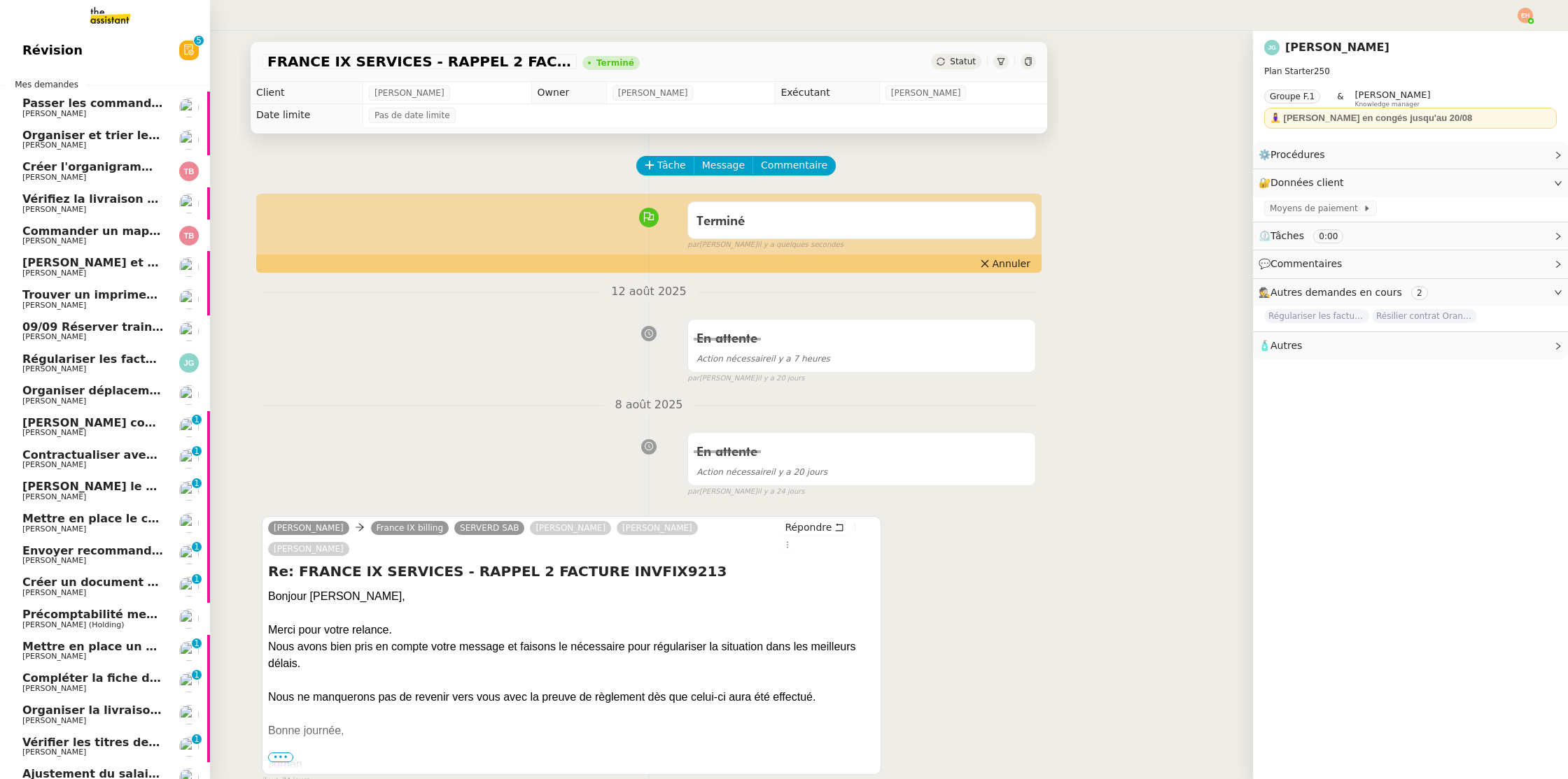
click at [67, 558] on span "[PERSON_NAME]" at bounding box center [93, 561] width 141 height 8
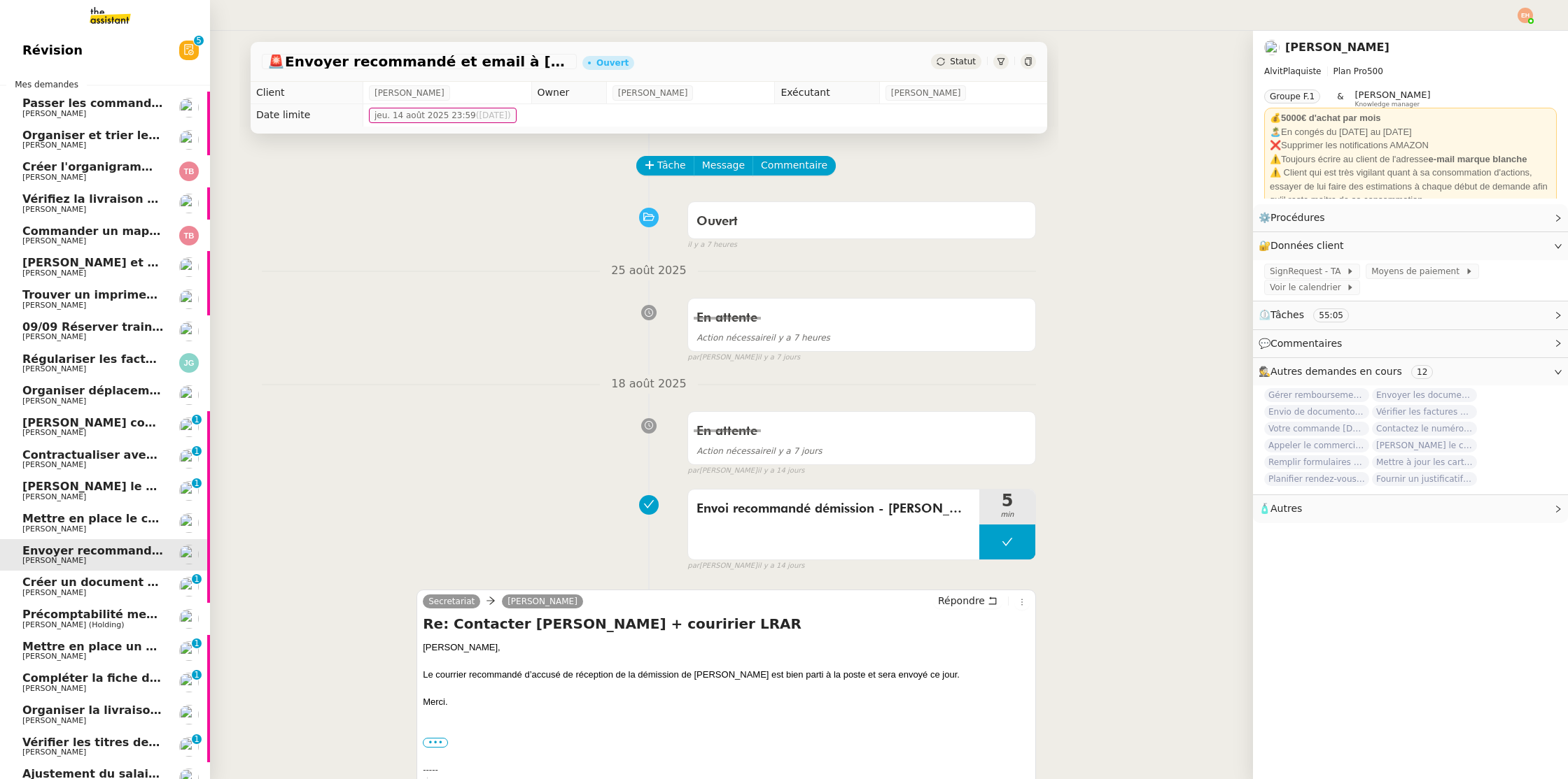
click at [54, 479] on link "Demander le contrat à Lucas Vidal Vitor Alvites 0 1 2 3 4 5 6 7 8 9" at bounding box center [105, 491] width 210 height 32
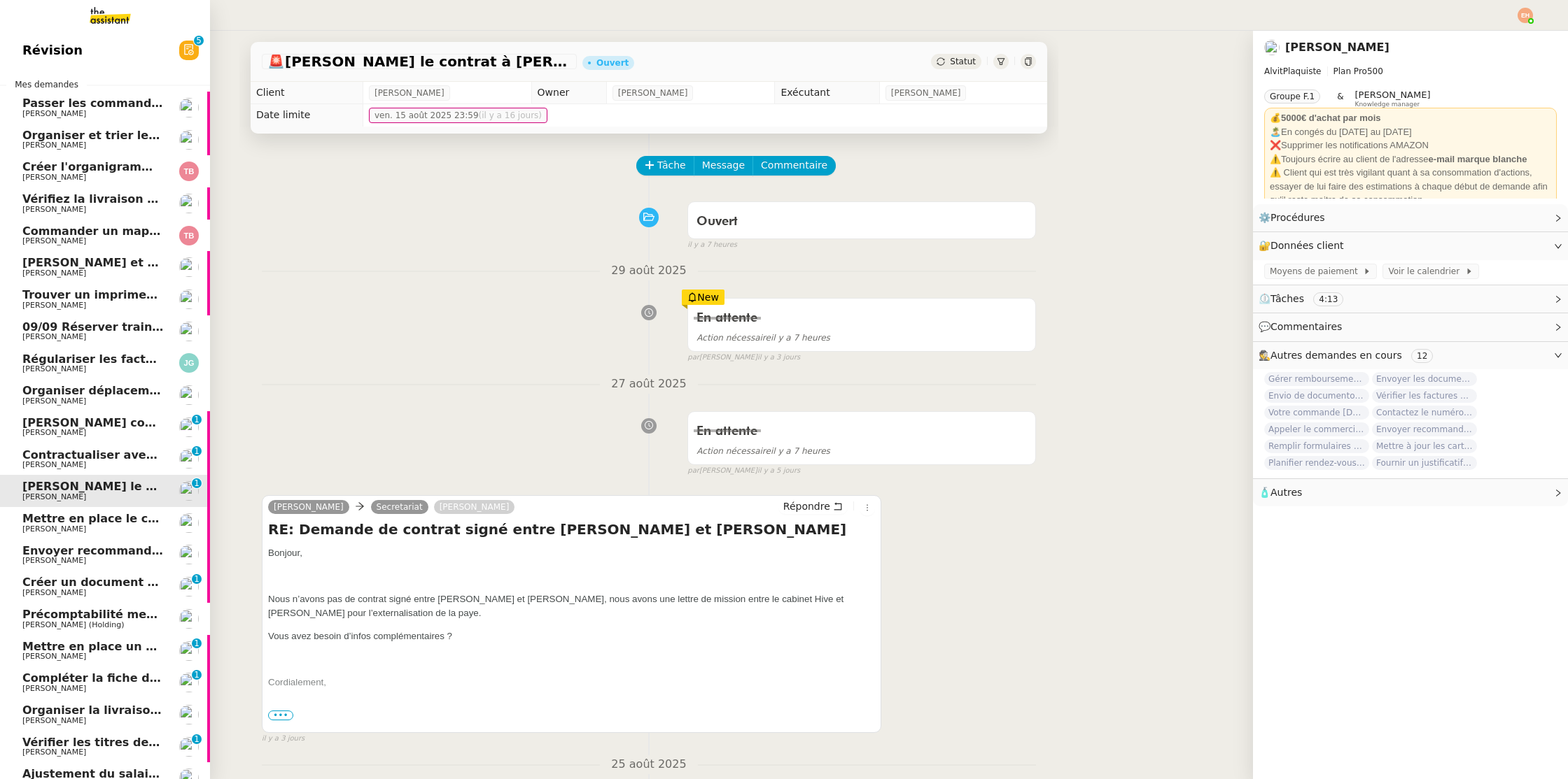
click at [45, 448] on span "Contractualiser avec SKEMA pour apprentissage" at bounding box center [176, 455] width 306 height 14
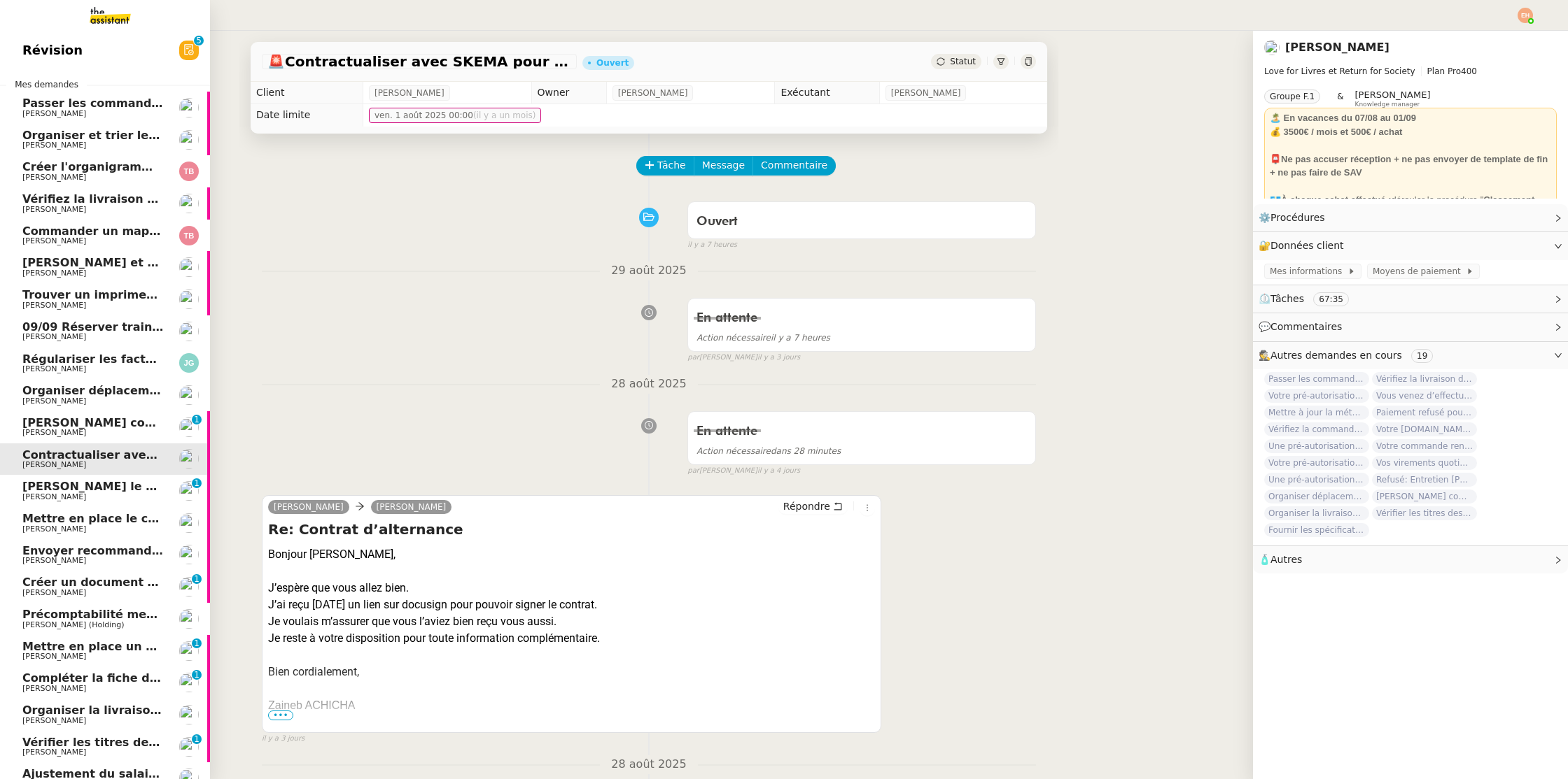
click at [60, 417] on span "Lancer commandes projet Impactes" at bounding box center [166, 423] width 287 height 14
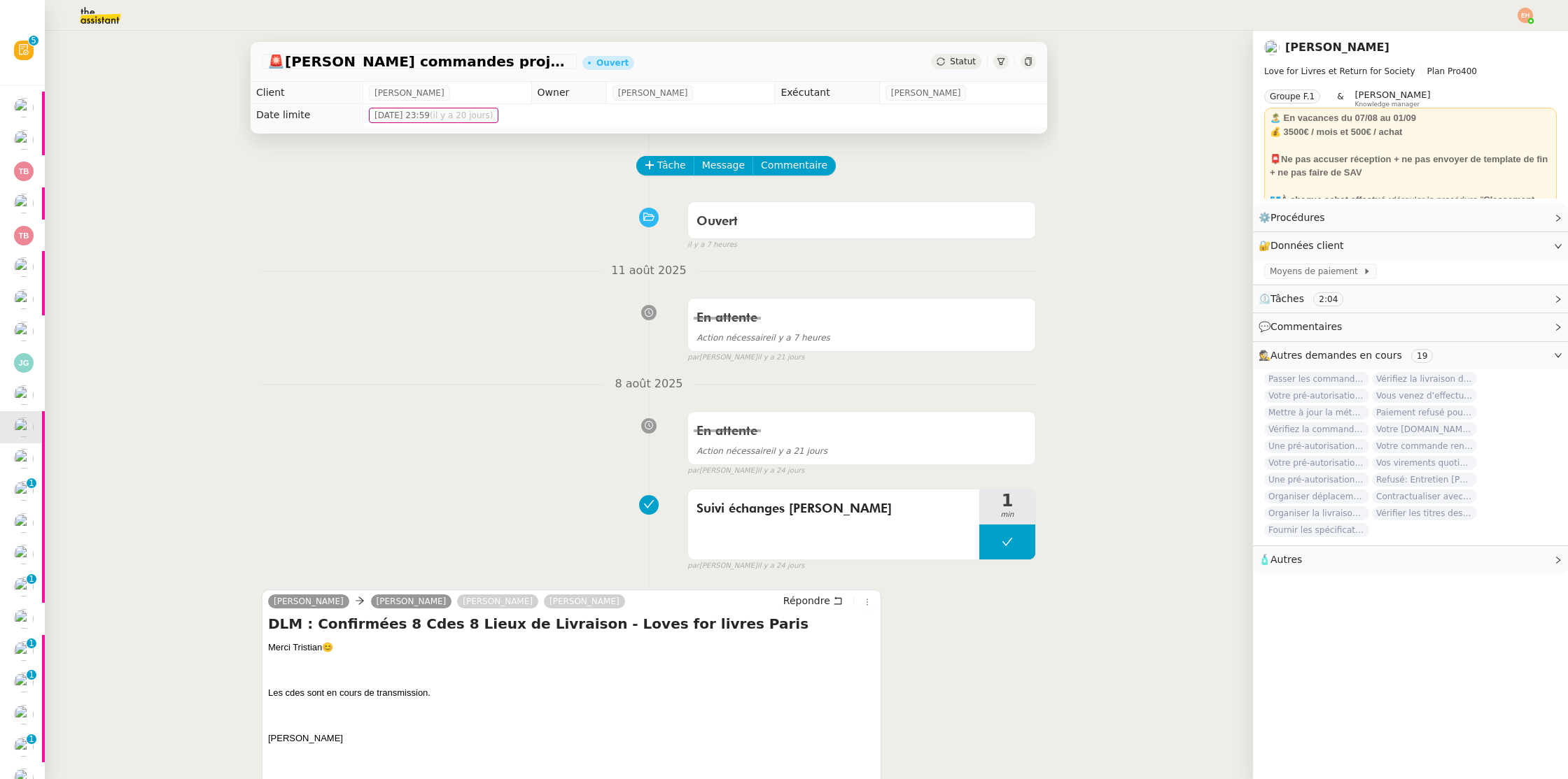
click at [959, 67] on span "Statut" at bounding box center [963, 62] width 26 height 10
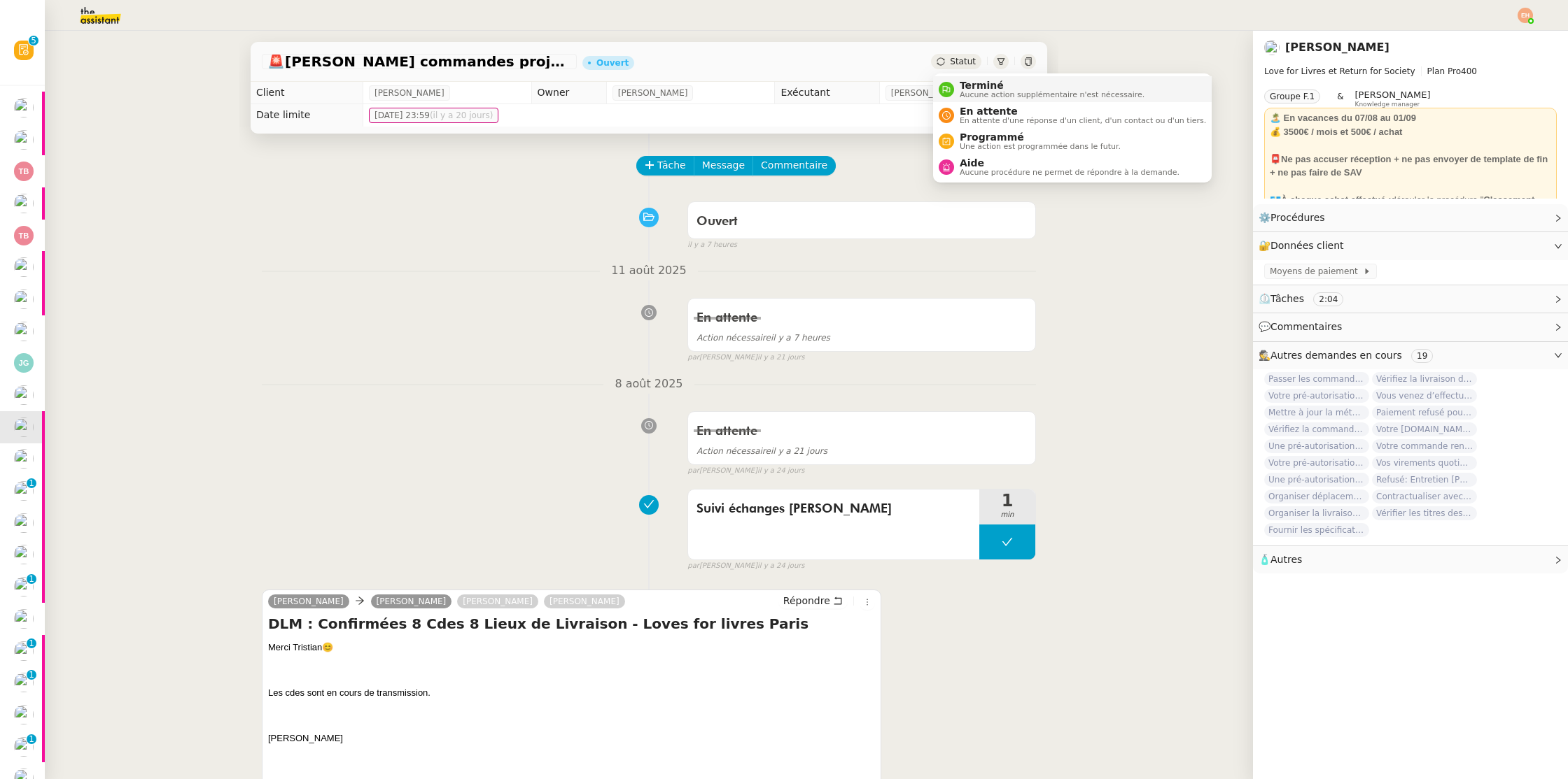
click at [992, 91] on span "Aucune action supplémentaire n'est nécessaire." at bounding box center [1051, 95] width 185 height 8
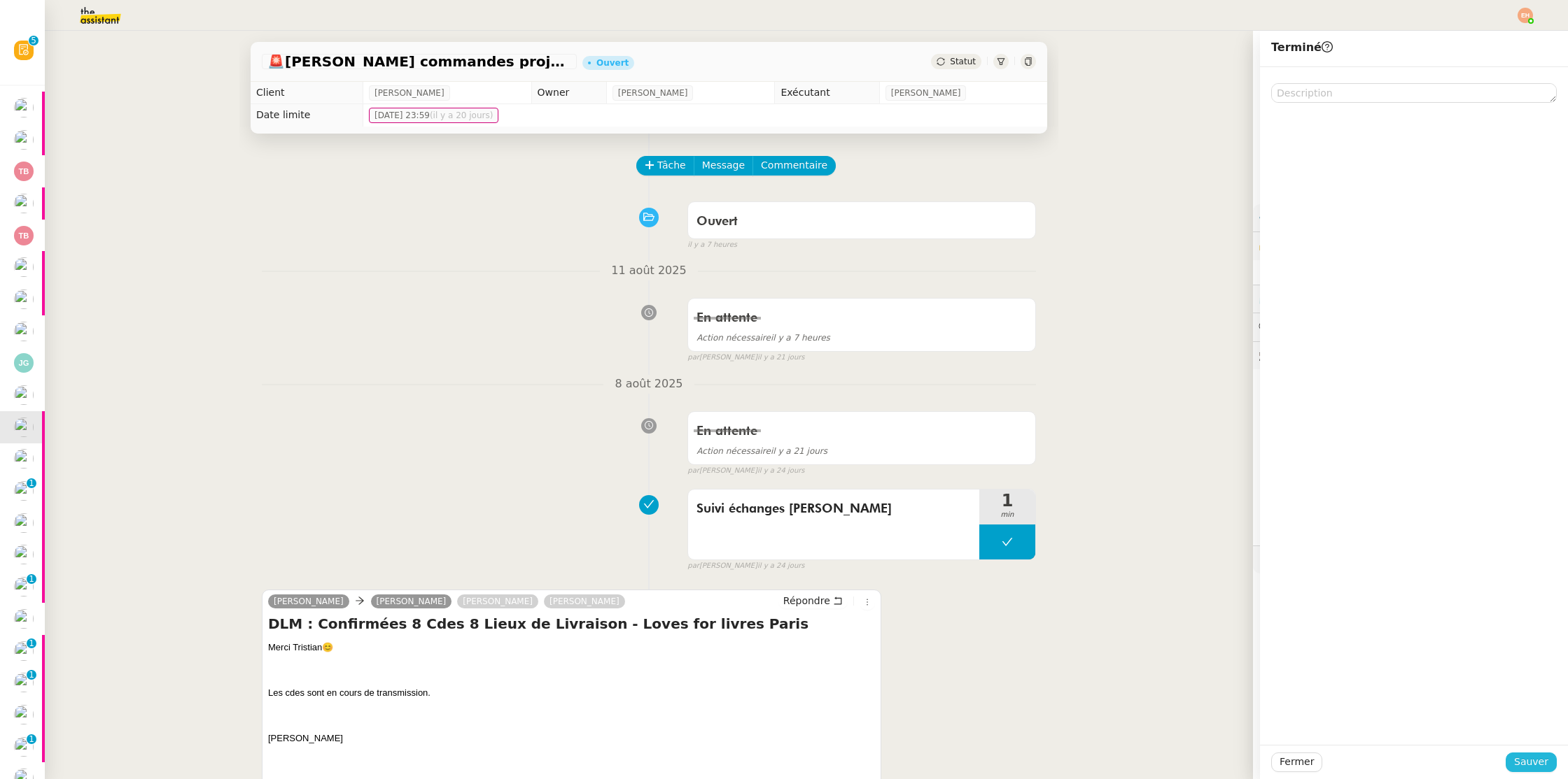
click at [1533, 763] on span "Sauver" at bounding box center [1531, 762] width 35 height 16
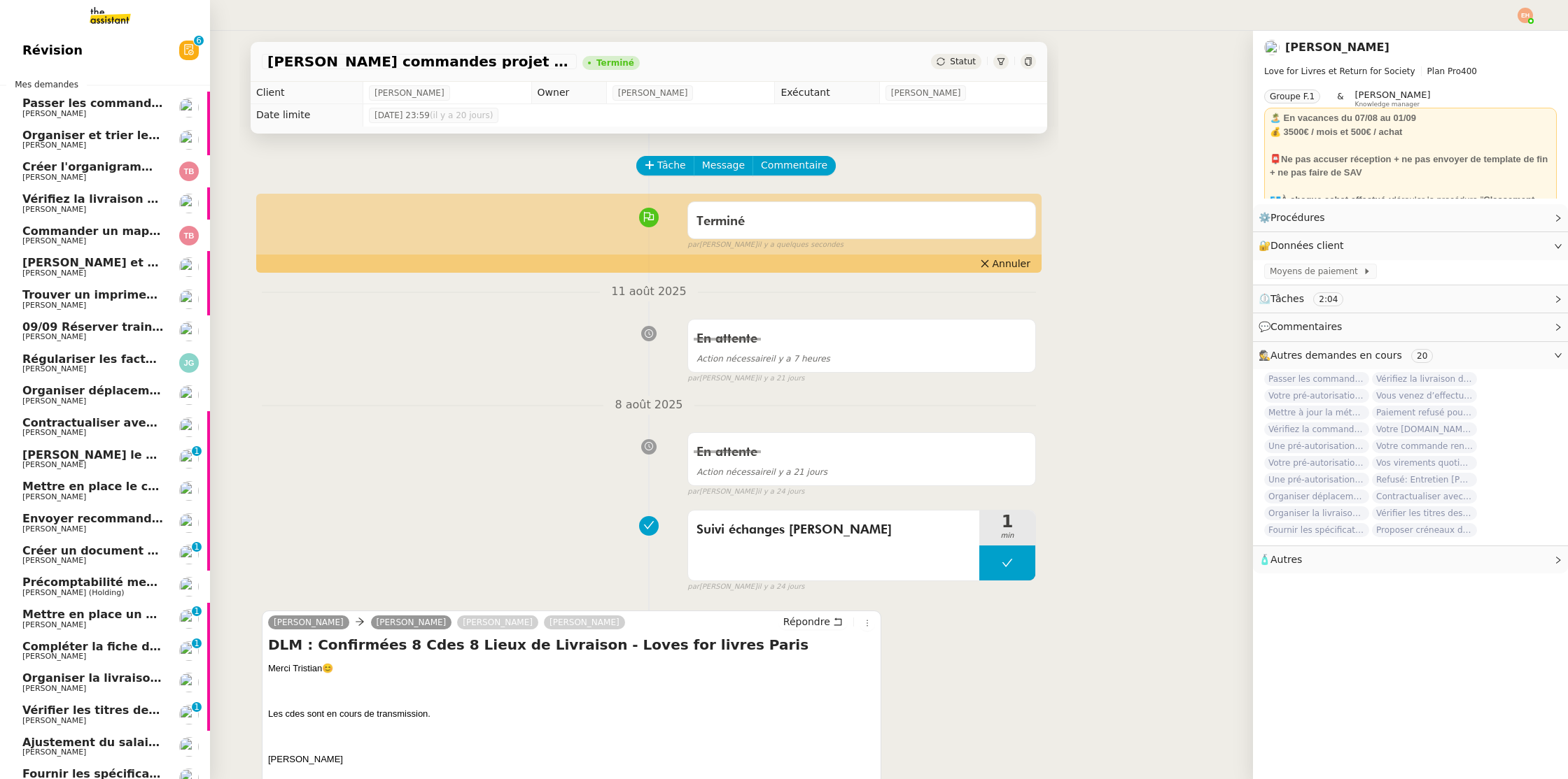
scroll to position [37, 0]
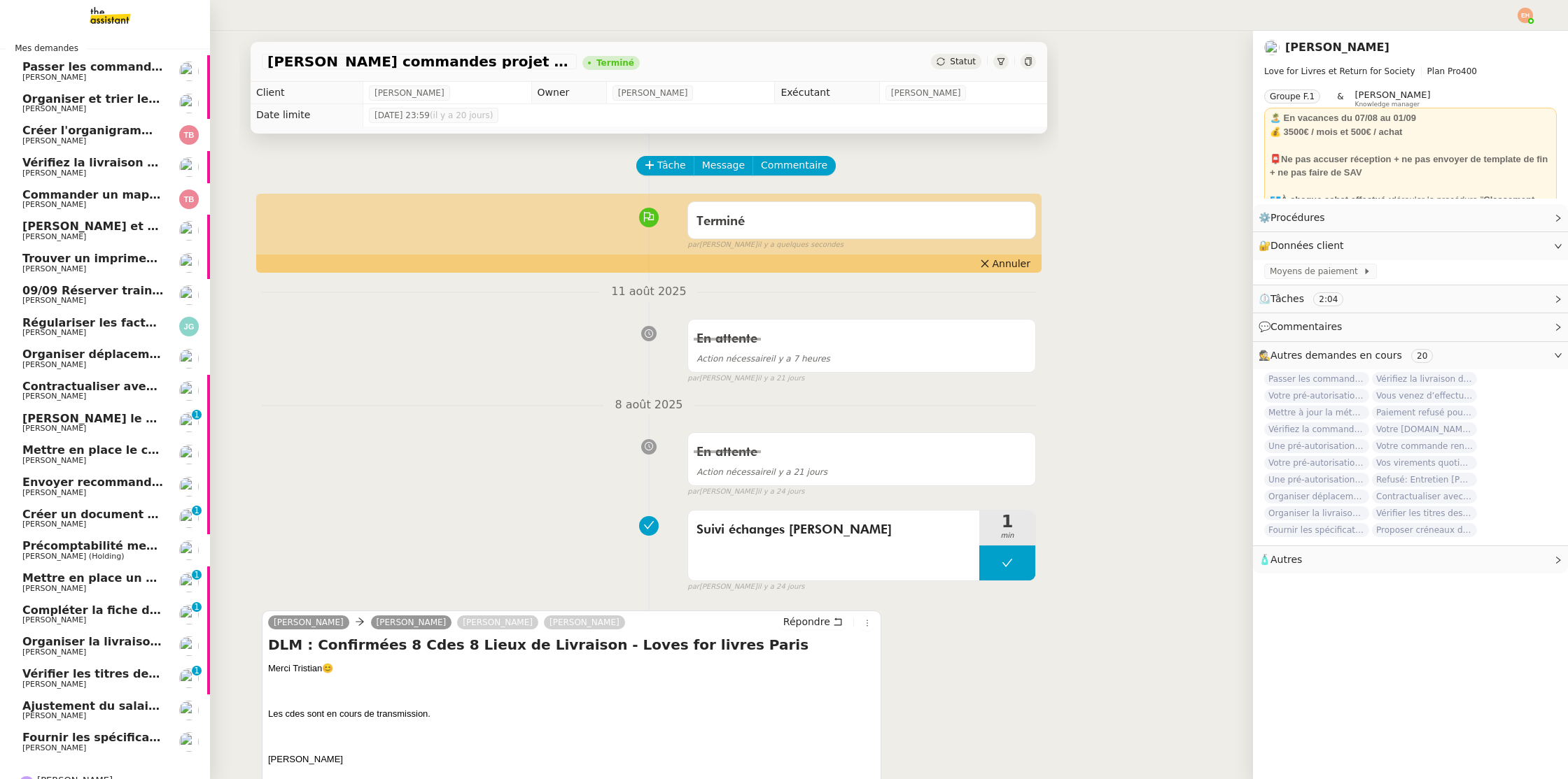
click at [100, 509] on span "Créer un document Google Docs des échanges d'e-mail" at bounding box center [197, 515] width 348 height 14
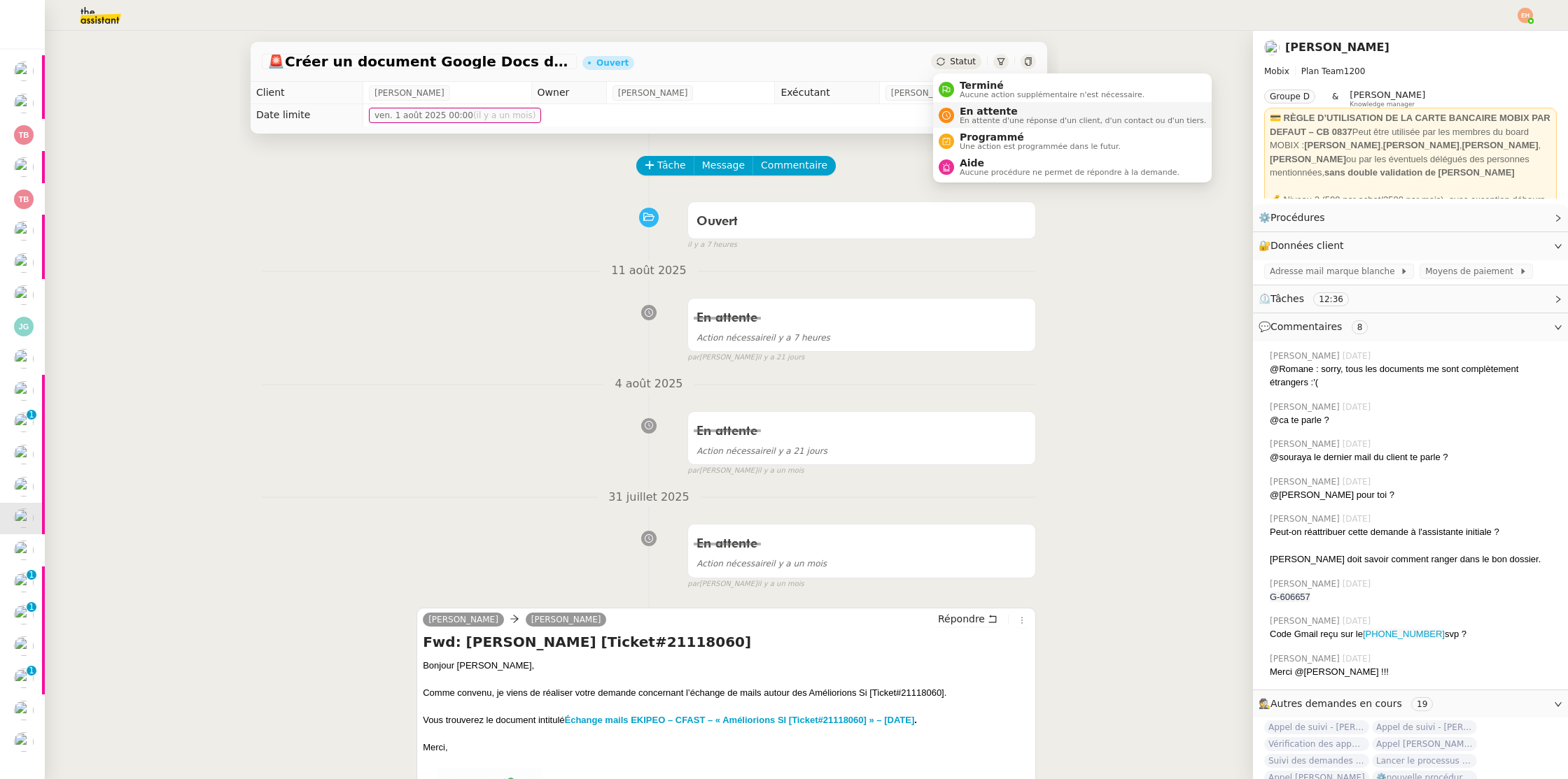
click at [965, 111] on span "En attente" at bounding box center [1082, 111] width 247 height 11
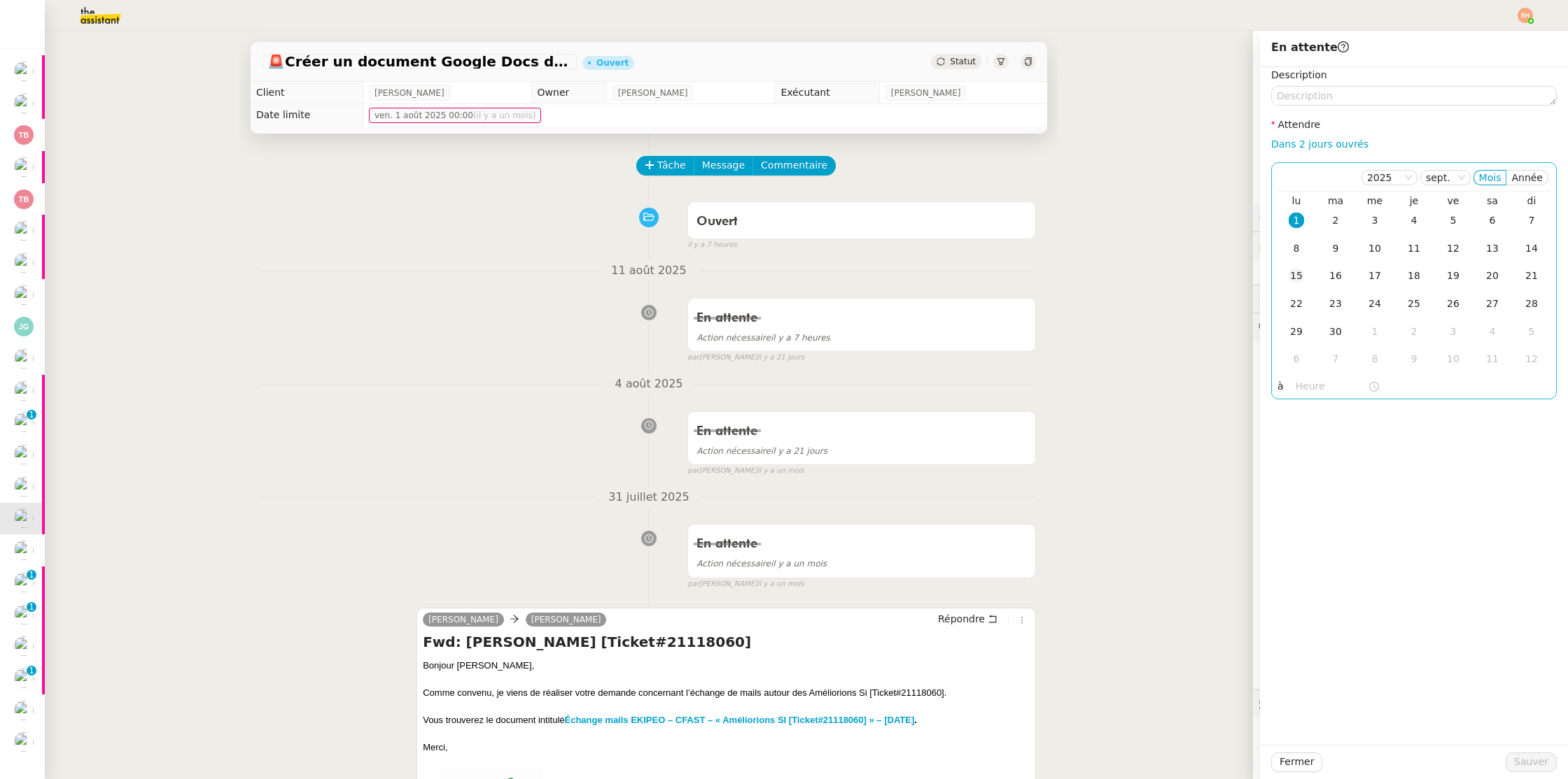
click at [1289, 288] on td "15" at bounding box center [1296, 276] width 39 height 28
drag, startPoint x: 1533, startPoint y: 765, endPoint x: 1484, endPoint y: 753, distance: 50.4
click at [1533, 765] on span "Sauver" at bounding box center [1531, 762] width 35 height 16
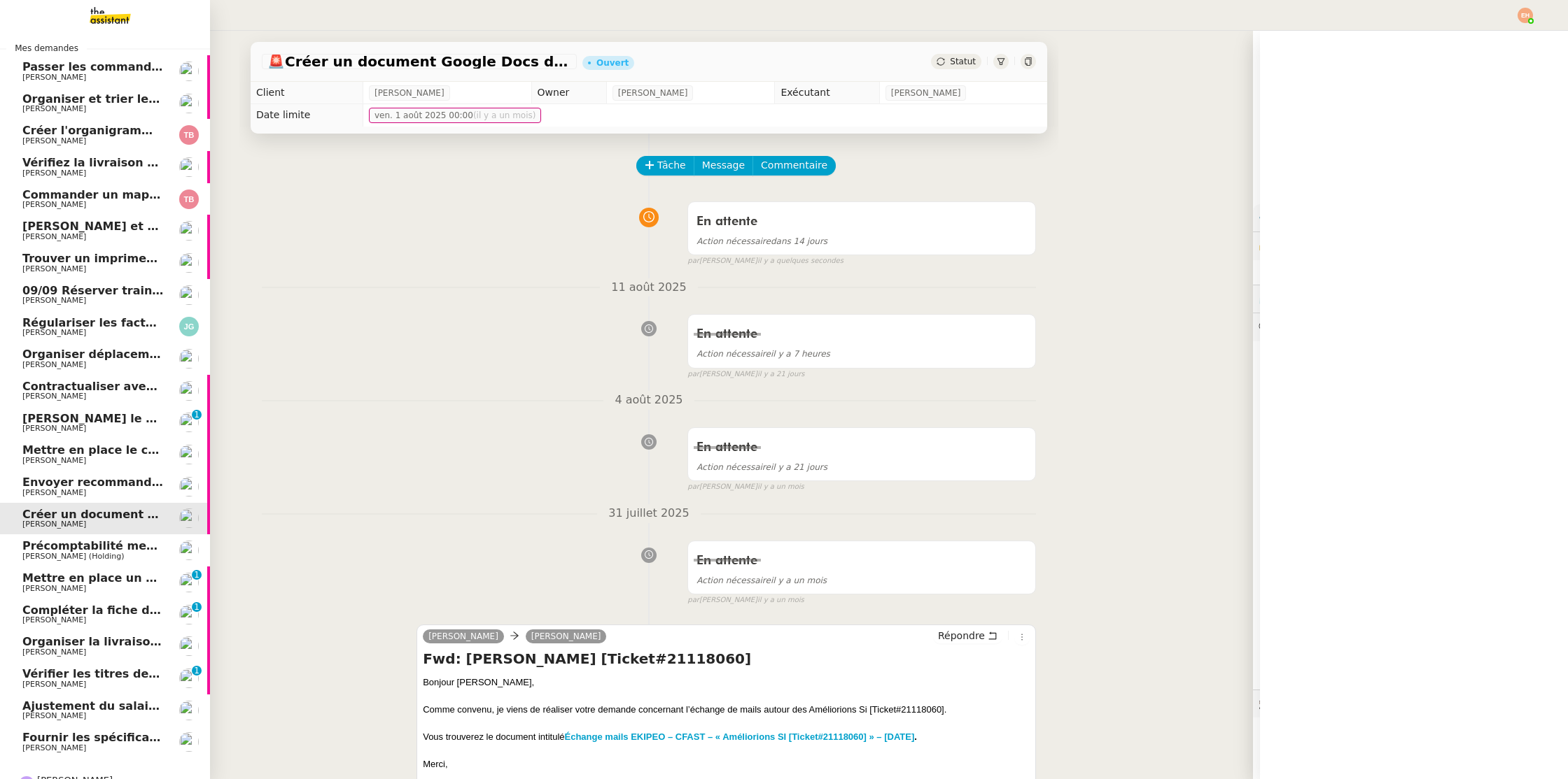
scroll to position [25, 0]
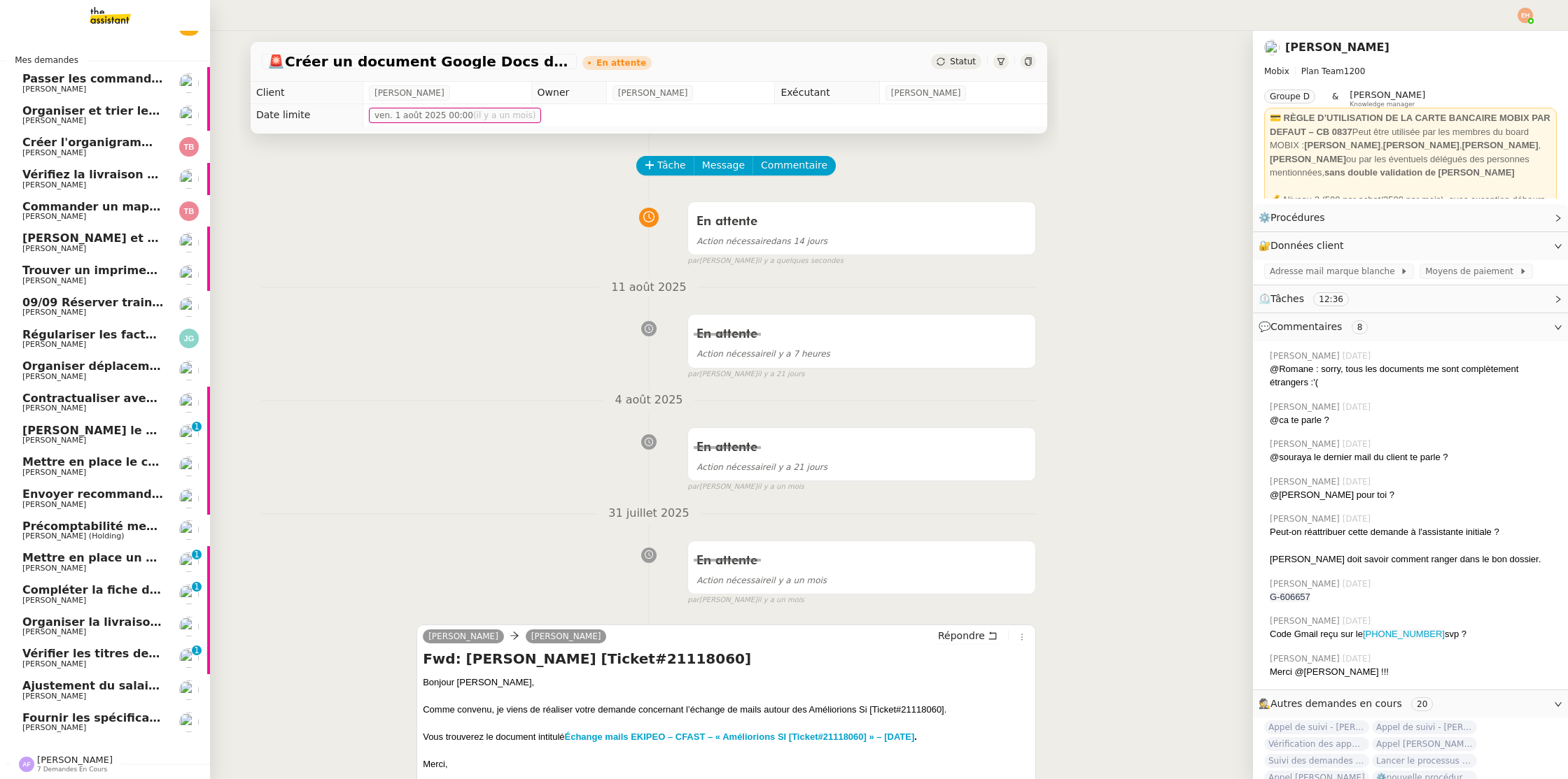
click at [112, 601] on span "[PERSON_NAME]" at bounding box center [93, 601] width 141 height 8
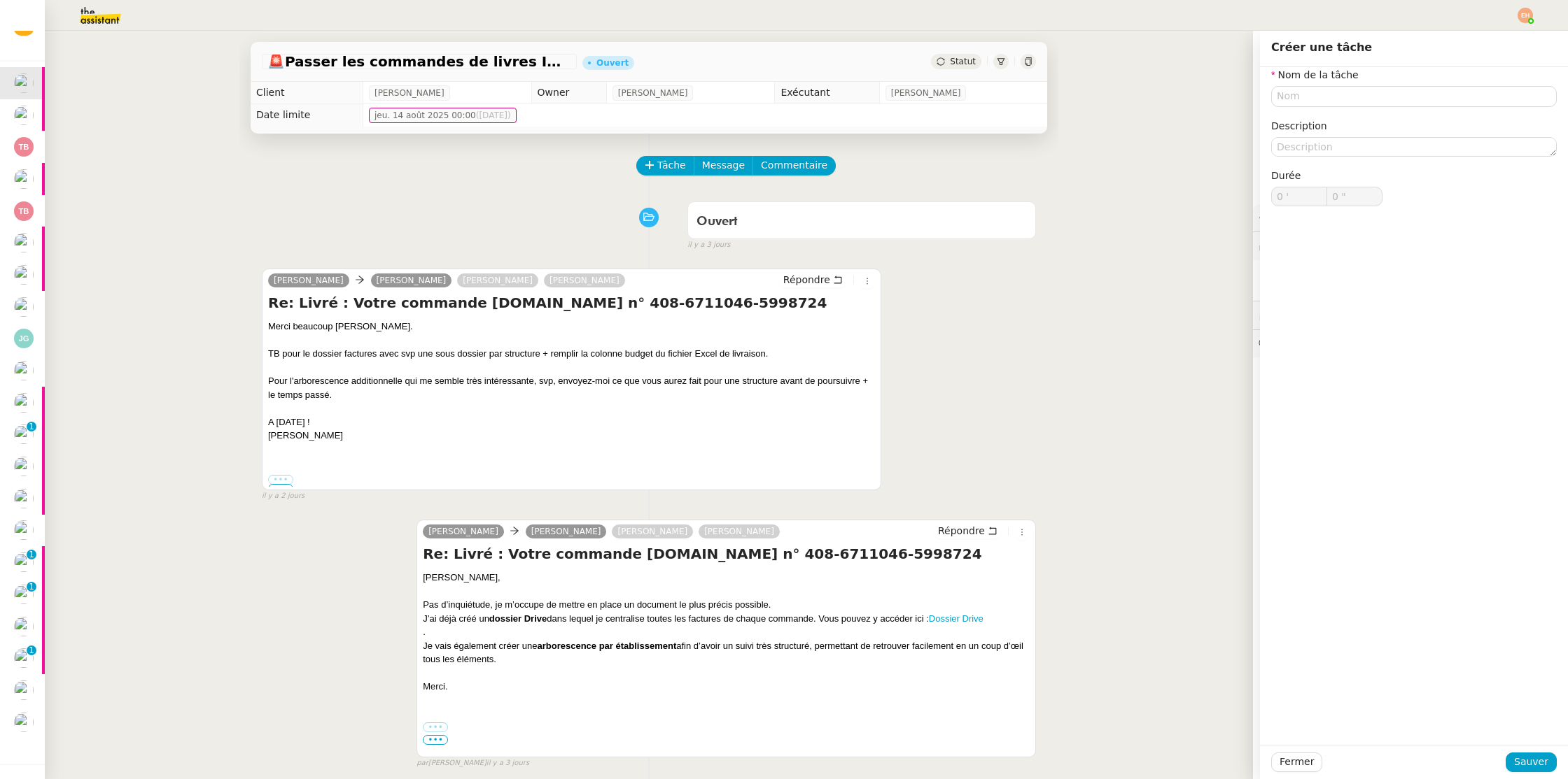
type input "C"
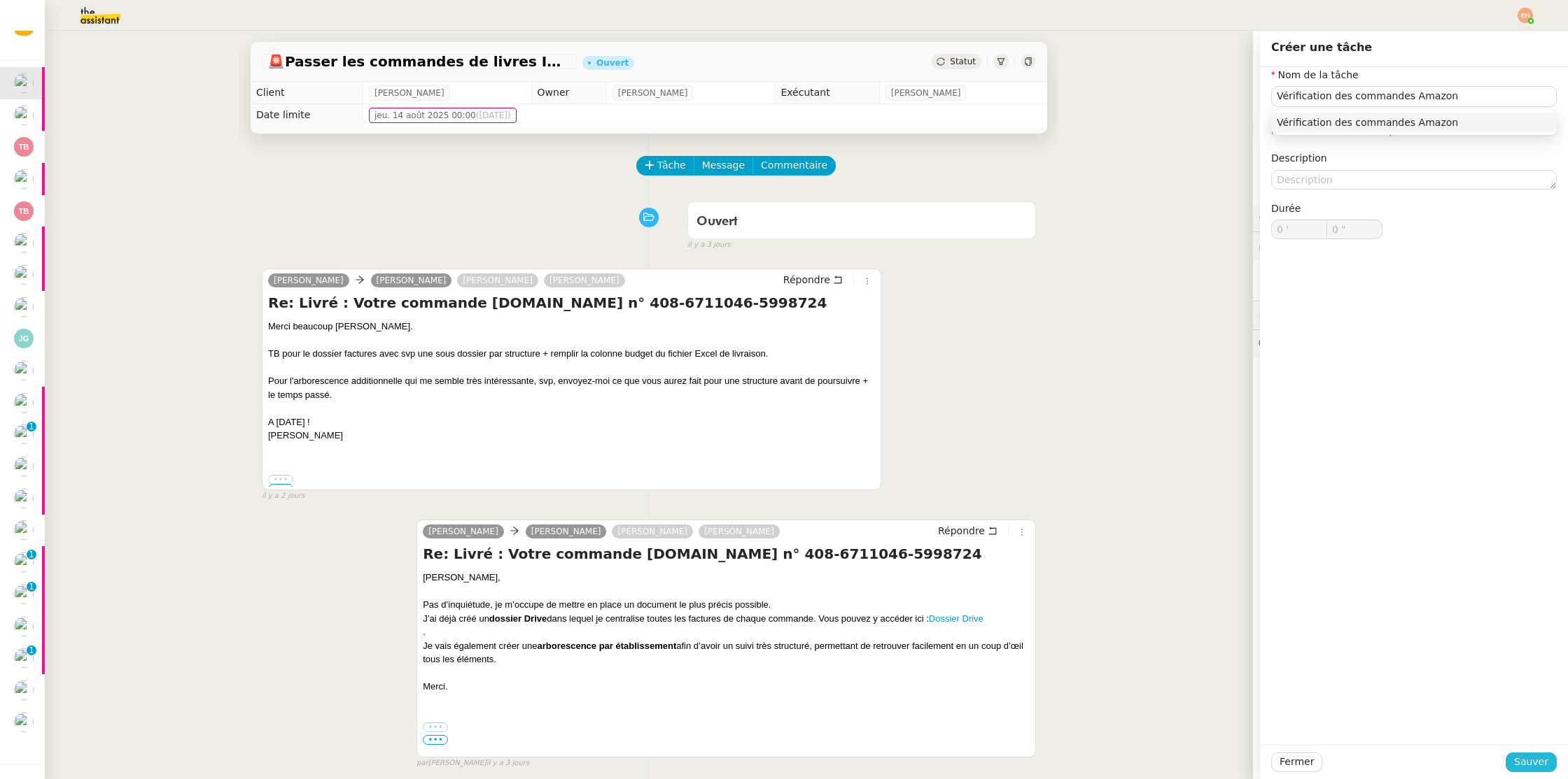
type input "Vérification des commandes Amazon"
click at [1522, 764] on span "Sauver" at bounding box center [1531, 762] width 35 height 16
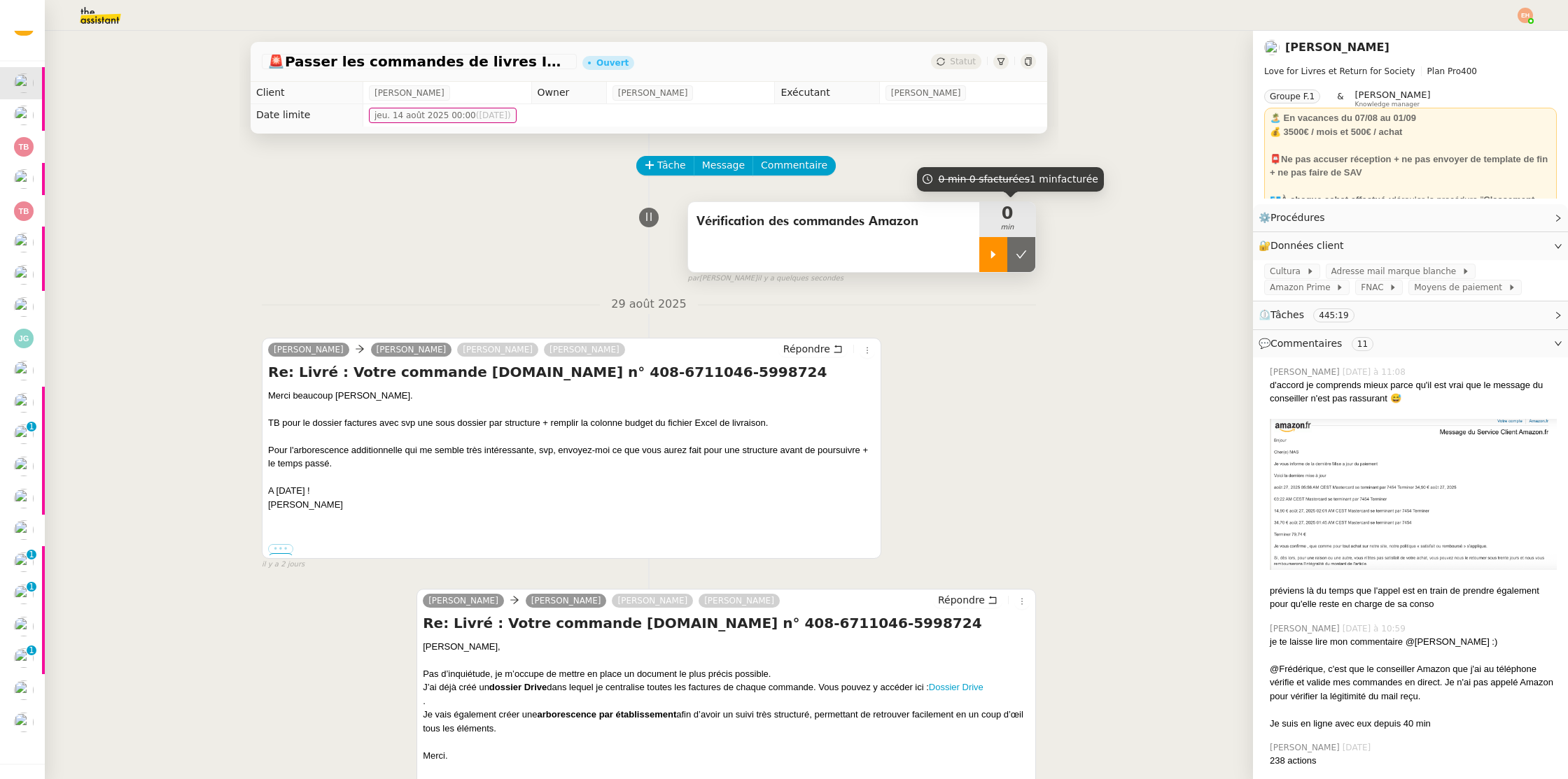
click at [988, 252] on icon at bounding box center [993, 254] width 11 height 11
